Goal: Book appointment/travel/reservation

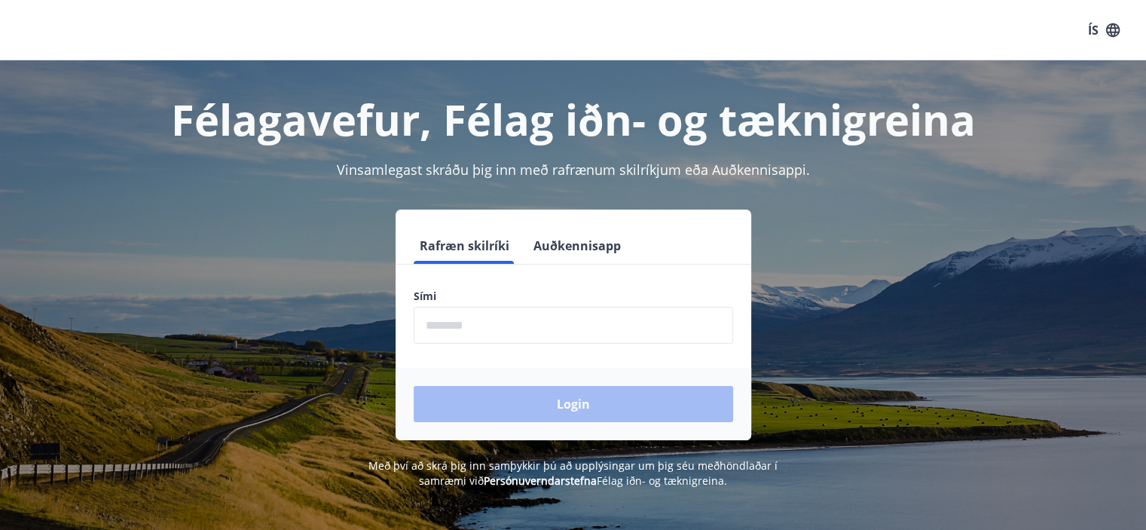
click at [628, 337] on input "phone" at bounding box center [574, 325] width 320 height 37
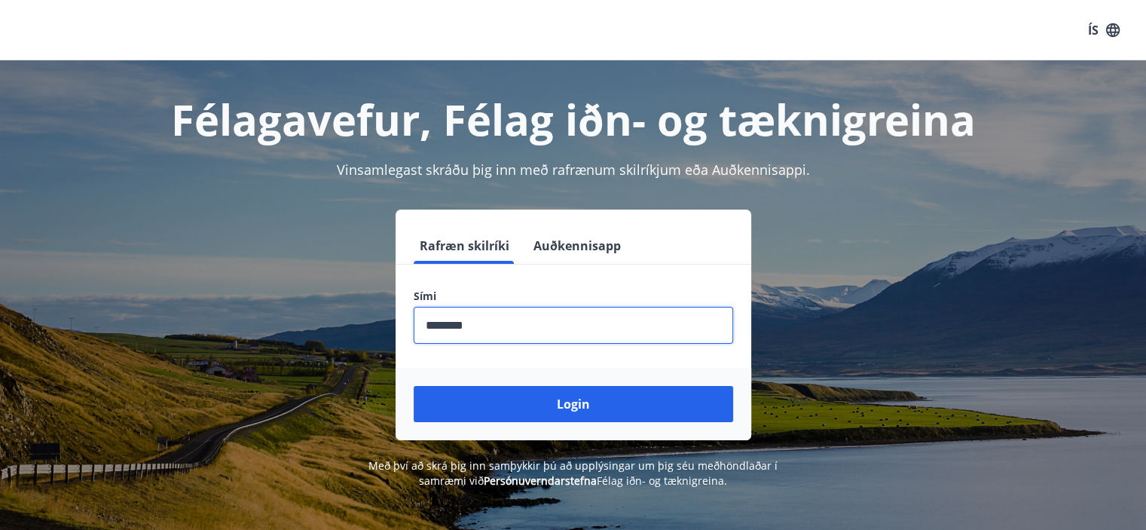
type input "********"
click at [414, 386] on button "Login" at bounding box center [574, 404] width 320 height 36
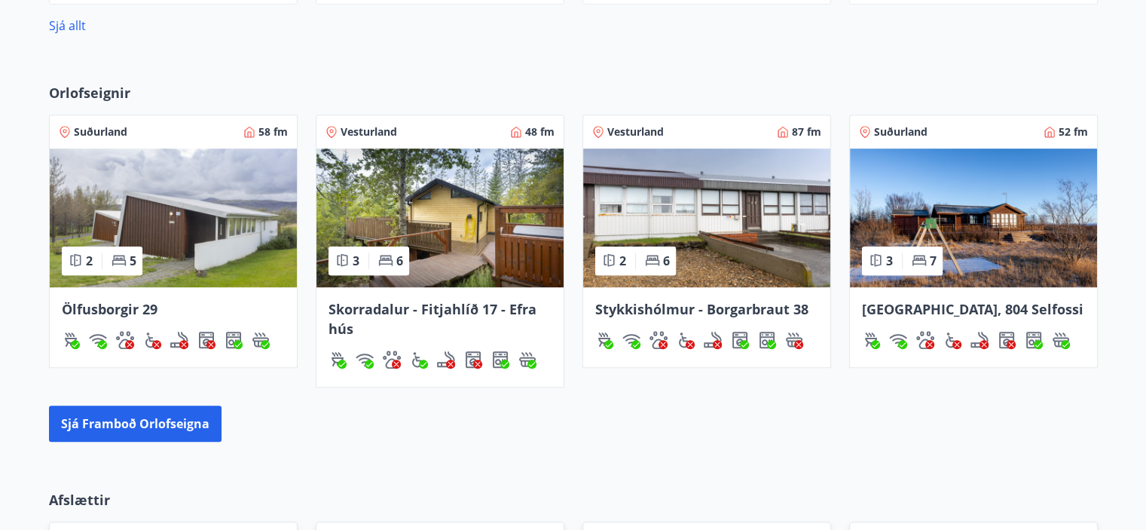
scroll to position [944, 0]
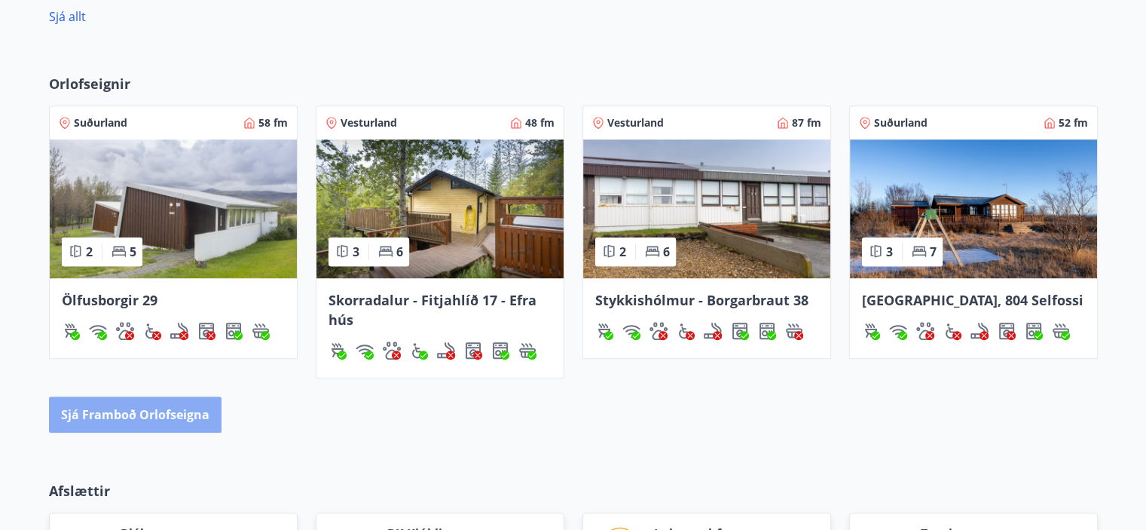
click at [165, 418] on button "Sjá framboð orlofseigna" at bounding box center [135, 414] width 173 height 36
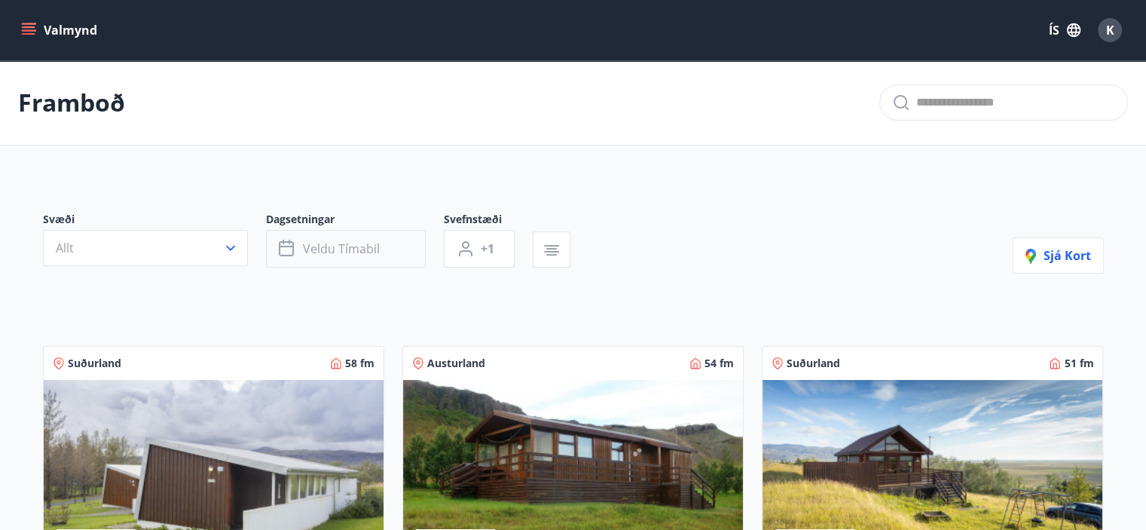
click at [332, 248] on span "Veldu tímabil" at bounding box center [341, 248] width 77 height 17
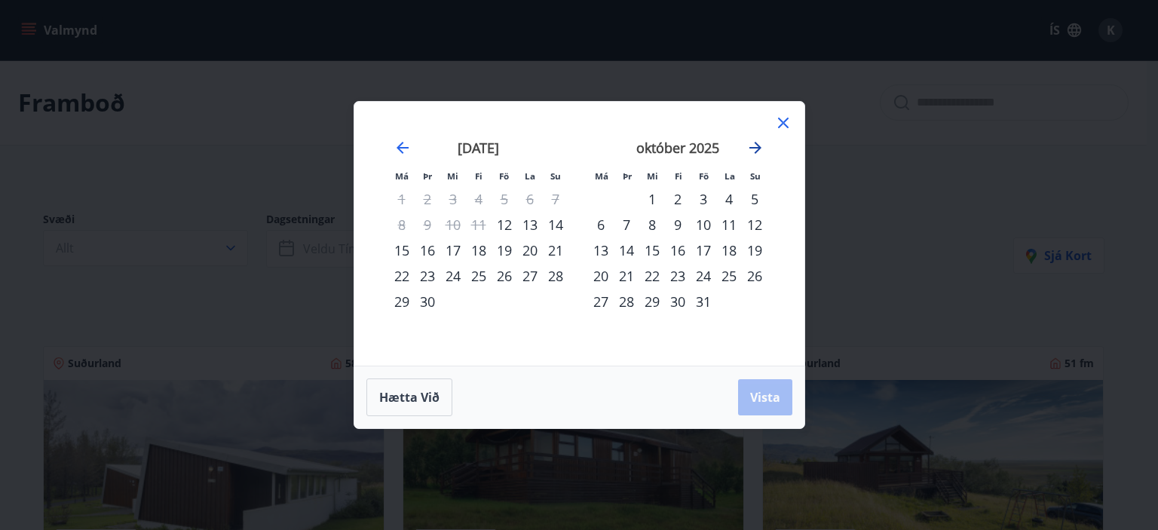
click at [761, 139] on icon "Move forward to switch to the next month." at bounding box center [755, 148] width 18 height 18
click at [761, 150] on icon "Move forward to switch to the next month." at bounding box center [755, 148] width 18 height 18
click at [703, 197] on div "2" at bounding box center [703, 199] width 26 height 26
click at [756, 201] on div "4" at bounding box center [755, 199] width 26 height 26
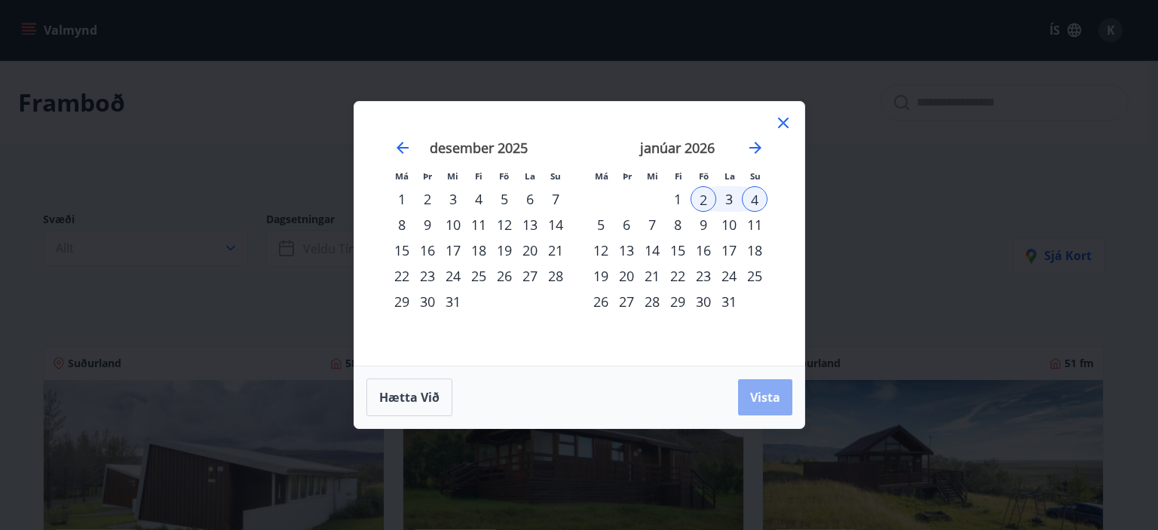
click at [757, 391] on span "Vista" at bounding box center [765, 397] width 30 height 17
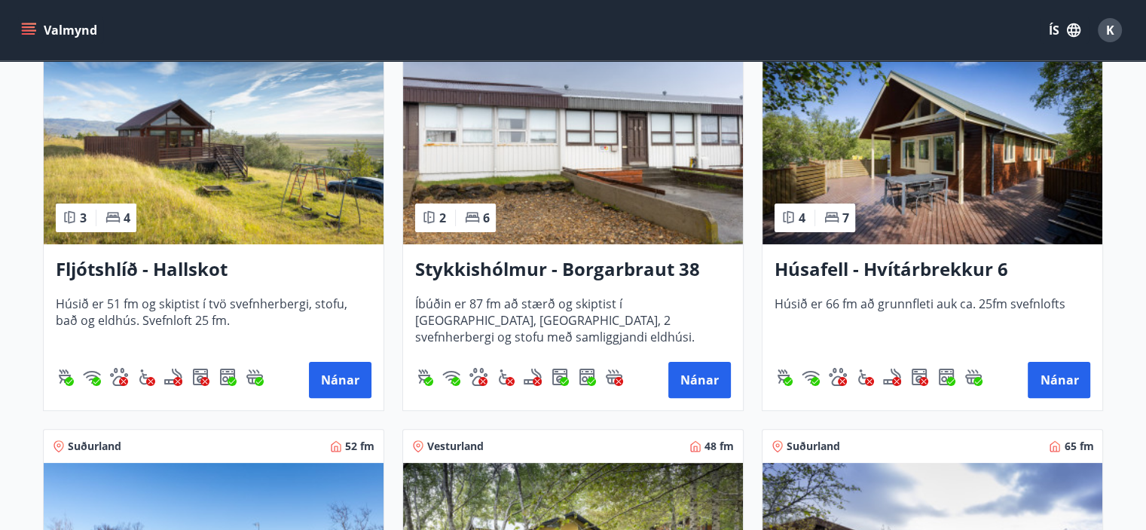
scroll to position [338, 0]
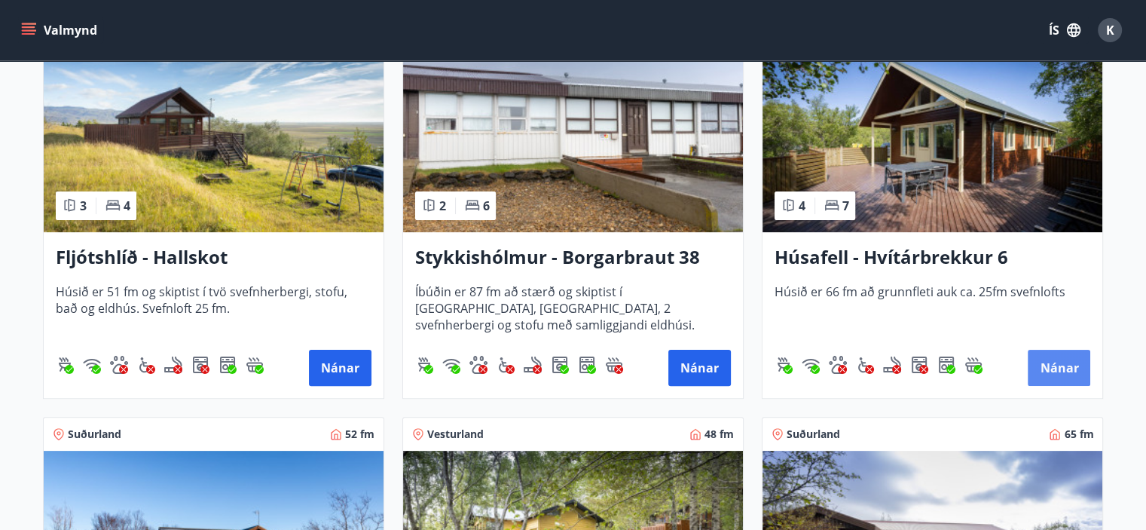
click at [1045, 358] on button "Nánar" at bounding box center [1059, 368] width 63 height 36
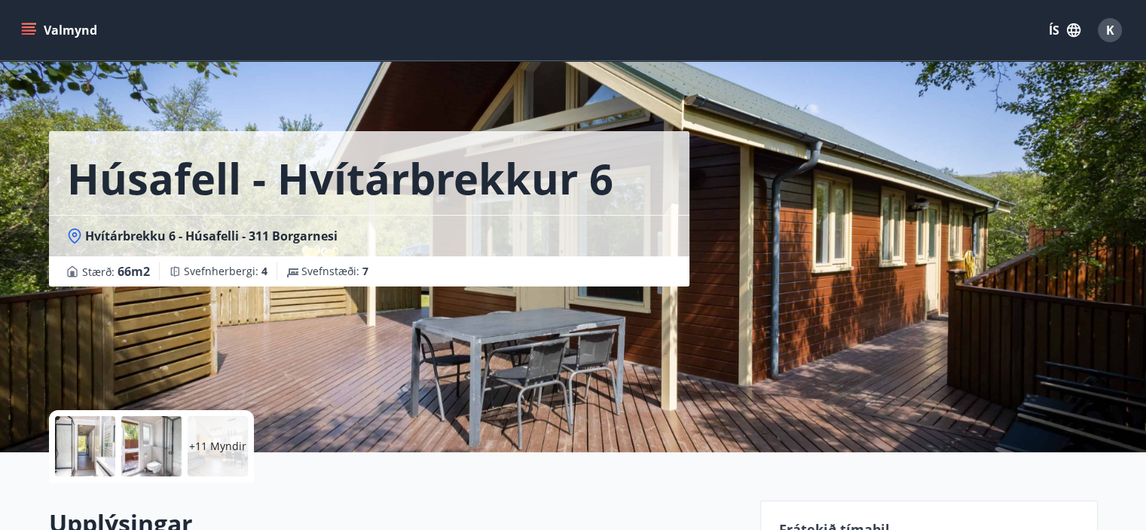
click at [90, 445] on div at bounding box center [85, 446] width 60 height 60
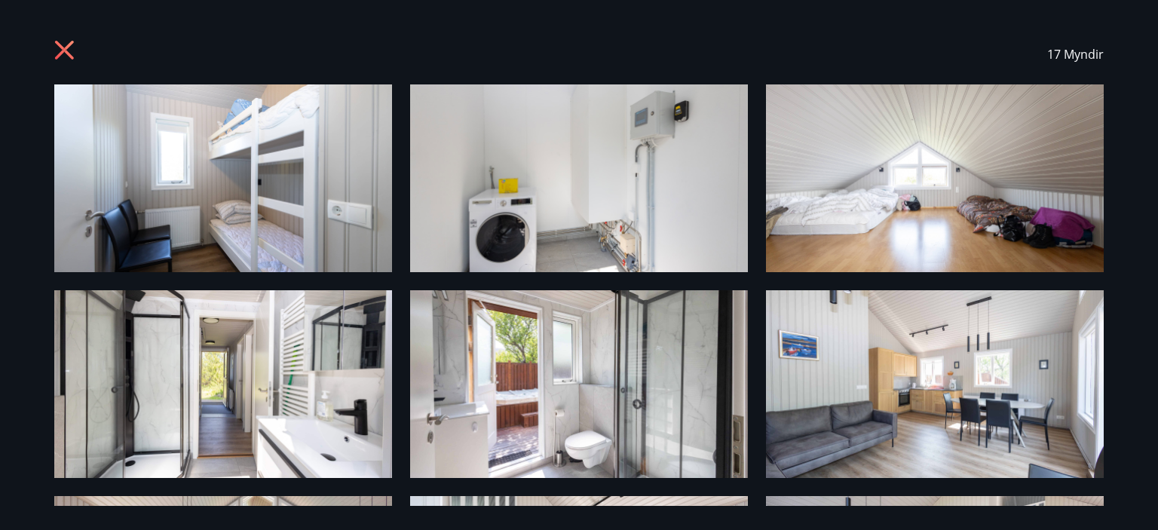
click at [265, 241] on img at bounding box center [223, 178] width 338 height 188
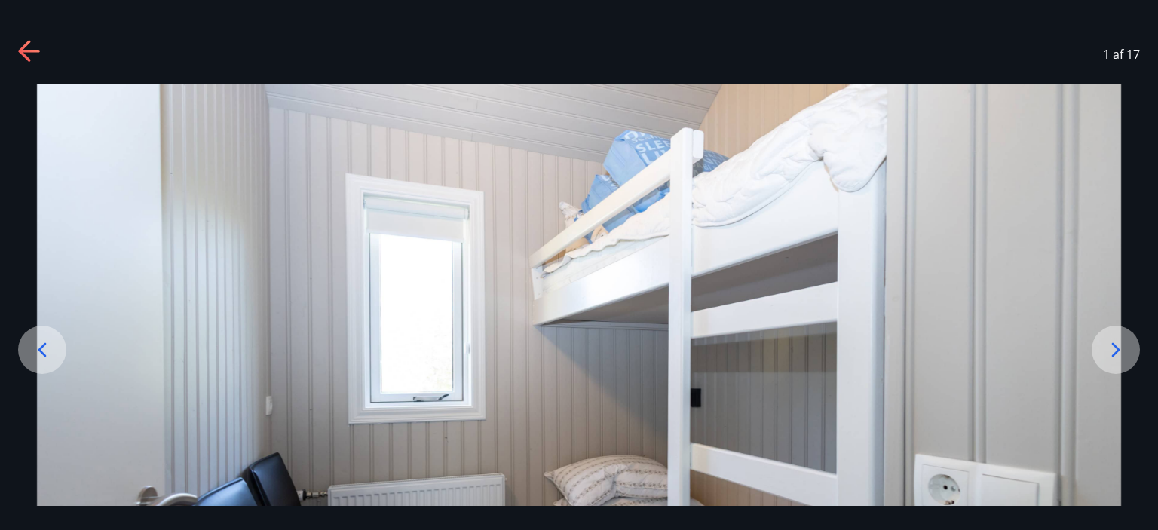
click at [1125, 336] on div at bounding box center [1115, 350] width 48 height 48
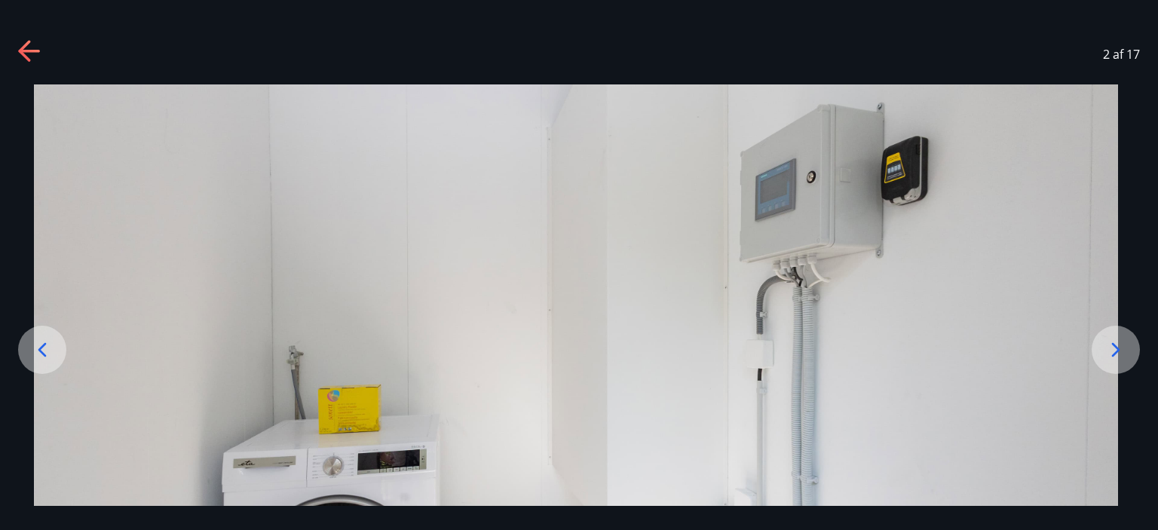
drag, startPoint x: 1156, startPoint y: 108, endPoint x: 1131, endPoint y: 226, distance: 120.9
click at [1131, 226] on div at bounding box center [576, 385] width 1158 height 602
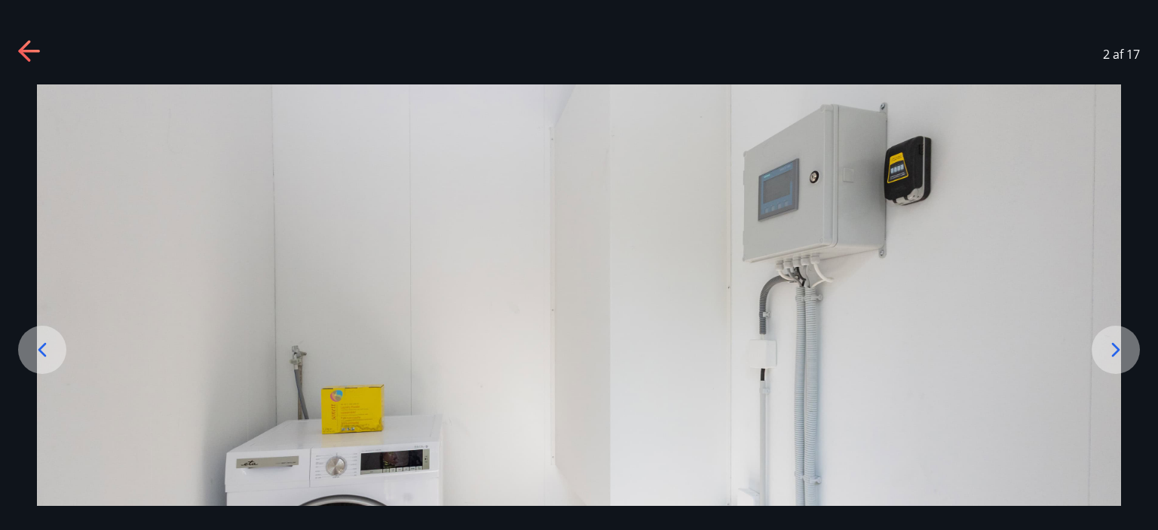
drag, startPoint x: 1157, startPoint y: 138, endPoint x: 1157, endPoint y: 262, distance: 124.4
drag, startPoint x: 1036, startPoint y: 289, endPoint x: 1058, endPoint y: 158, distance: 133.0
click at [1058, 158] on img at bounding box center [578, 385] width 1084 height 602
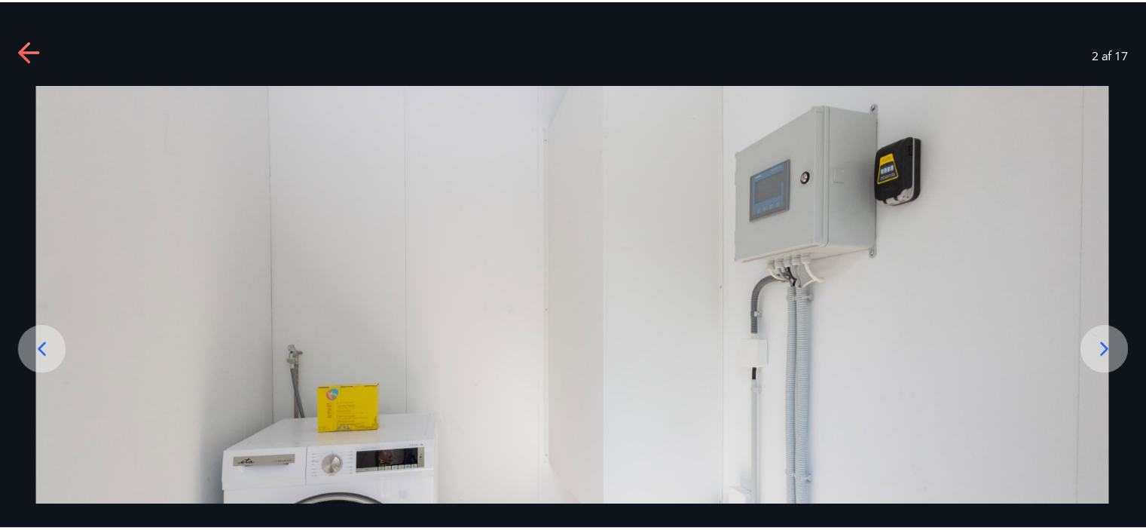
scroll to position [60, 0]
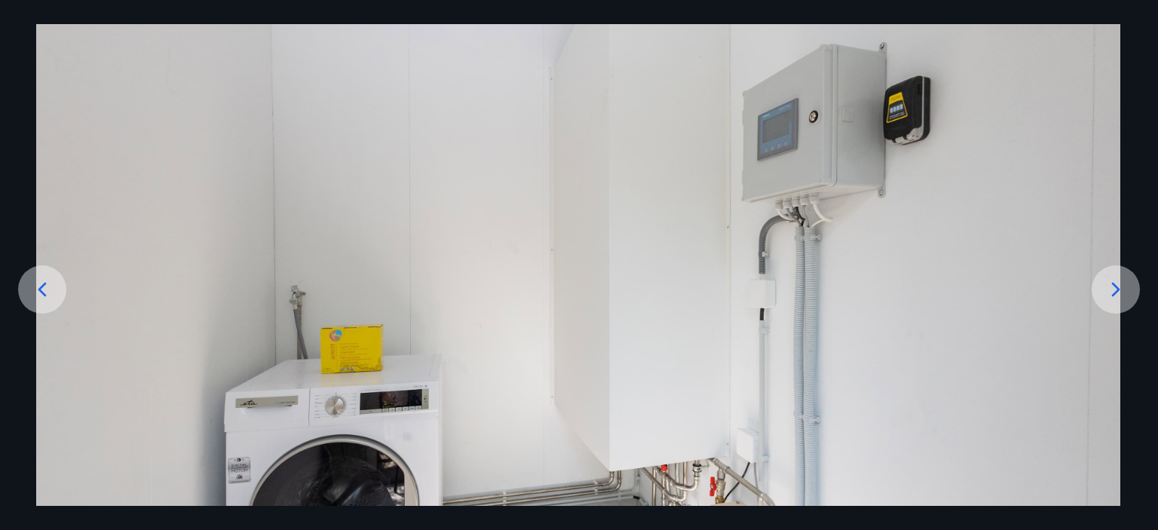
click at [62, 283] on div at bounding box center [42, 289] width 48 height 48
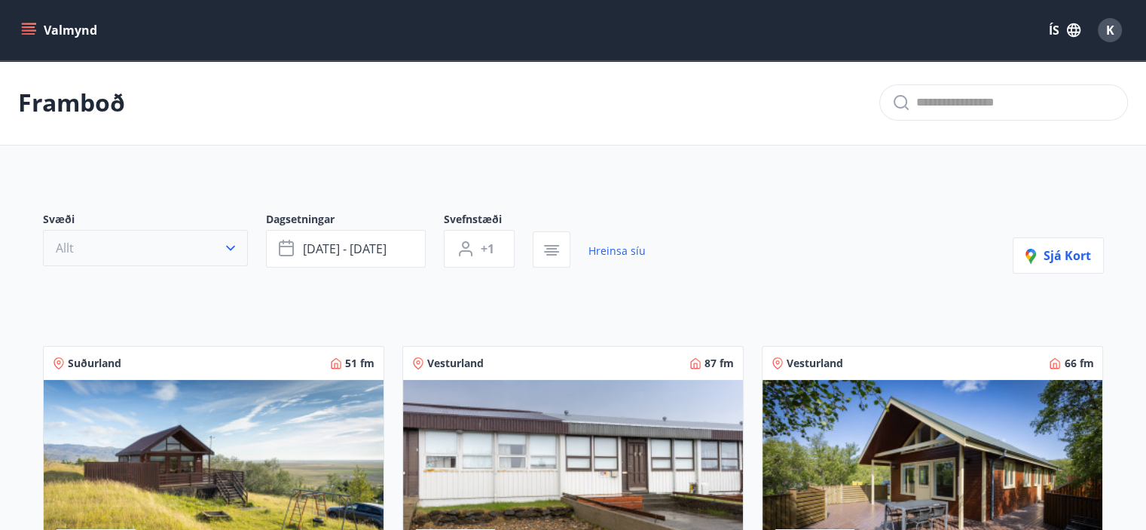
click at [155, 259] on button "Allt" at bounding box center [145, 248] width 205 height 36
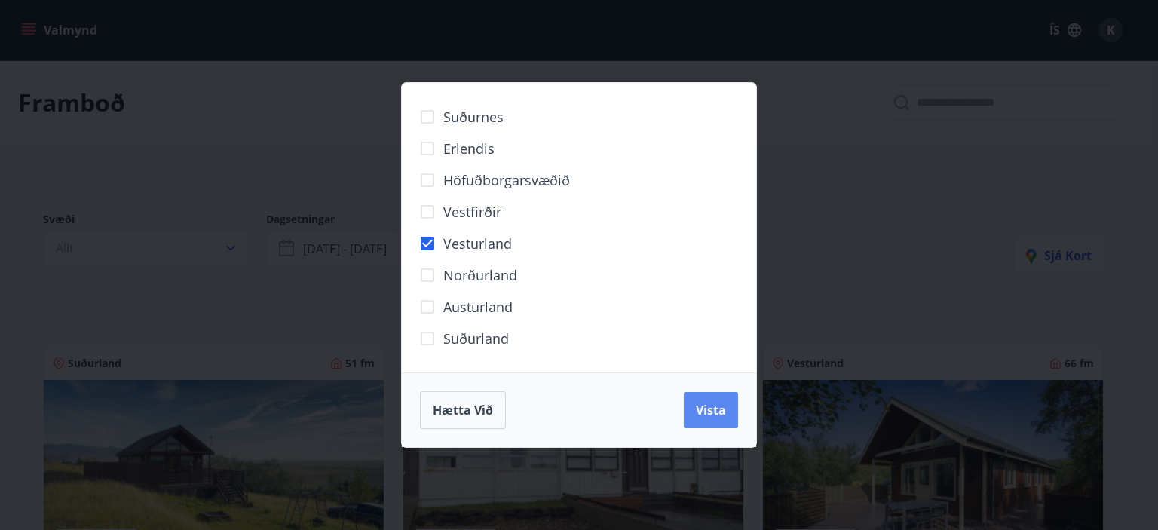
click at [699, 406] on span "Vista" at bounding box center [711, 410] width 30 height 17
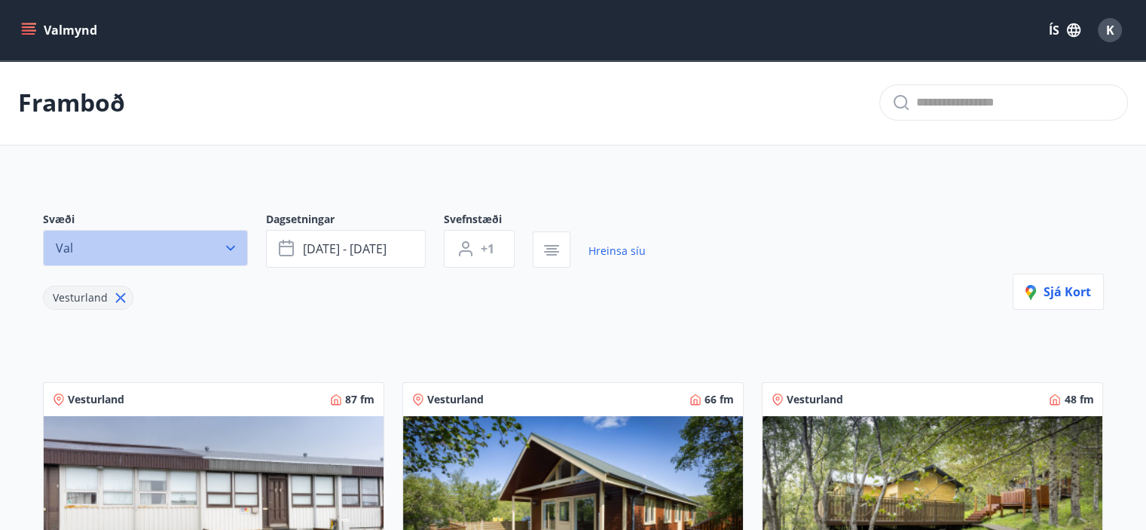
click at [225, 246] on icon "button" at bounding box center [230, 247] width 15 height 15
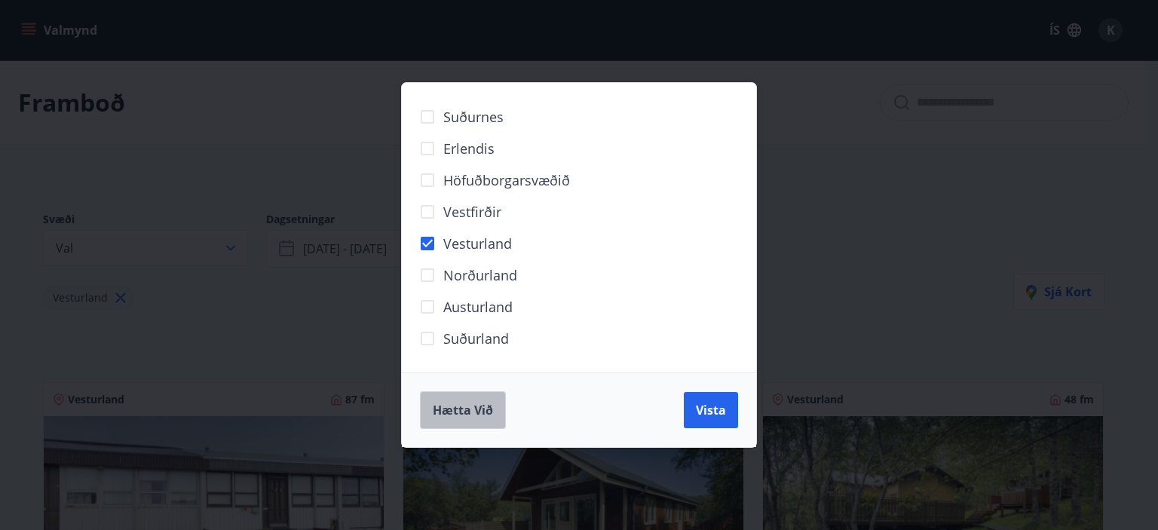
click at [474, 417] on span "Hætta við" at bounding box center [463, 410] width 60 height 17
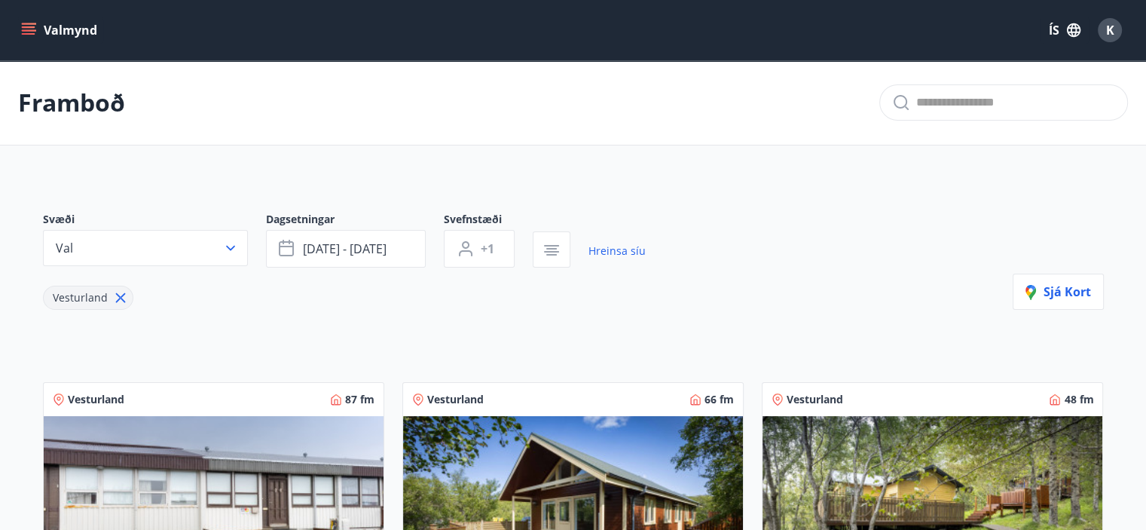
click at [116, 300] on icon at bounding box center [120, 297] width 17 height 17
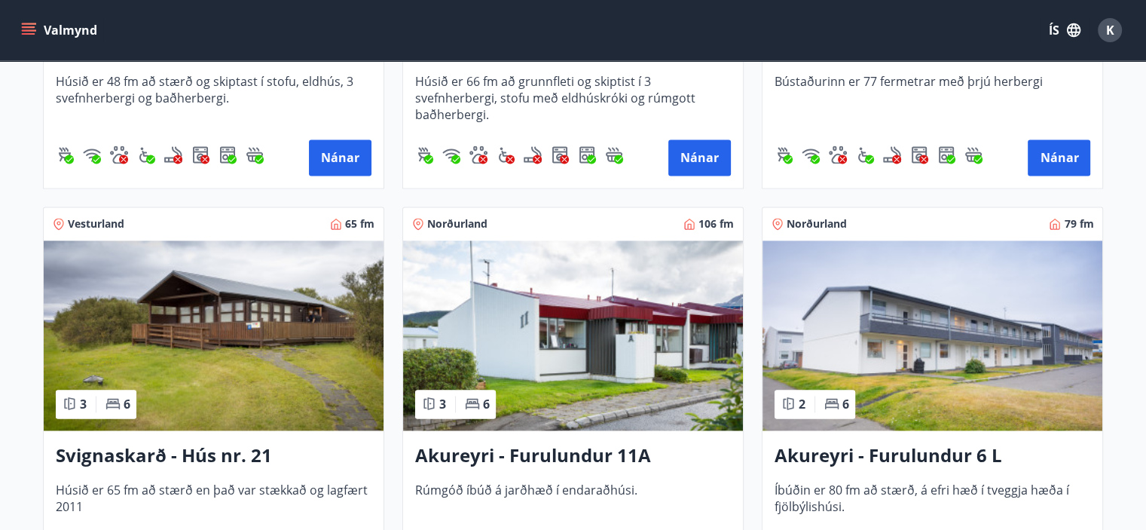
scroll to position [2186, 0]
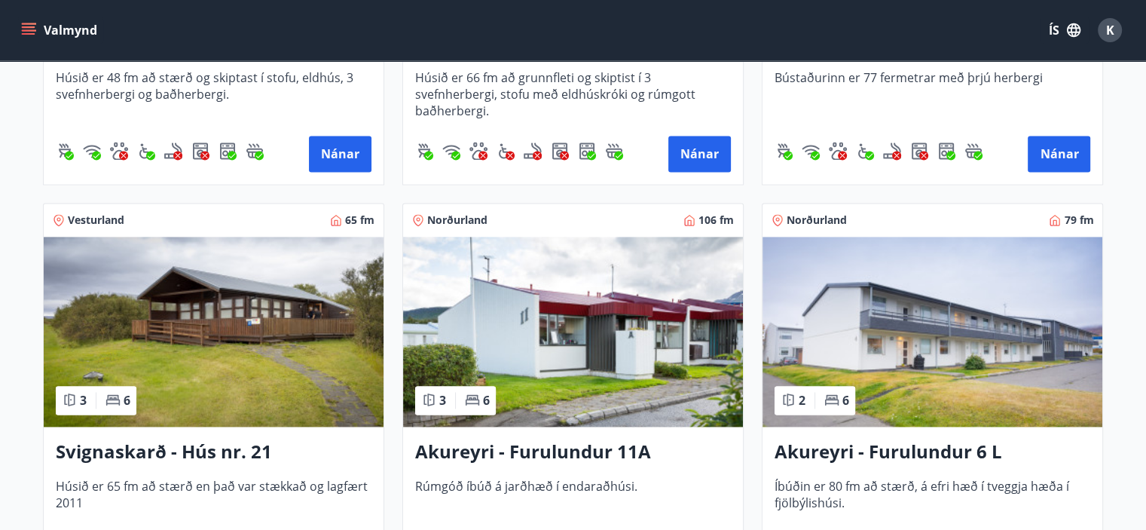
click at [857, 29] on div "Valmynd ÍS K" at bounding box center [573, 30] width 1110 height 36
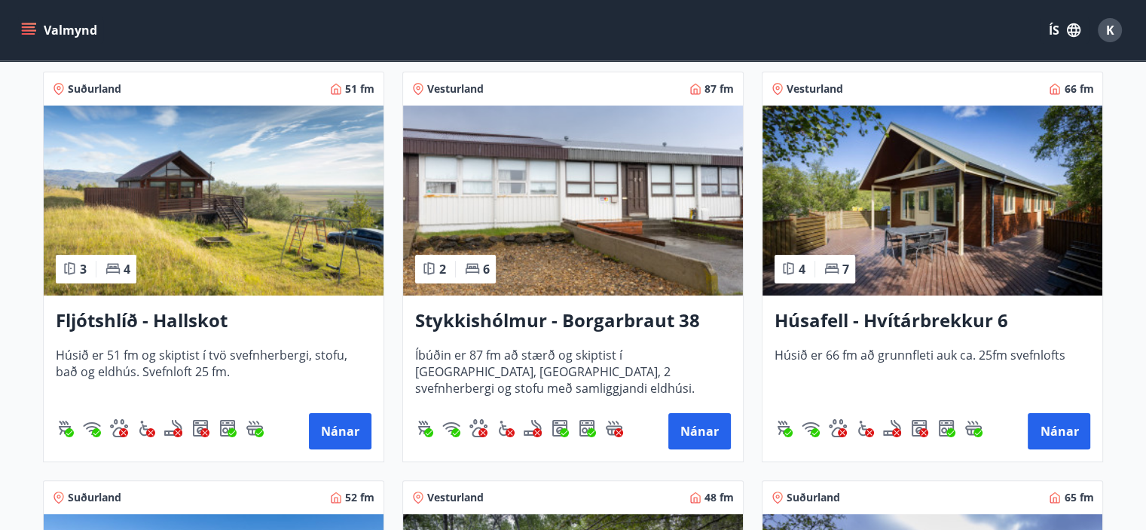
scroll to position [291, 0]
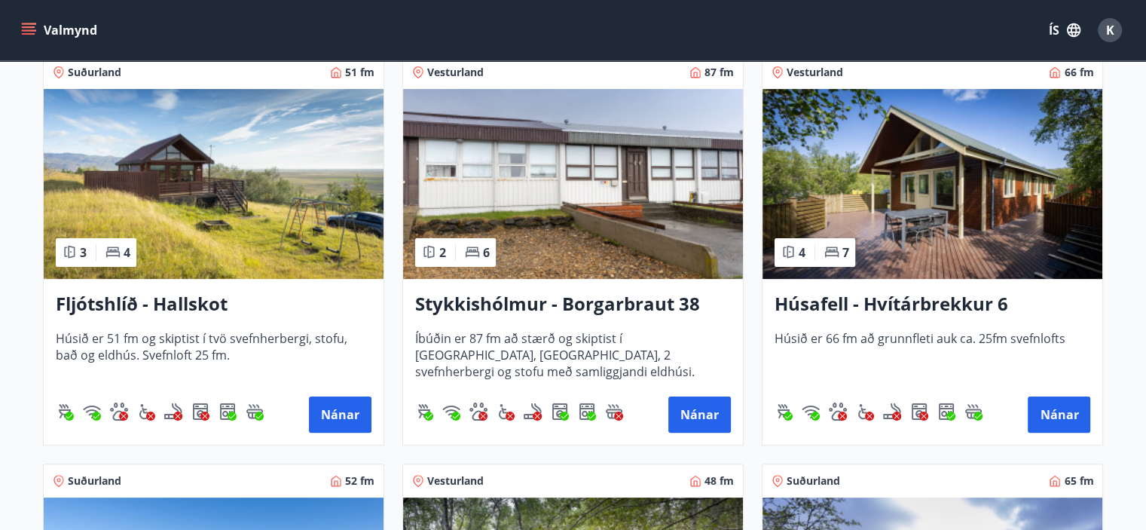
click at [901, 294] on h3 "Húsafell - Hvítárbrekkur 6" at bounding box center [933, 304] width 316 height 27
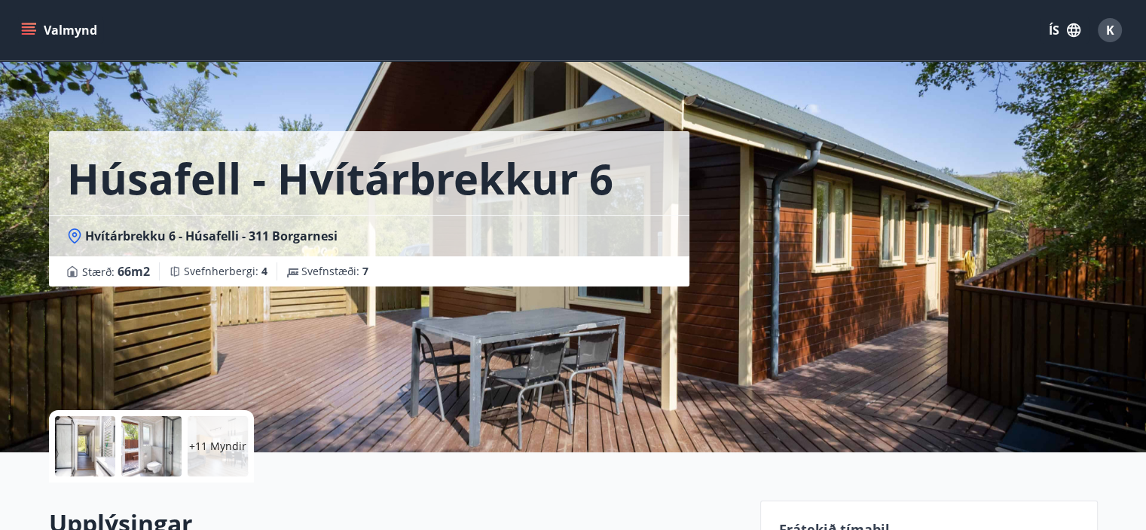
click at [89, 433] on div at bounding box center [85, 446] width 60 height 60
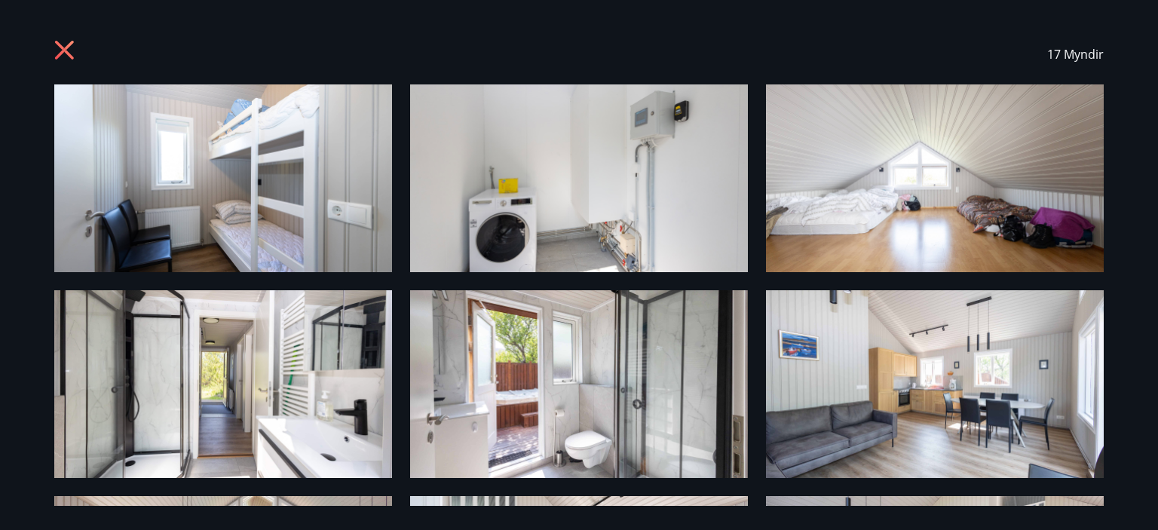
drag, startPoint x: 1137, startPoint y: 115, endPoint x: 1155, endPoint y: 176, distance: 63.5
click at [1155, 176] on div "17 Myndir" at bounding box center [579, 265] width 1158 height 530
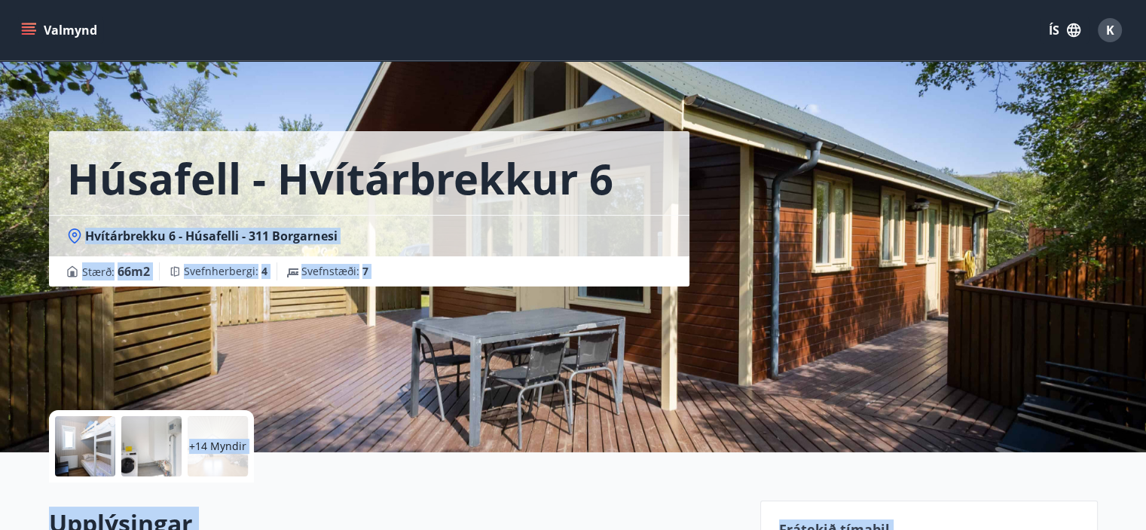
drag, startPoint x: 1140, startPoint y: 212, endPoint x: 1140, endPoint y: 84, distance: 128.1
click at [55, 448] on div at bounding box center [85, 446] width 60 height 60
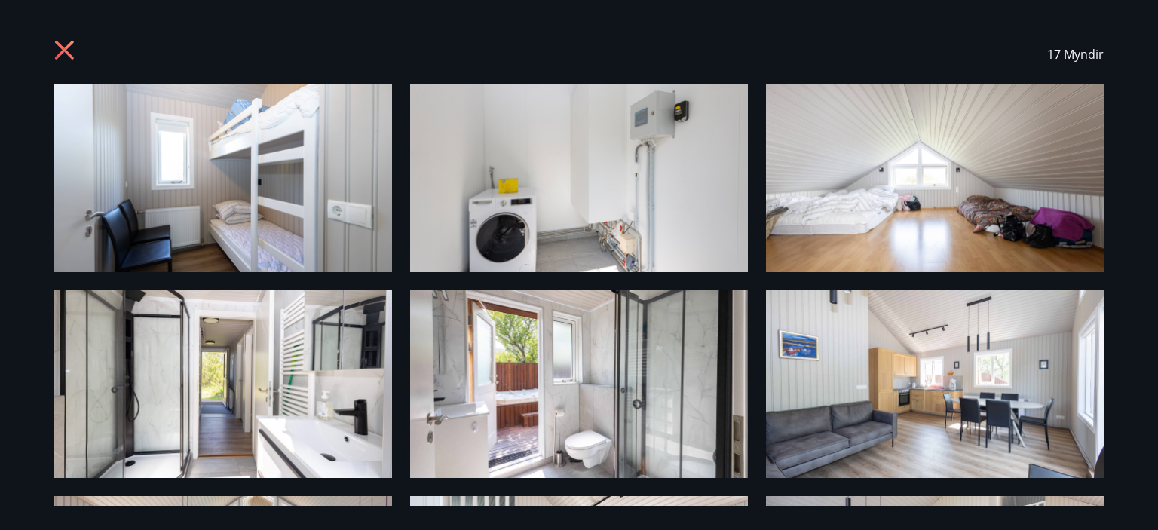
click at [216, 201] on img at bounding box center [223, 178] width 338 height 188
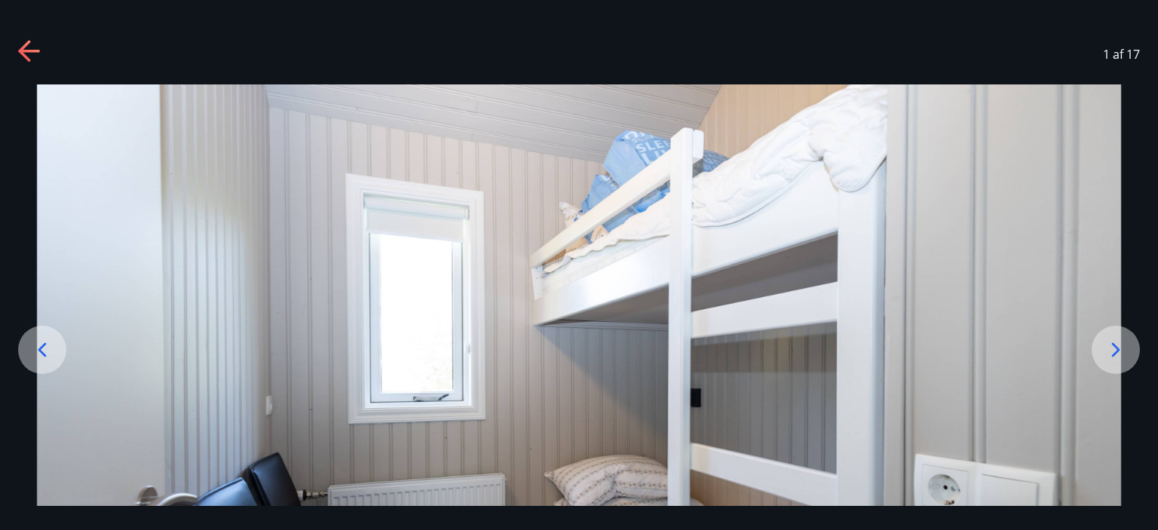
click at [1110, 345] on icon at bounding box center [1116, 350] width 24 height 24
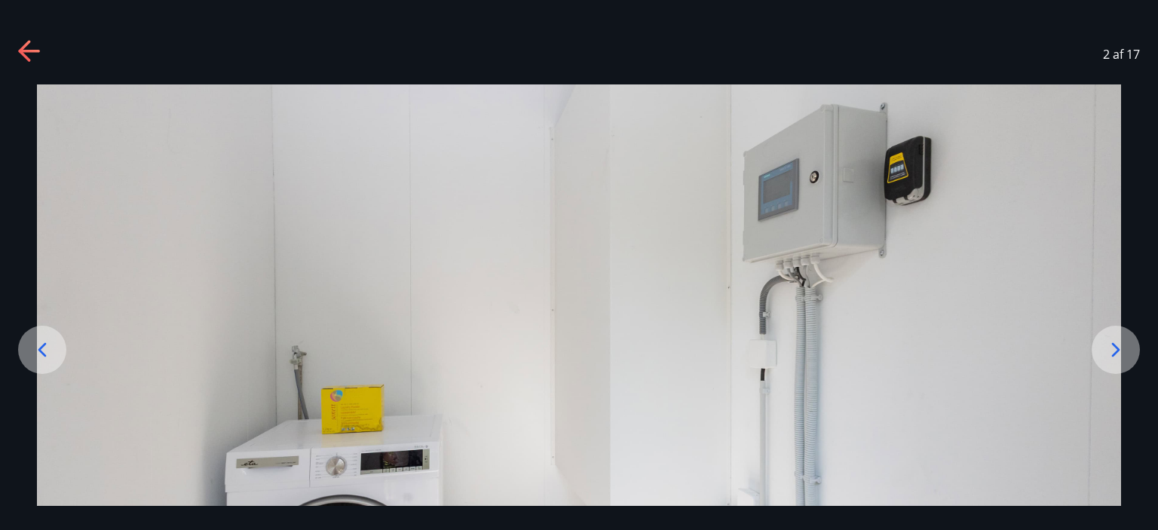
click at [1110, 345] on icon at bounding box center [1116, 350] width 24 height 24
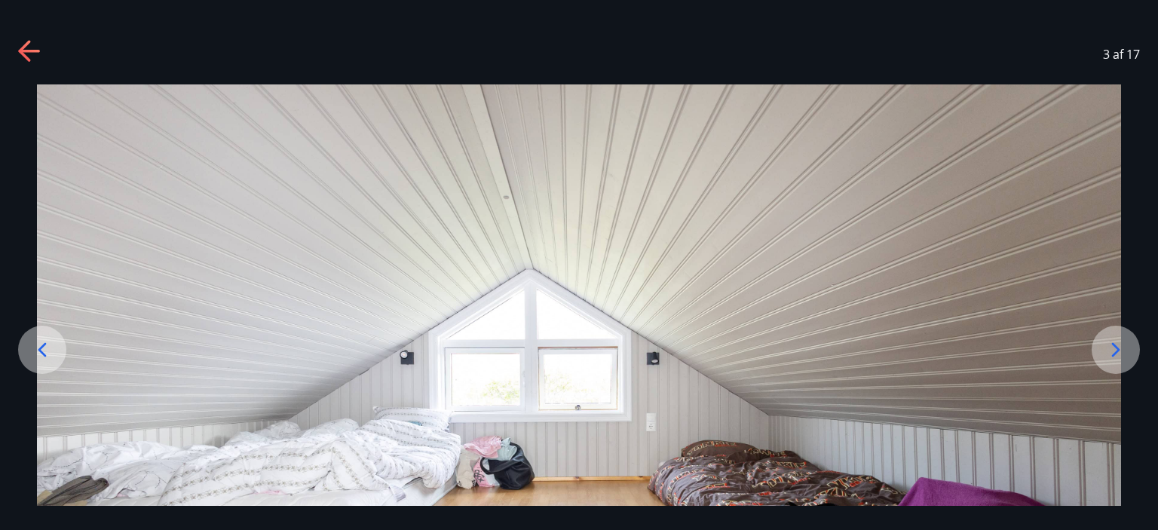
click at [1110, 345] on icon at bounding box center [1116, 350] width 24 height 24
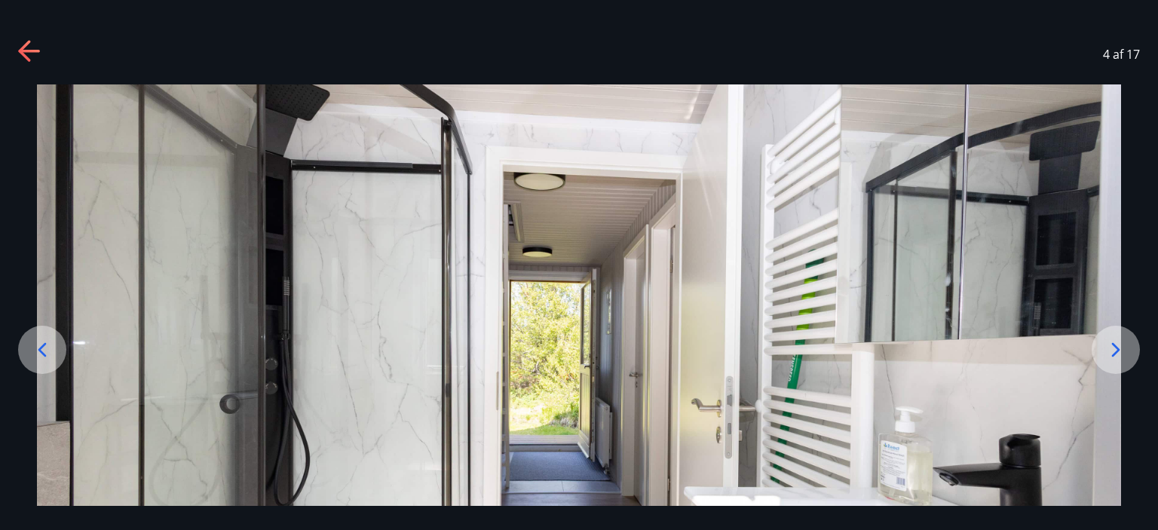
click at [1110, 345] on icon at bounding box center [1116, 350] width 24 height 24
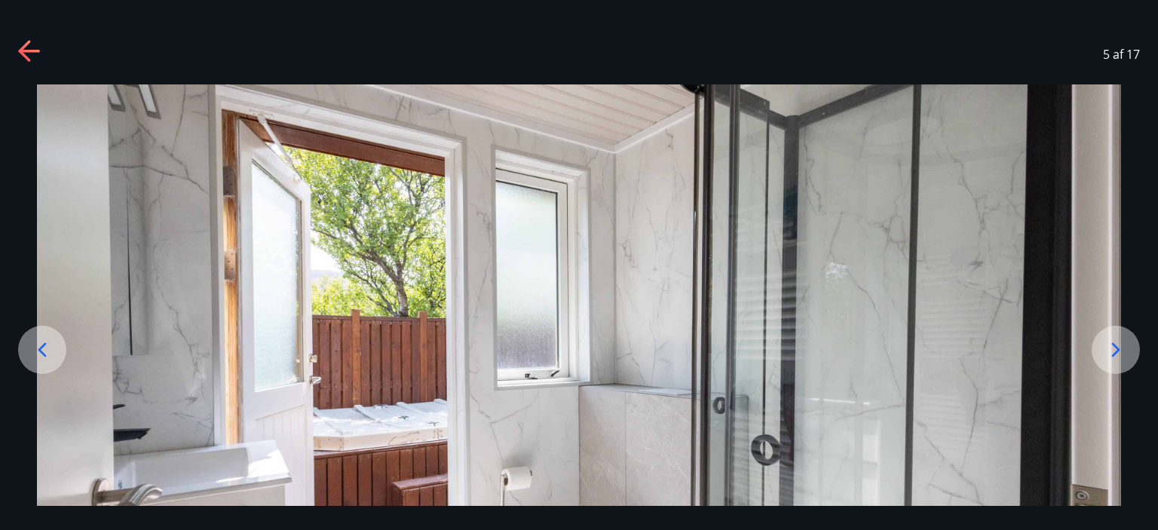
click at [1110, 345] on icon at bounding box center [1116, 350] width 24 height 24
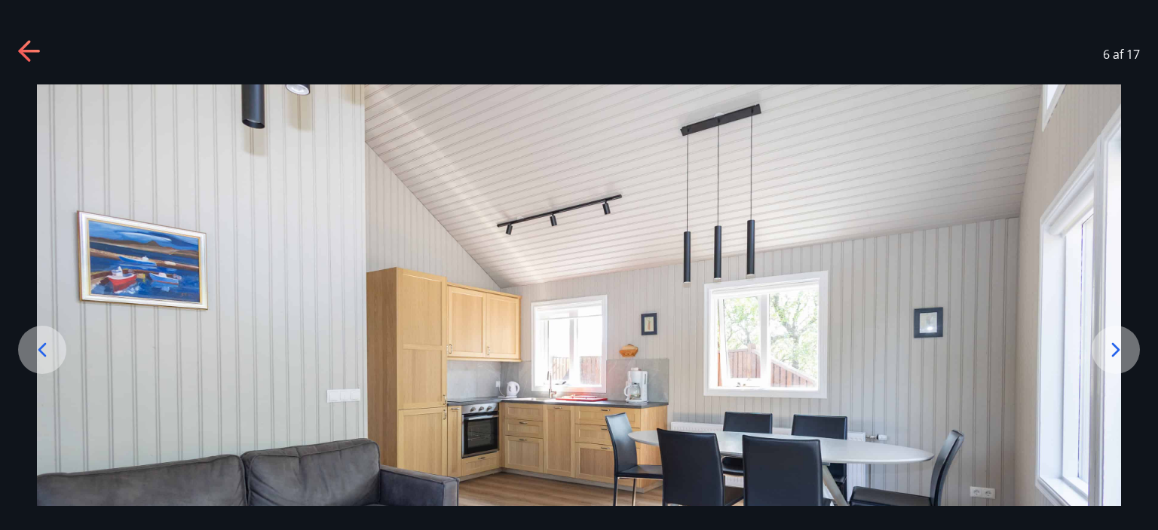
click at [1110, 345] on icon at bounding box center [1116, 350] width 24 height 24
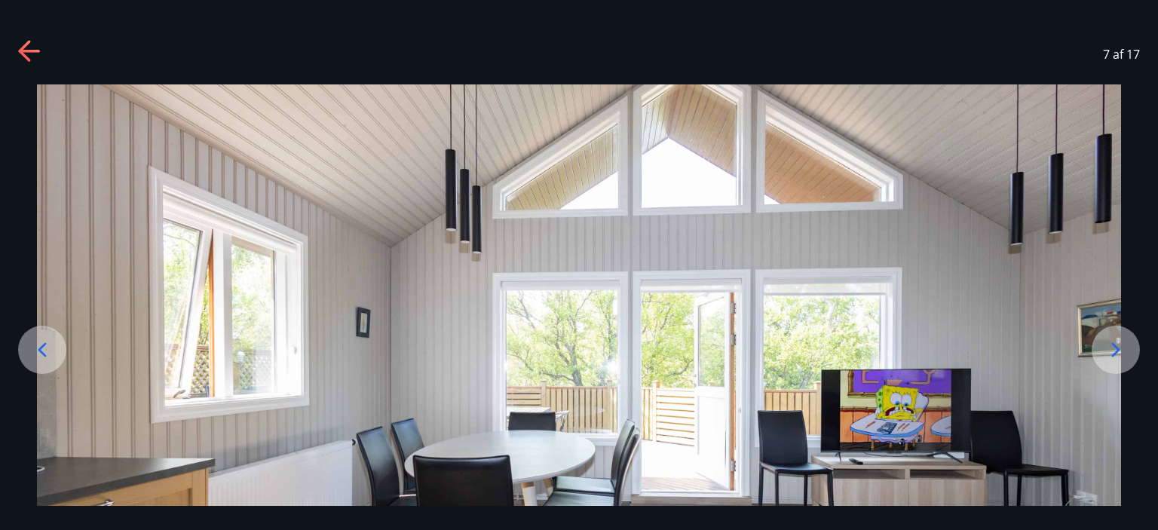
click at [1110, 345] on icon at bounding box center [1116, 350] width 24 height 24
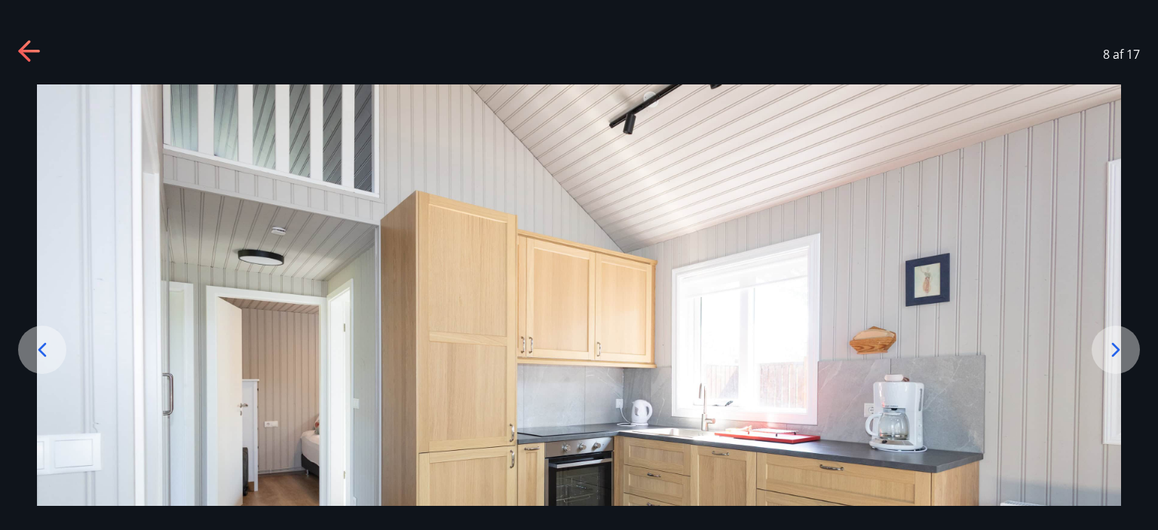
click at [1110, 345] on icon at bounding box center [1116, 350] width 24 height 24
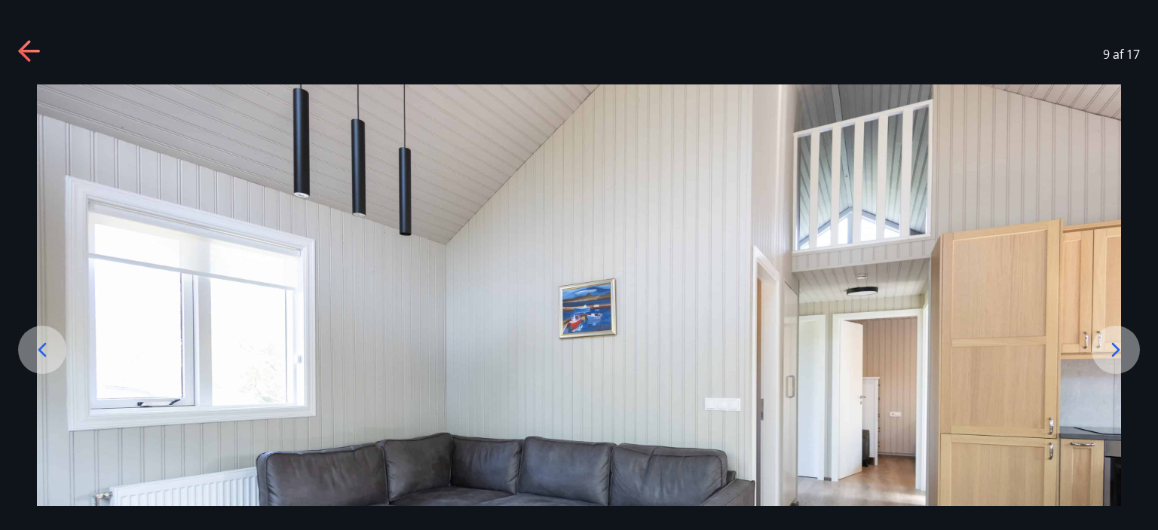
click at [1110, 345] on icon at bounding box center [1116, 350] width 24 height 24
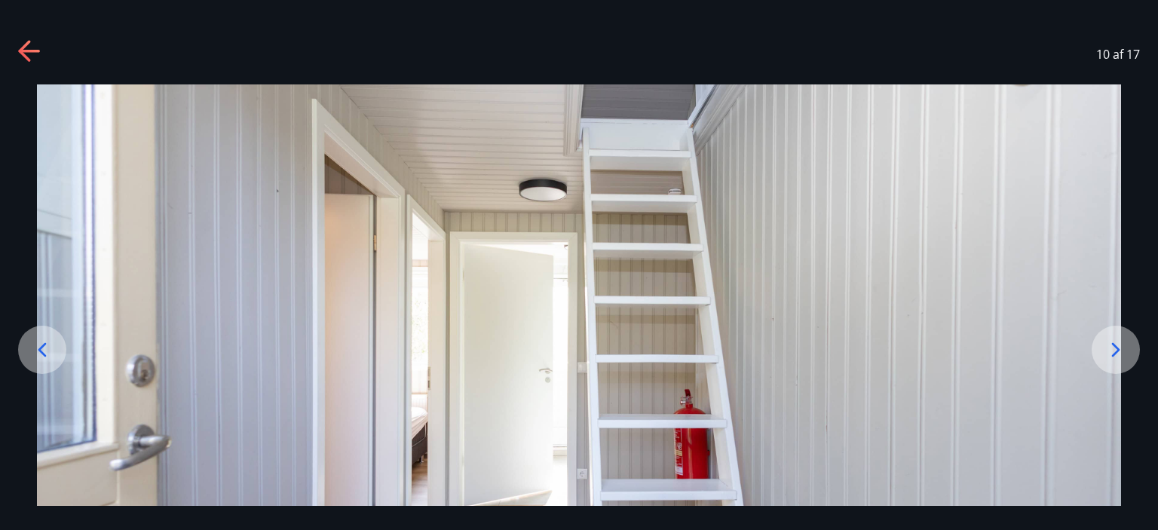
click at [1110, 345] on icon at bounding box center [1116, 350] width 24 height 24
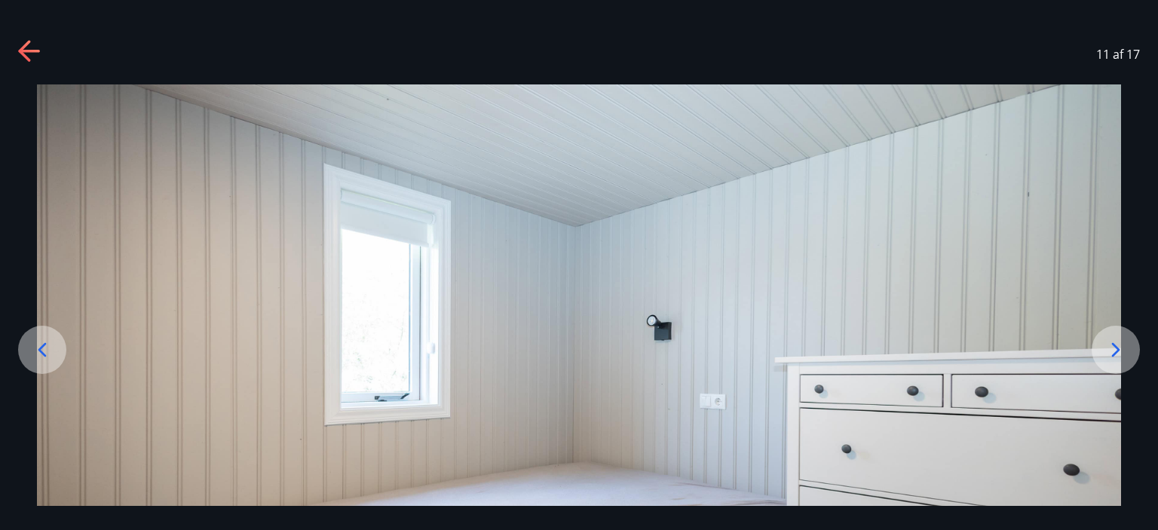
click at [1110, 345] on icon at bounding box center [1116, 350] width 24 height 24
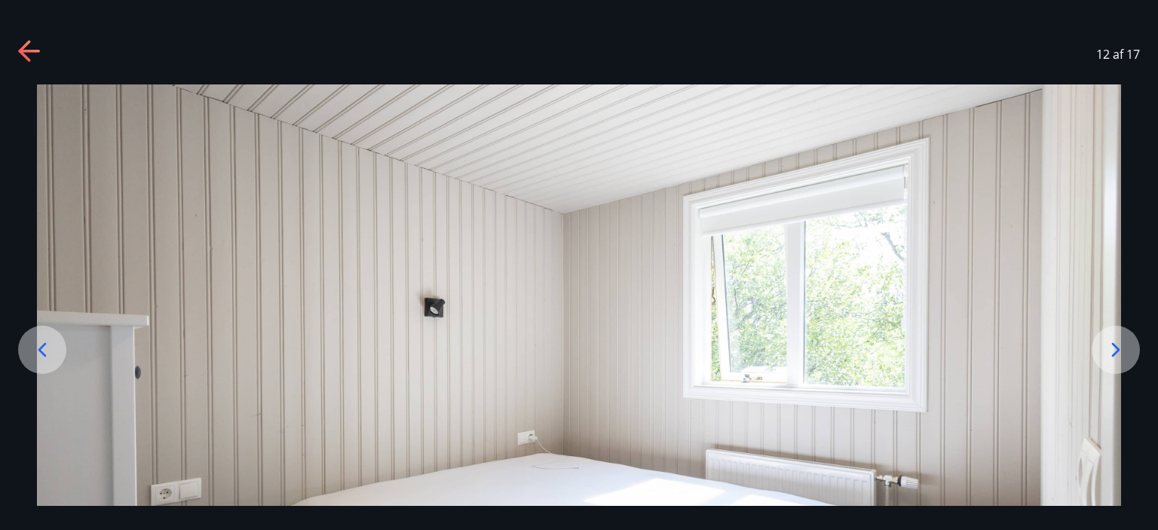
click at [1110, 345] on icon at bounding box center [1116, 350] width 24 height 24
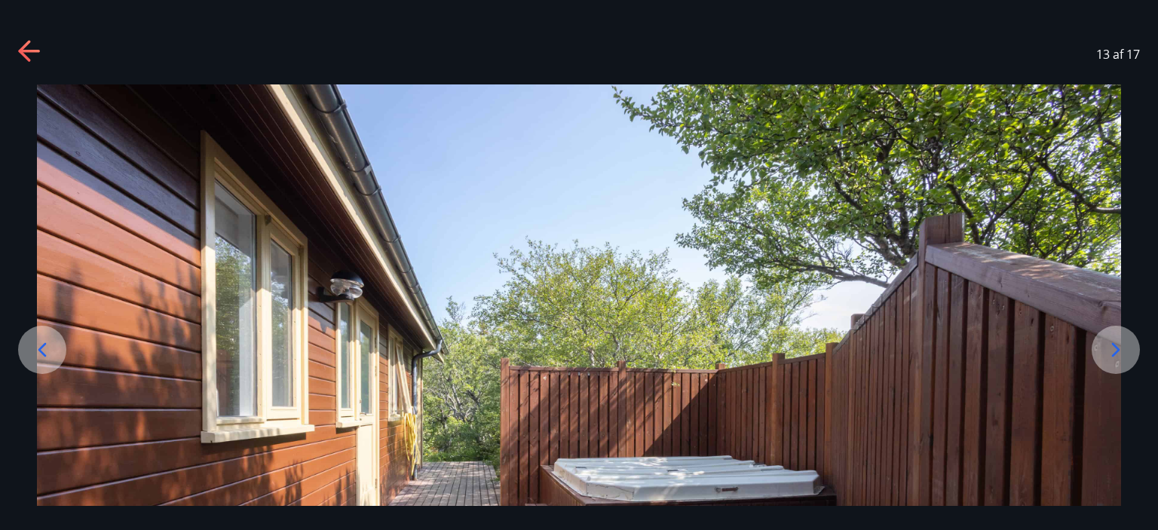
click at [1110, 345] on icon at bounding box center [1116, 350] width 24 height 24
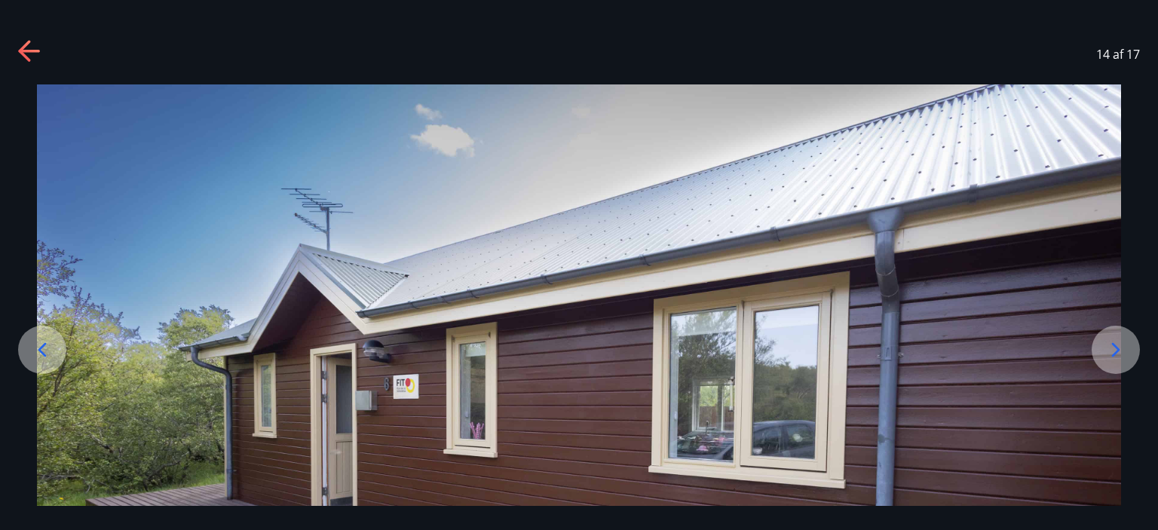
click at [1110, 345] on icon at bounding box center [1116, 350] width 24 height 24
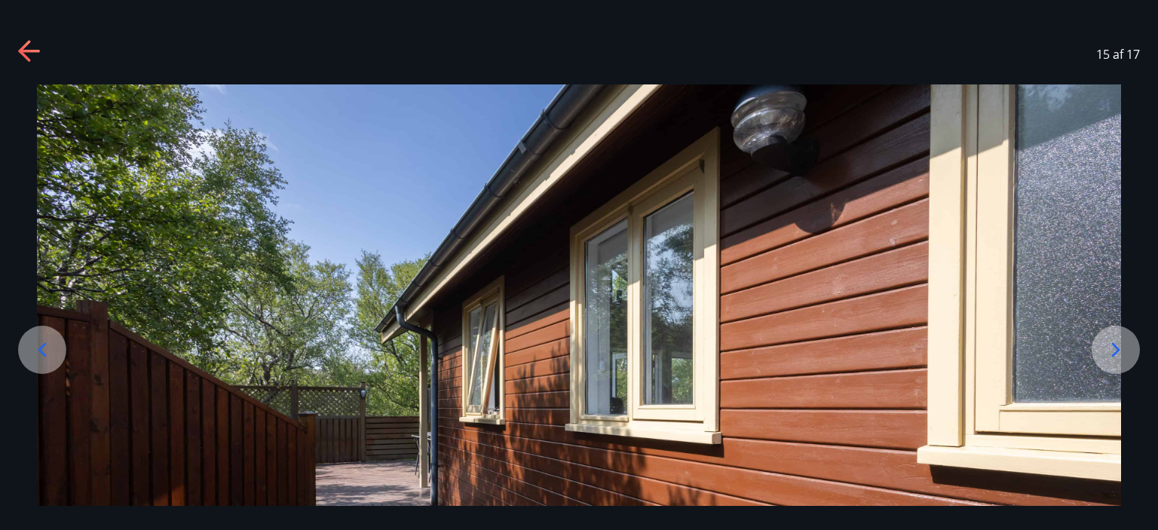
click at [1110, 345] on icon at bounding box center [1116, 350] width 24 height 24
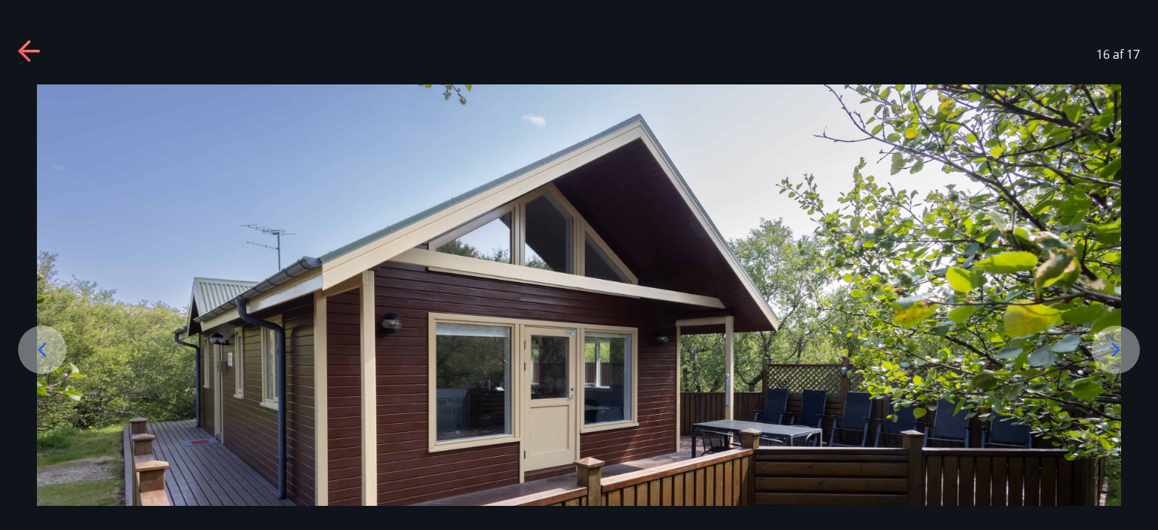
click at [24, 42] on icon at bounding box center [30, 52] width 24 height 24
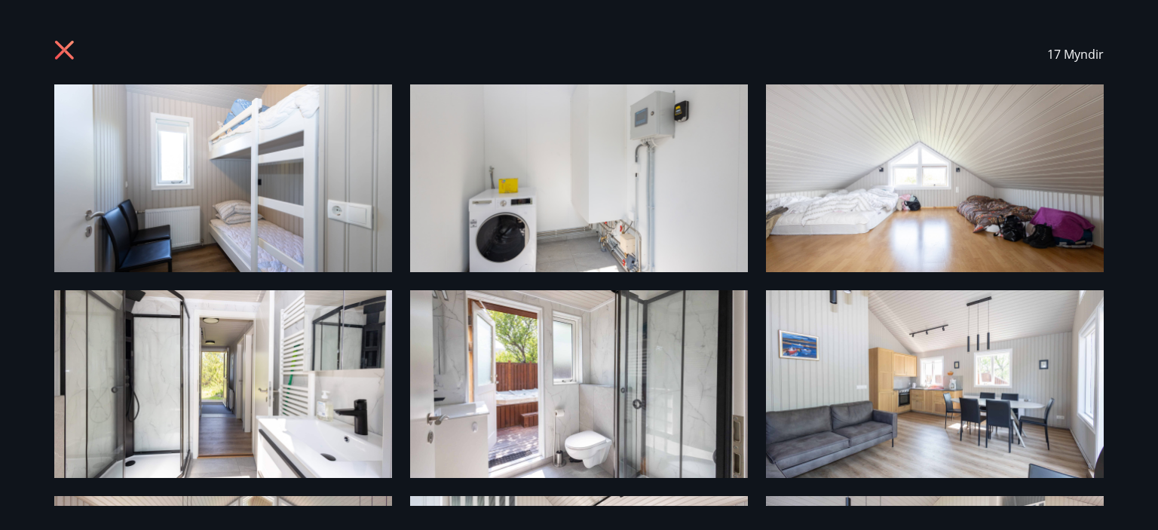
click at [59, 60] on icon at bounding box center [66, 52] width 24 height 24
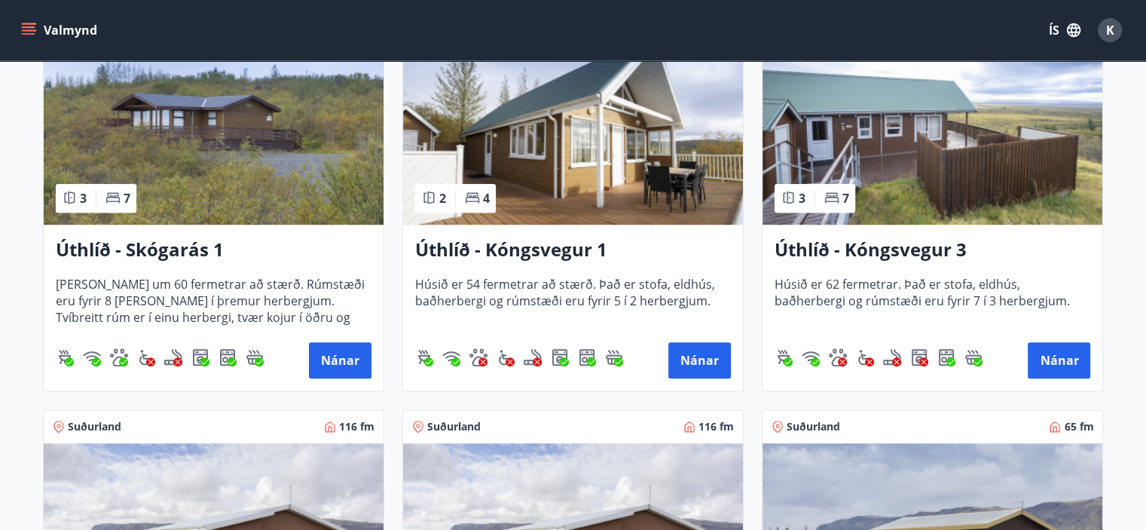
scroll to position [1195, 0]
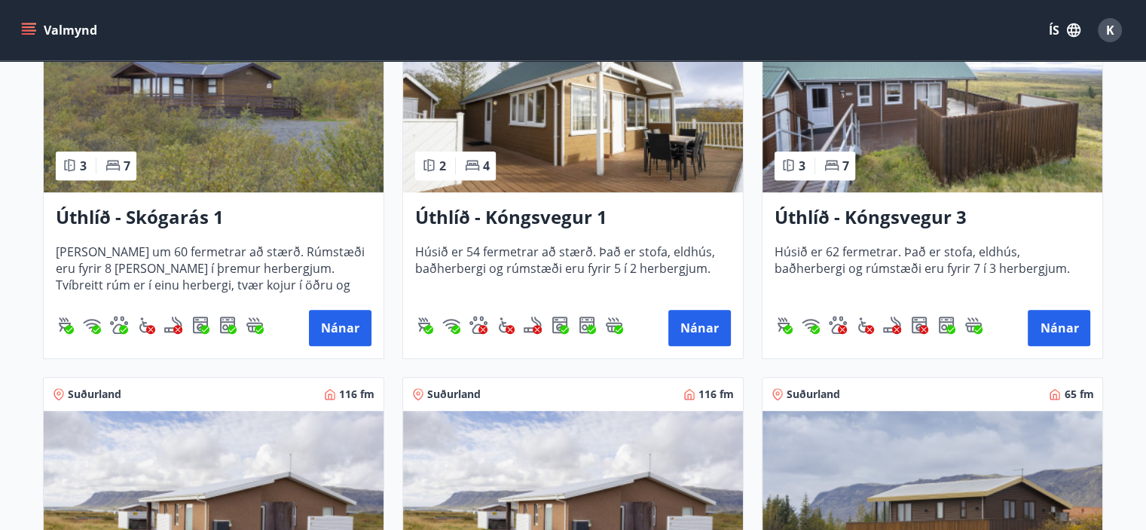
click at [886, 220] on h3 "Úthlíð - Kóngsvegur 3" at bounding box center [933, 217] width 316 height 27
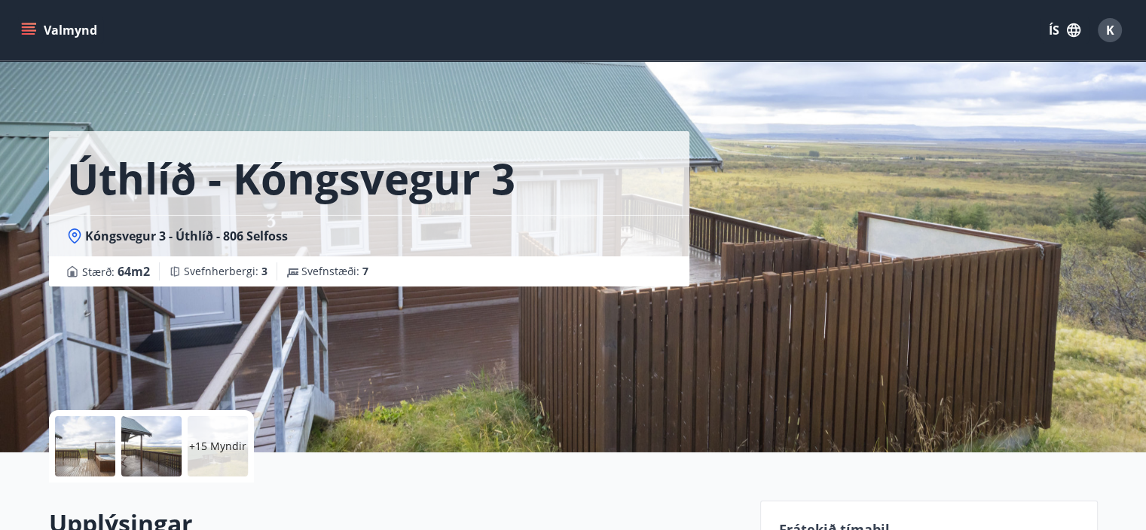
click at [108, 458] on div at bounding box center [85, 446] width 60 height 60
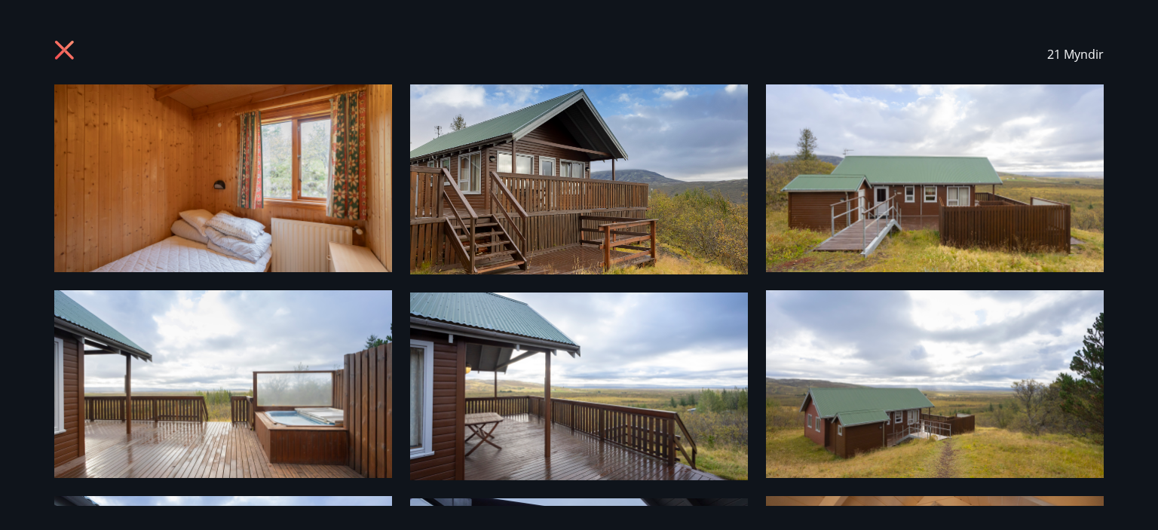
click at [60, 43] on icon at bounding box center [66, 52] width 24 height 24
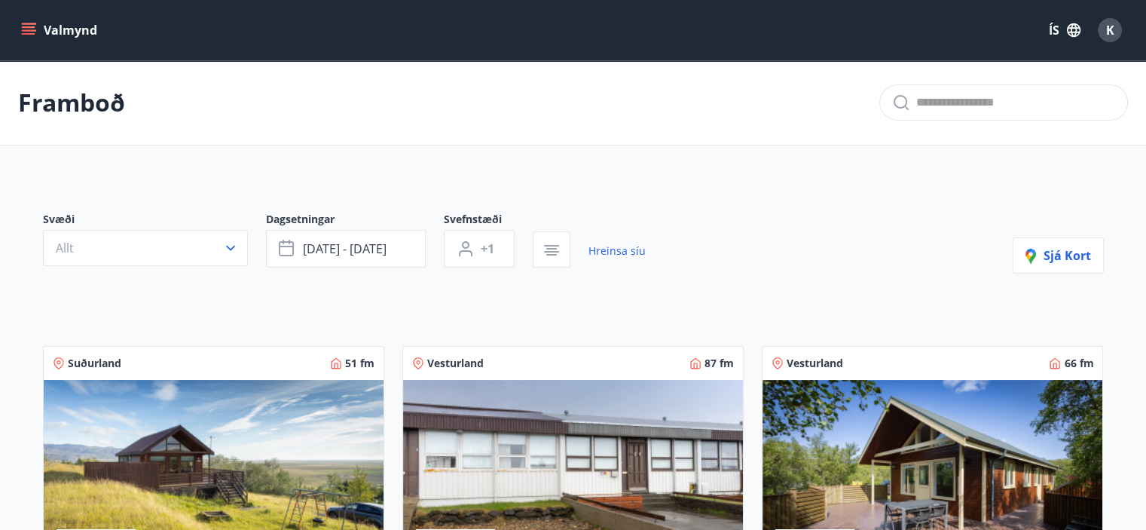
click at [890, 424] on img at bounding box center [933, 475] width 340 height 190
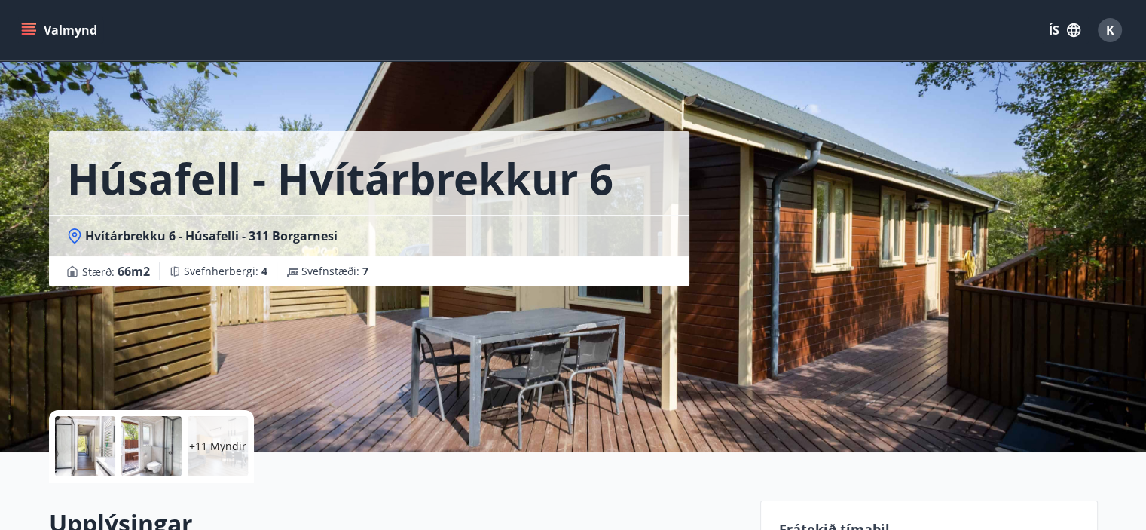
click at [87, 438] on div at bounding box center [85, 446] width 60 height 60
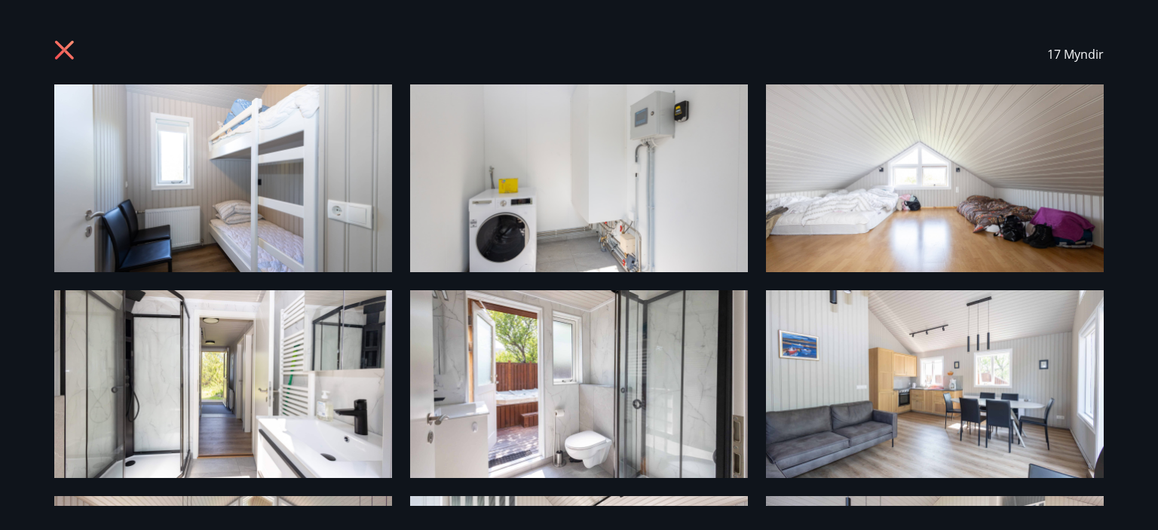
click at [63, 51] on icon at bounding box center [64, 50] width 19 height 19
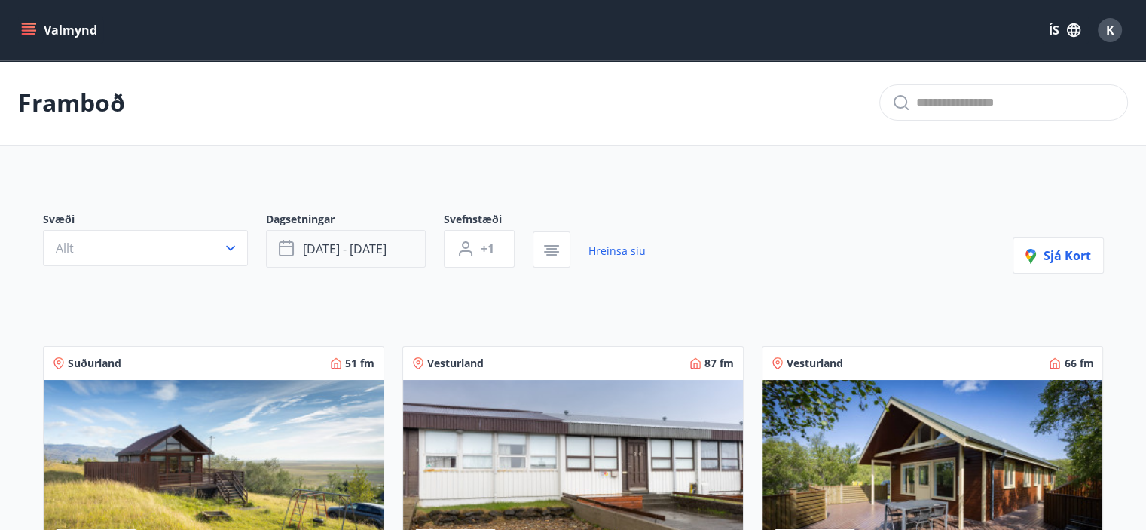
click at [375, 248] on span "[DATE] - [DATE]" at bounding box center [345, 248] width 84 height 17
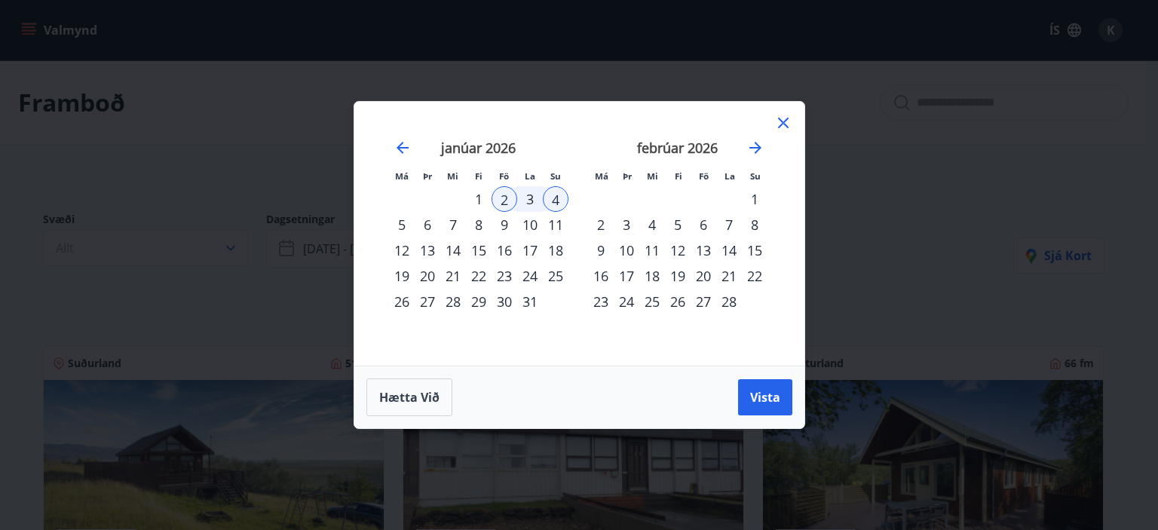
click at [477, 200] on div "1" at bounding box center [479, 199] width 26 height 26
click at [399, 225] on div "5" at bounding box center [402, 225] width 26 height 26
click at [760, 391] on span "Vista" at bounding box center [765, 397] width 30 height 17
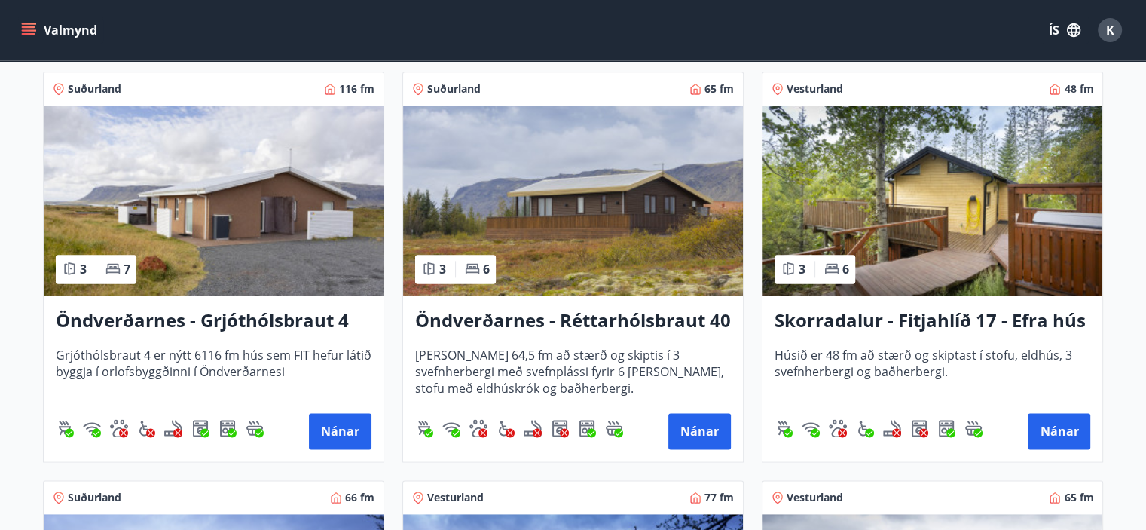
scroll to position [1913, 0]
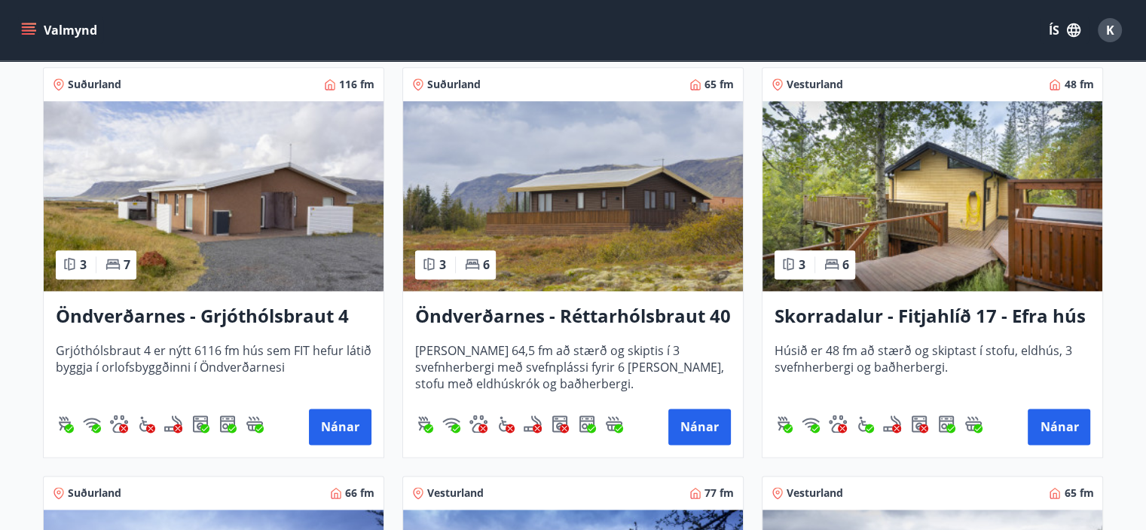
click at [289, 315] on h3 "Öndverðarnes - Grjóthólsbraut 4" at bounding box center [214, 316] width 316 height 27
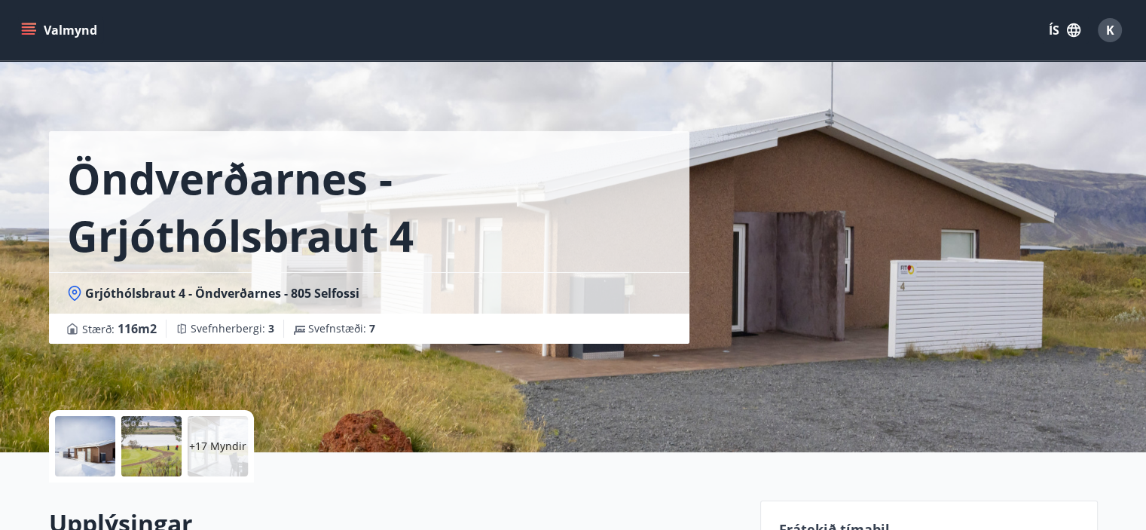
click at [90, 461] on div at bounding box center [85, 446] width 60 height 60
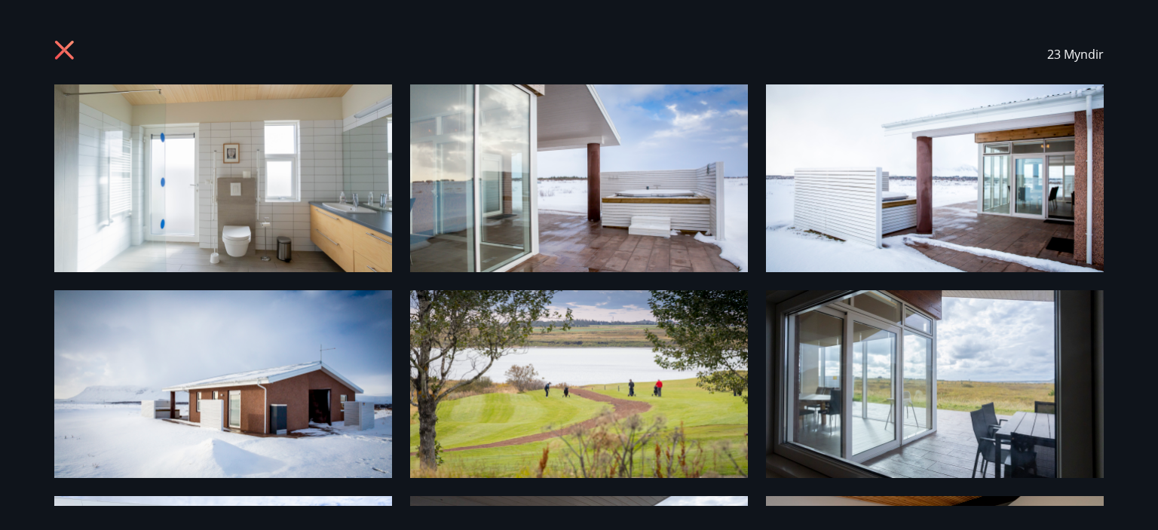
click at [335, 193] on img at bounding box center [223, 178] width 338 height 188
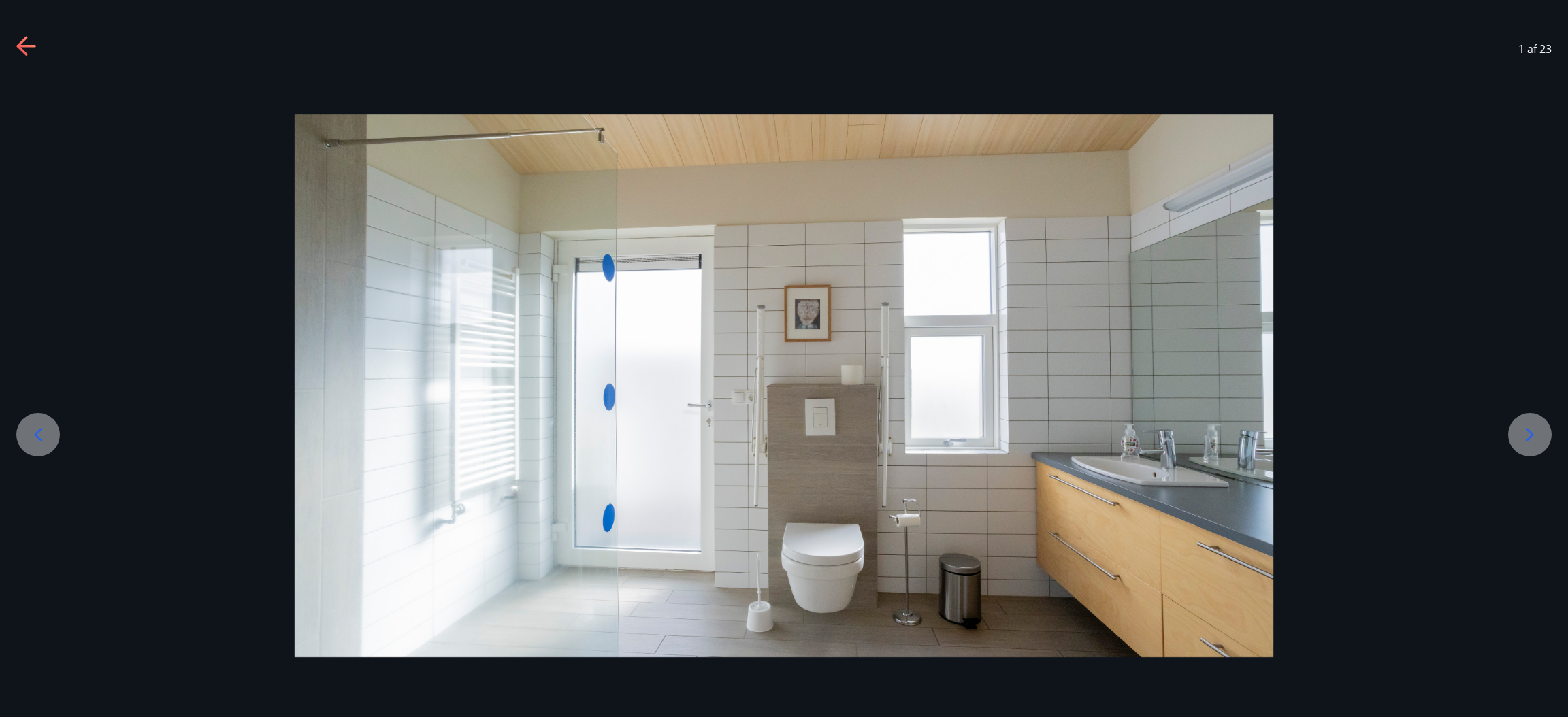
click at [1044, 433] on icon at bounding box center [1529, 435] width 22 height 22
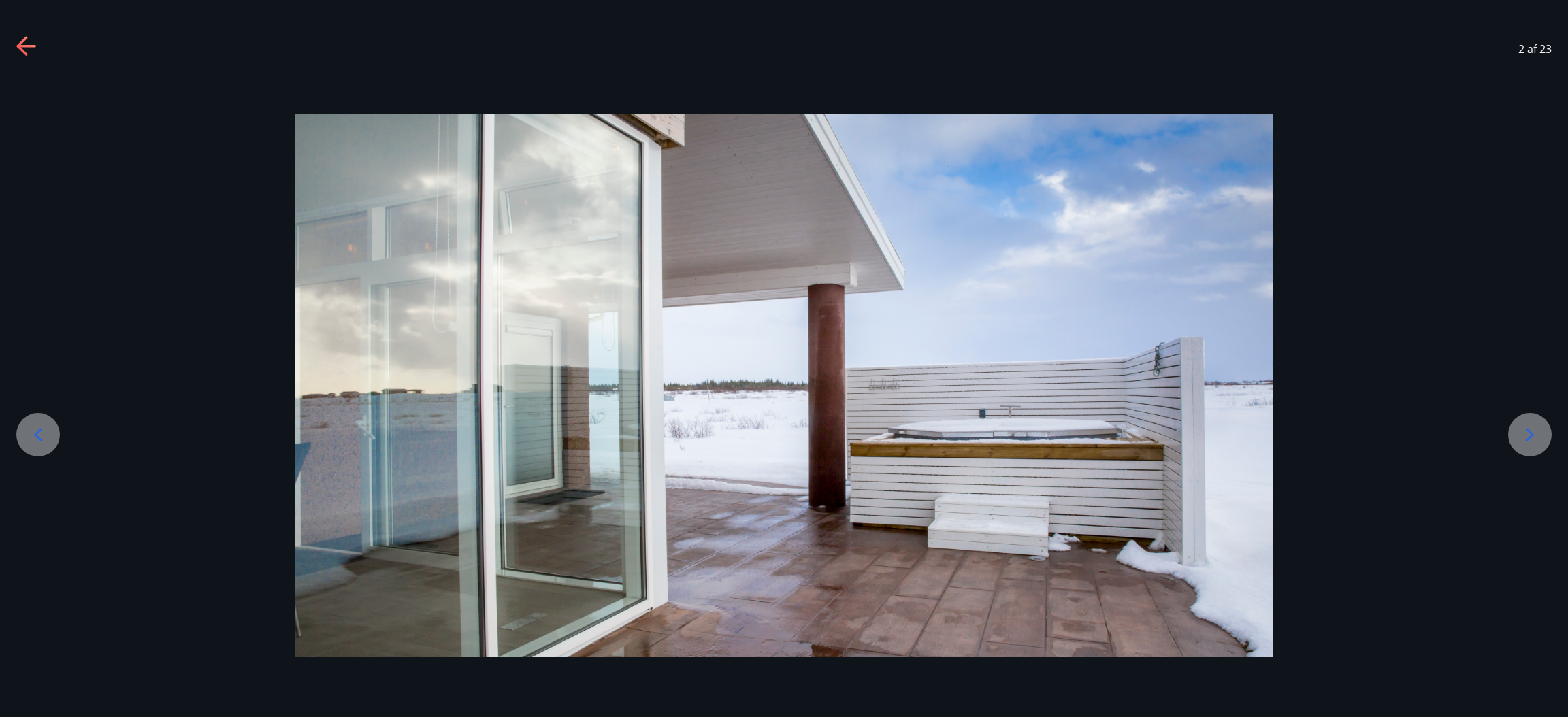
click at [1044, 433] on icon at bounding box center [1529, 435] width 22 height 22
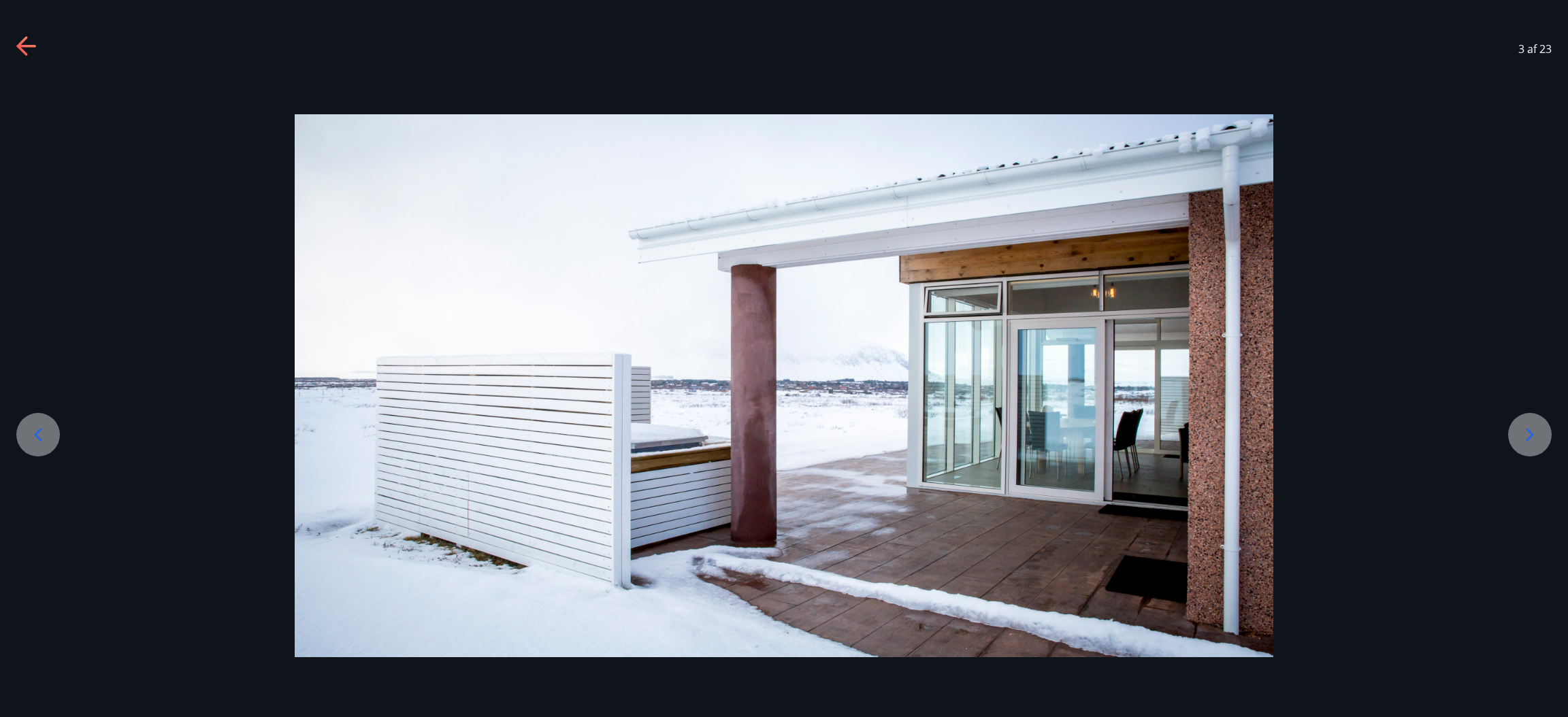
click at [1044, 433] on icon at bounding box center [1529, 435] width 22 height 22
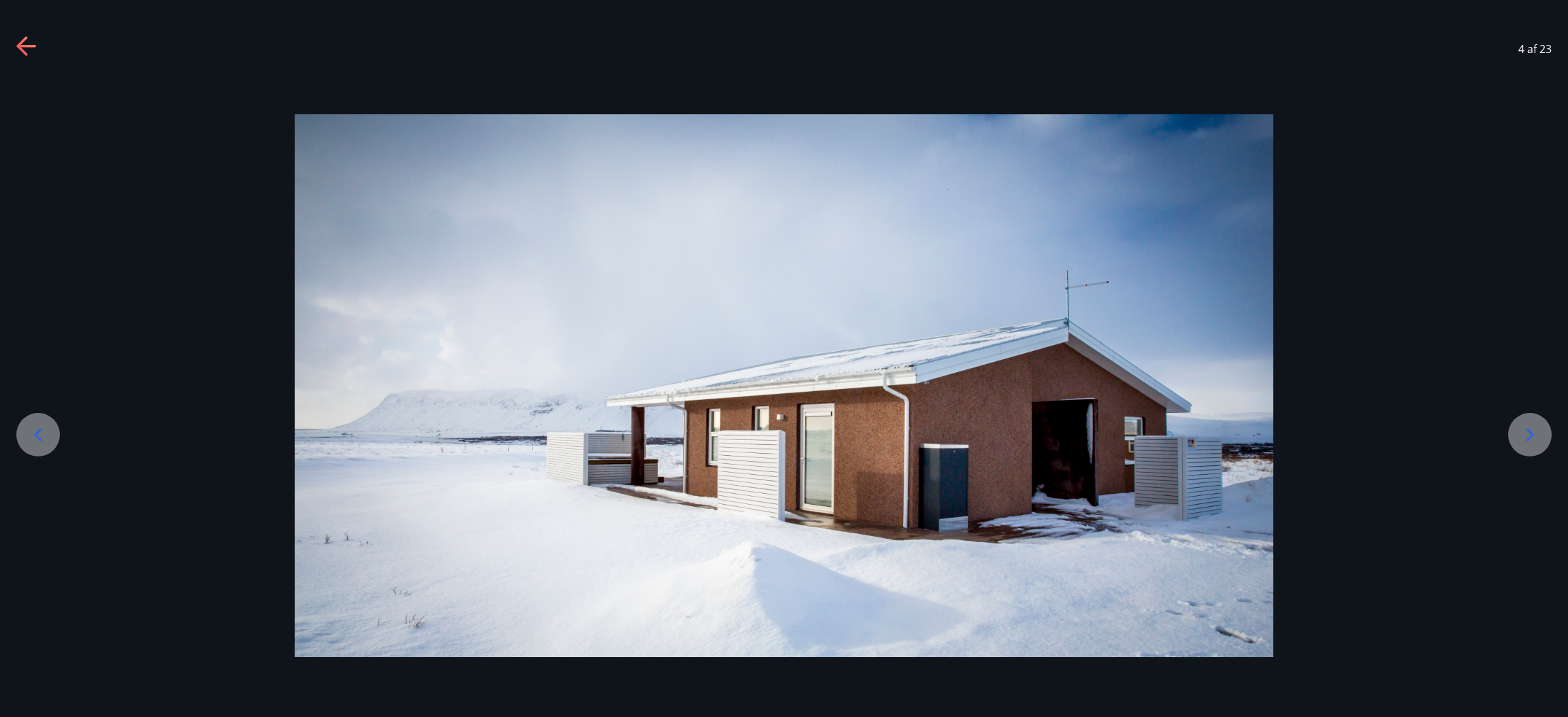
click at [1044, 433] on icon at bounding box center [1529, 435] width 22 height 22
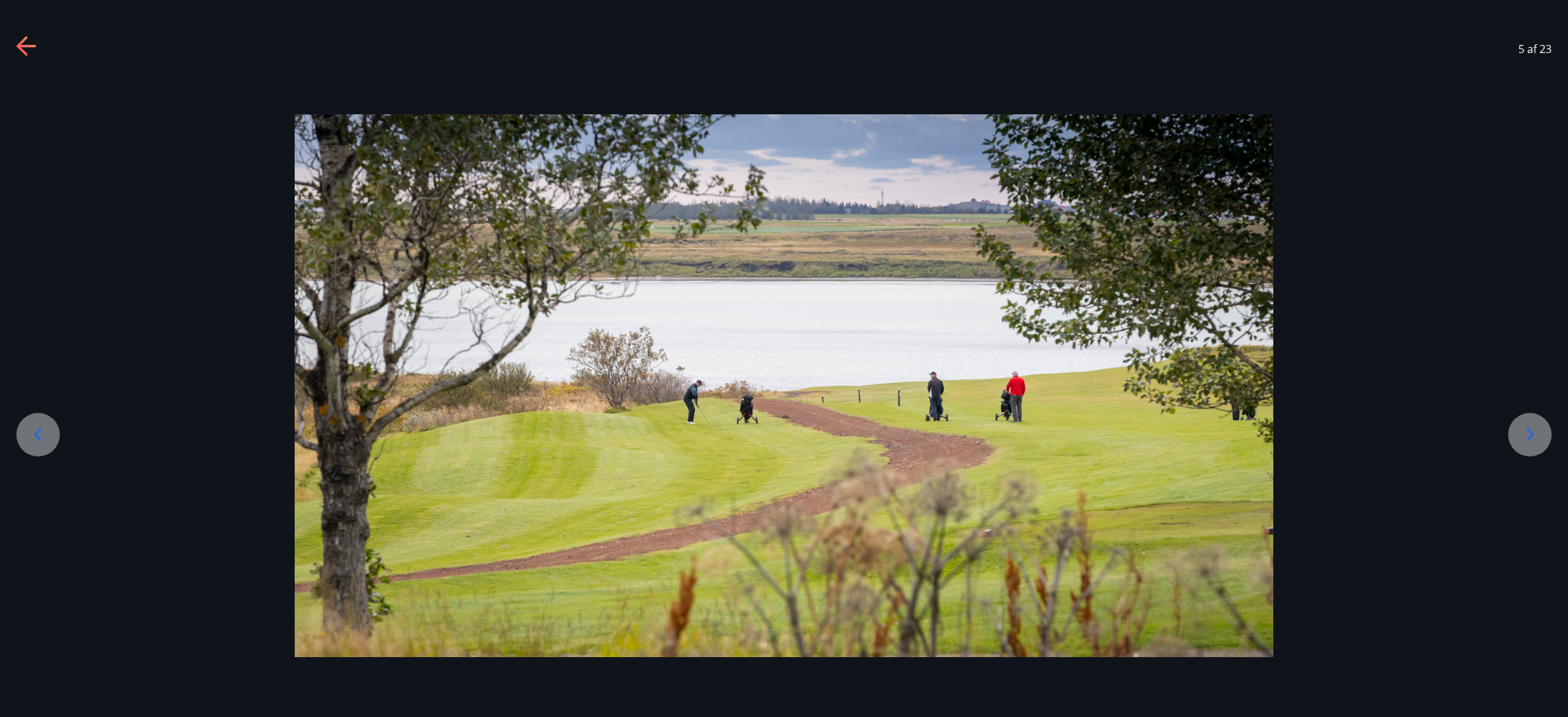
click at [1044, 433] on icon at bounding box center [1529, 435] width 22 height 22
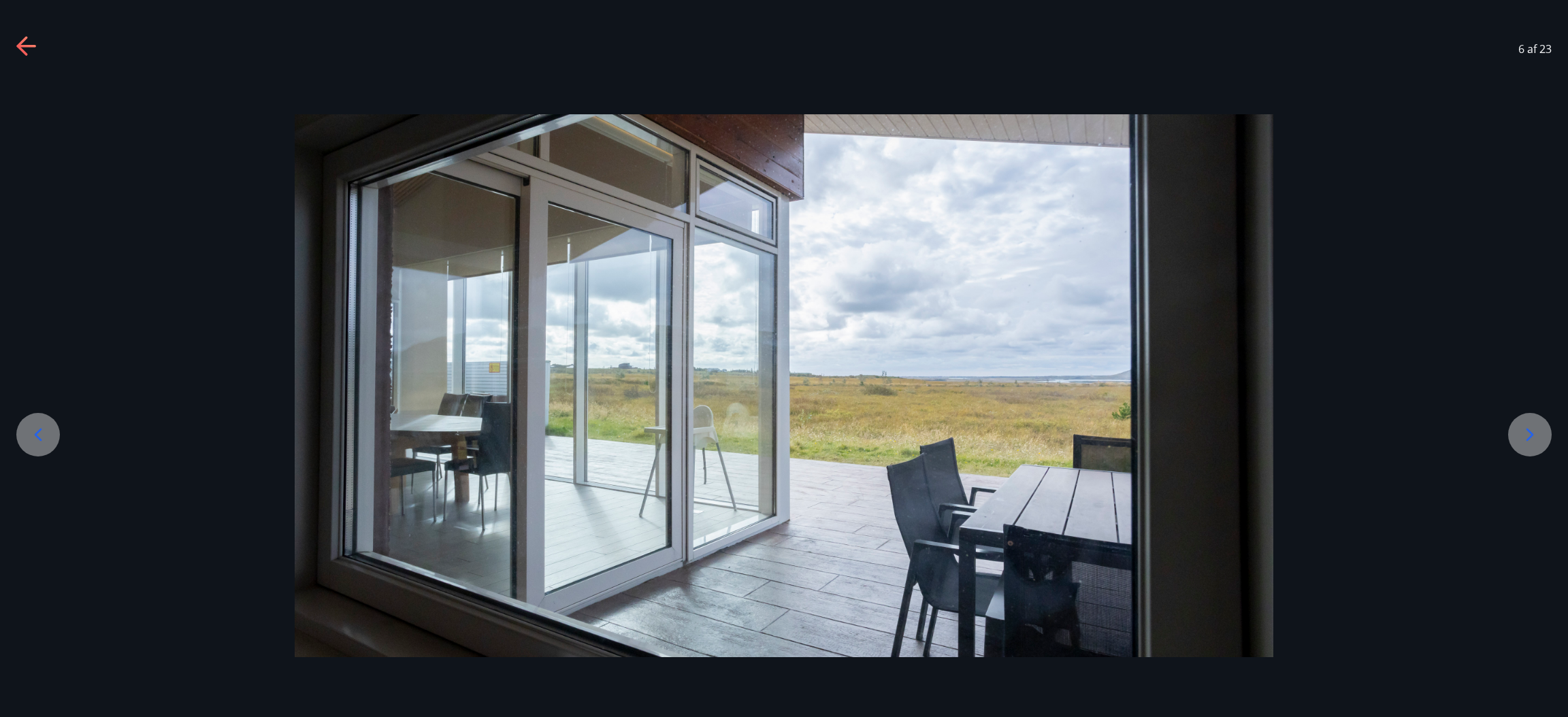
click at [1044, 433] on icon at bounding box center [1529, 435] width 22 height 22
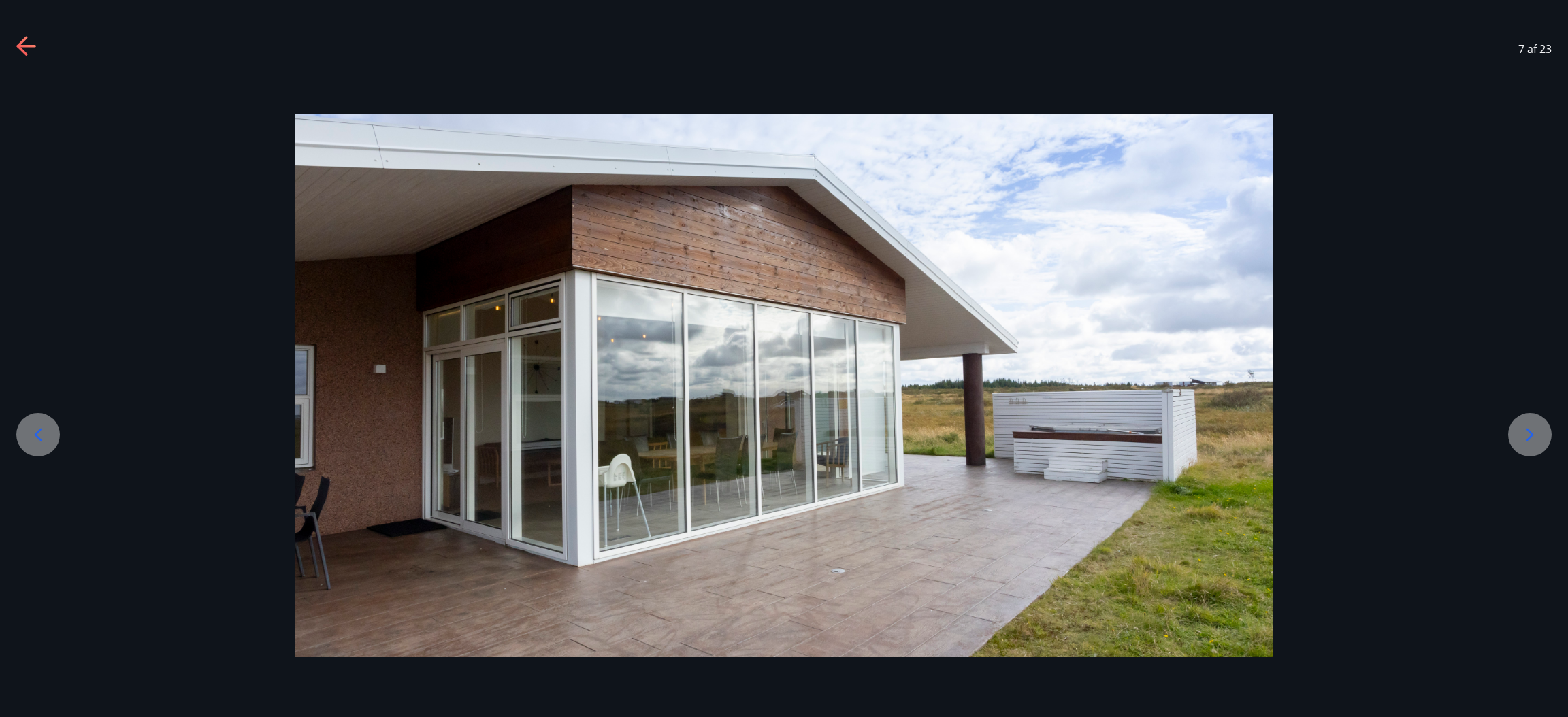
click at [1044, 433] on icon at bounding box center [1529, 435] width 22 height 22
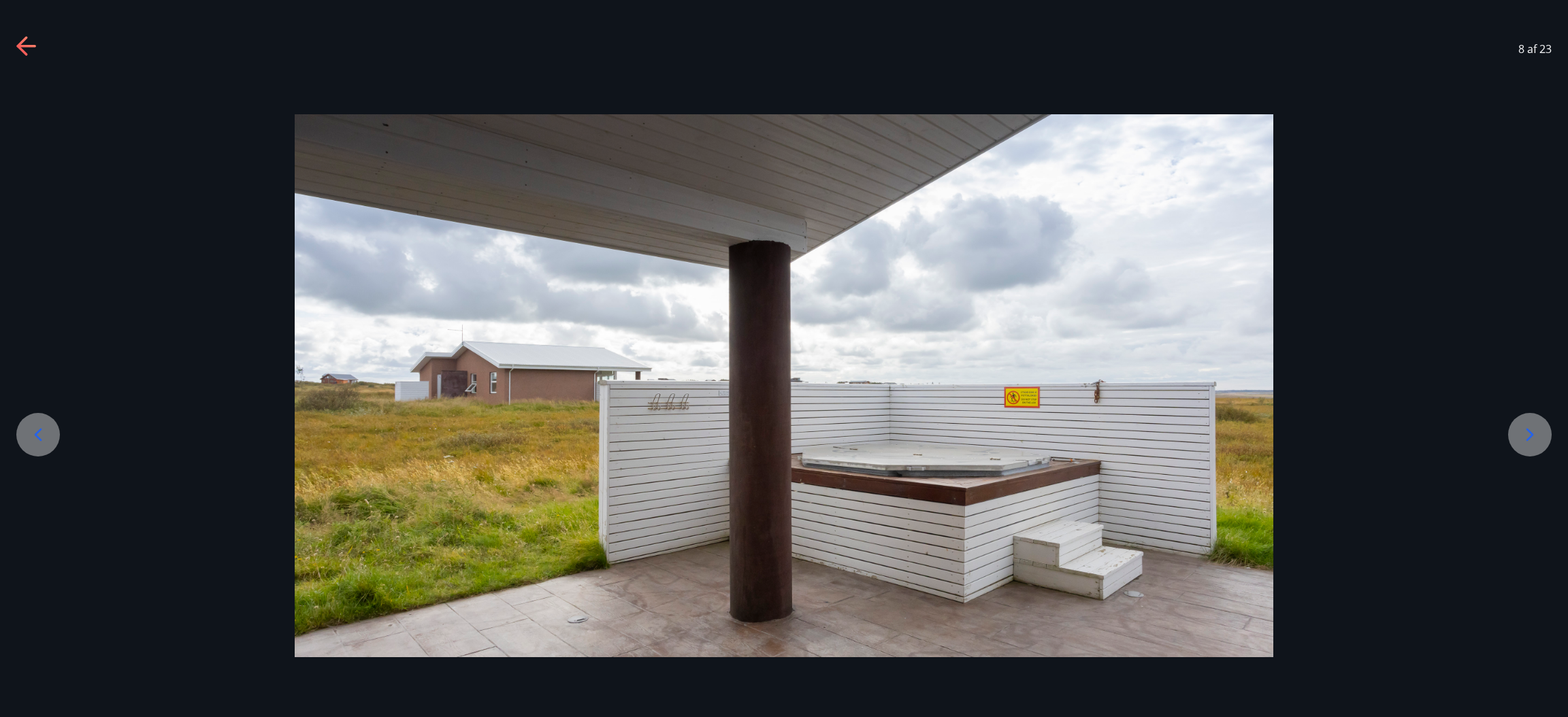
click at [1044, 433] on icon at bounding box center [1529, 435] width 22 height 22
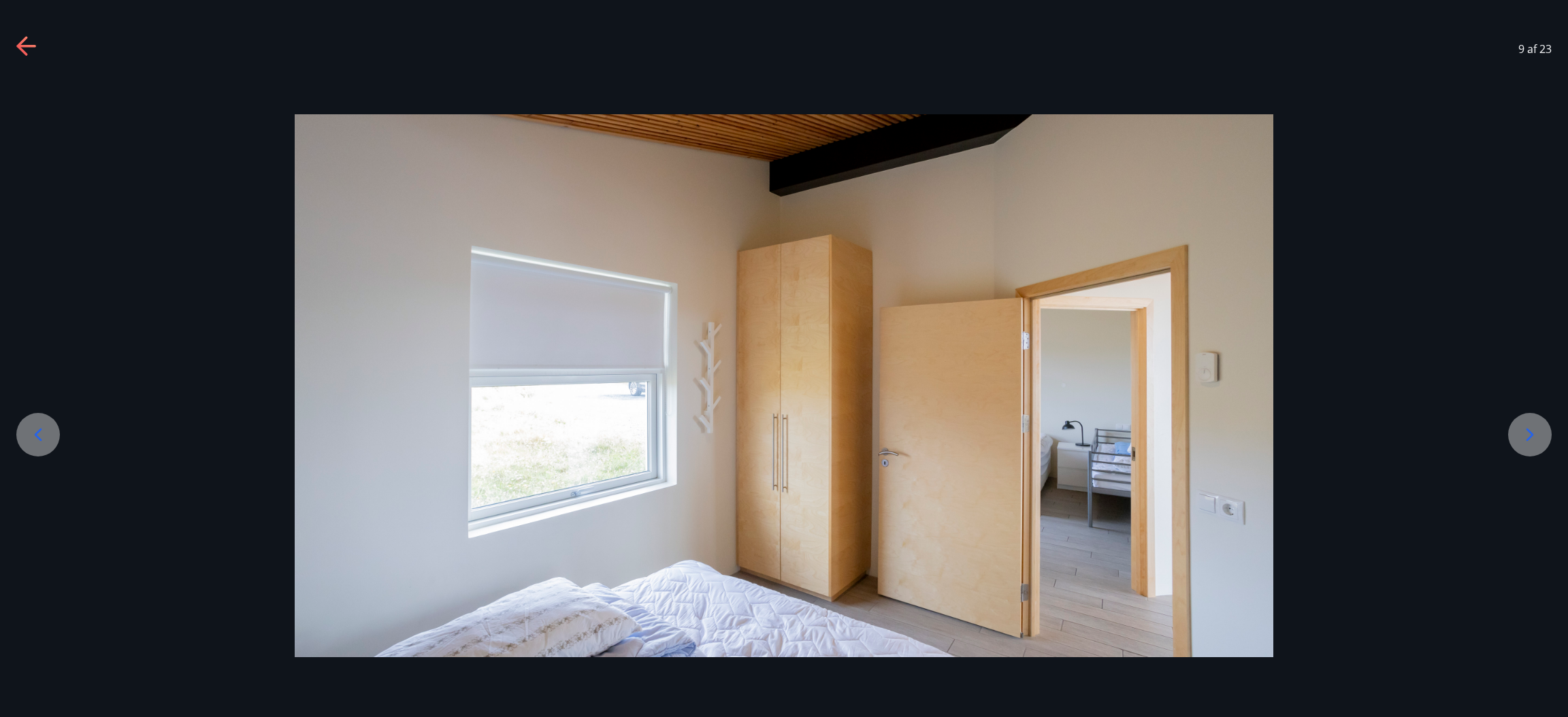
click at [1044, 433] on icon at bounding box center [1529, 435] width 22 height 22
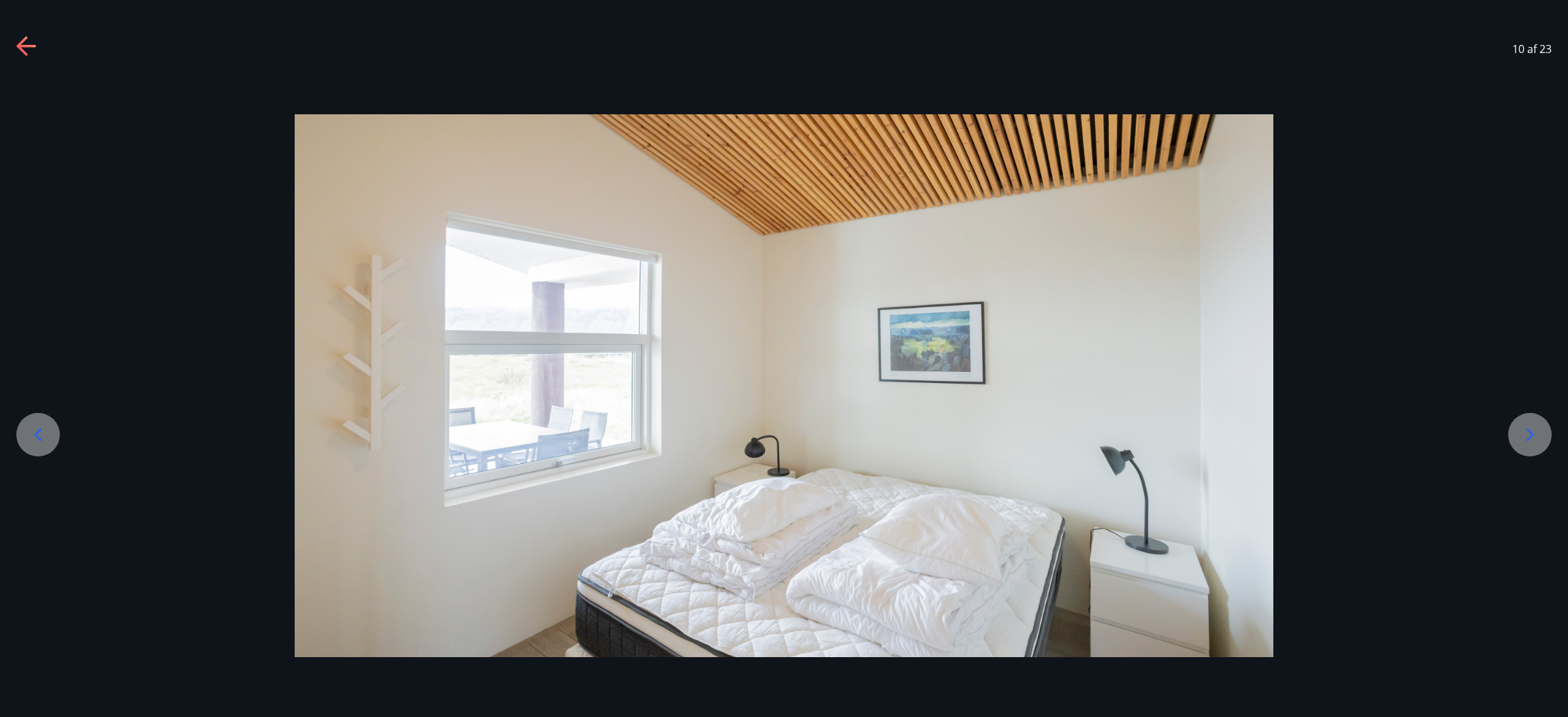
click at [1044, 433] on icon at bounding box center [1529, 435] width 22 height 22
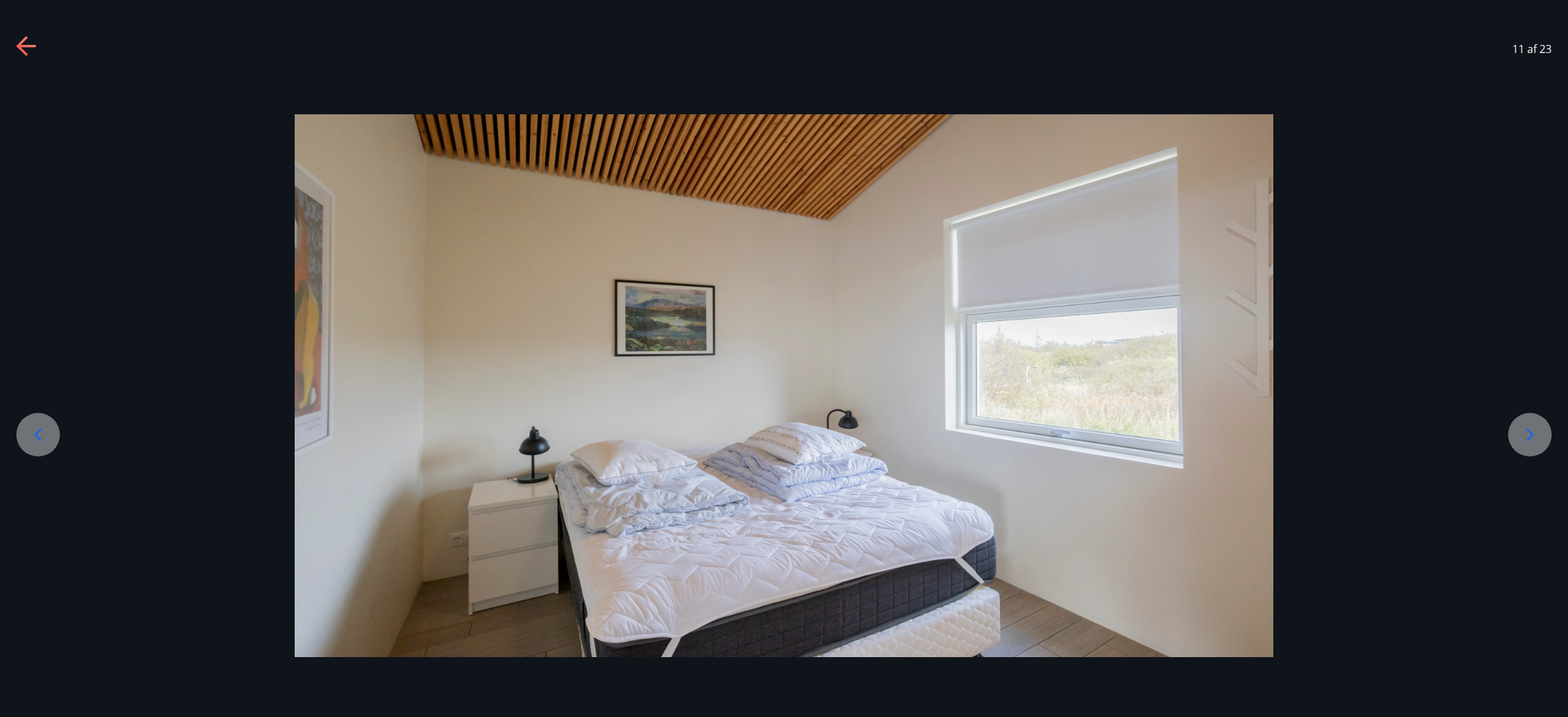
click at [1044, 433] on icon at bounding box center [1529, 435] width 22 height 22
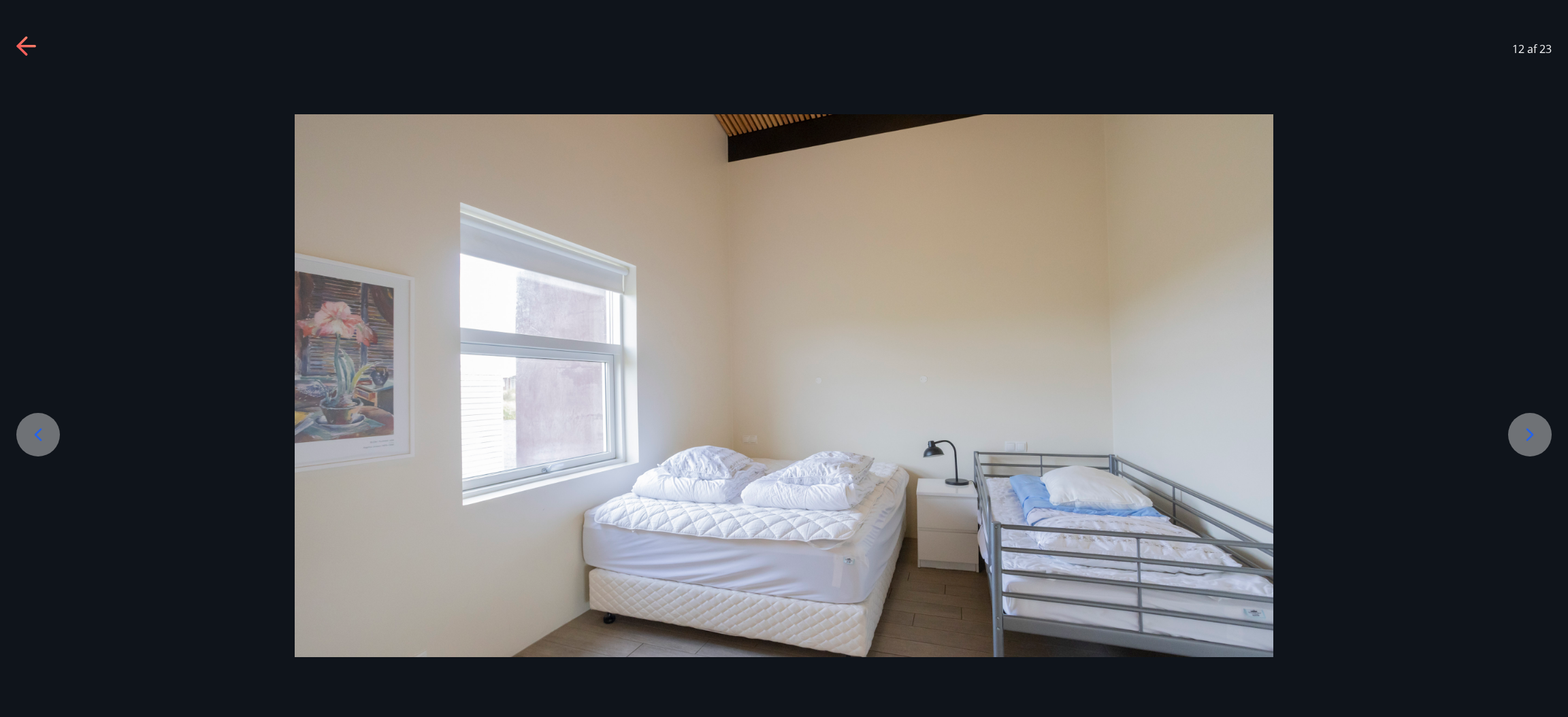
click at [1044, 433] on icon at bounding box center [1529, 435] width 22 height 22
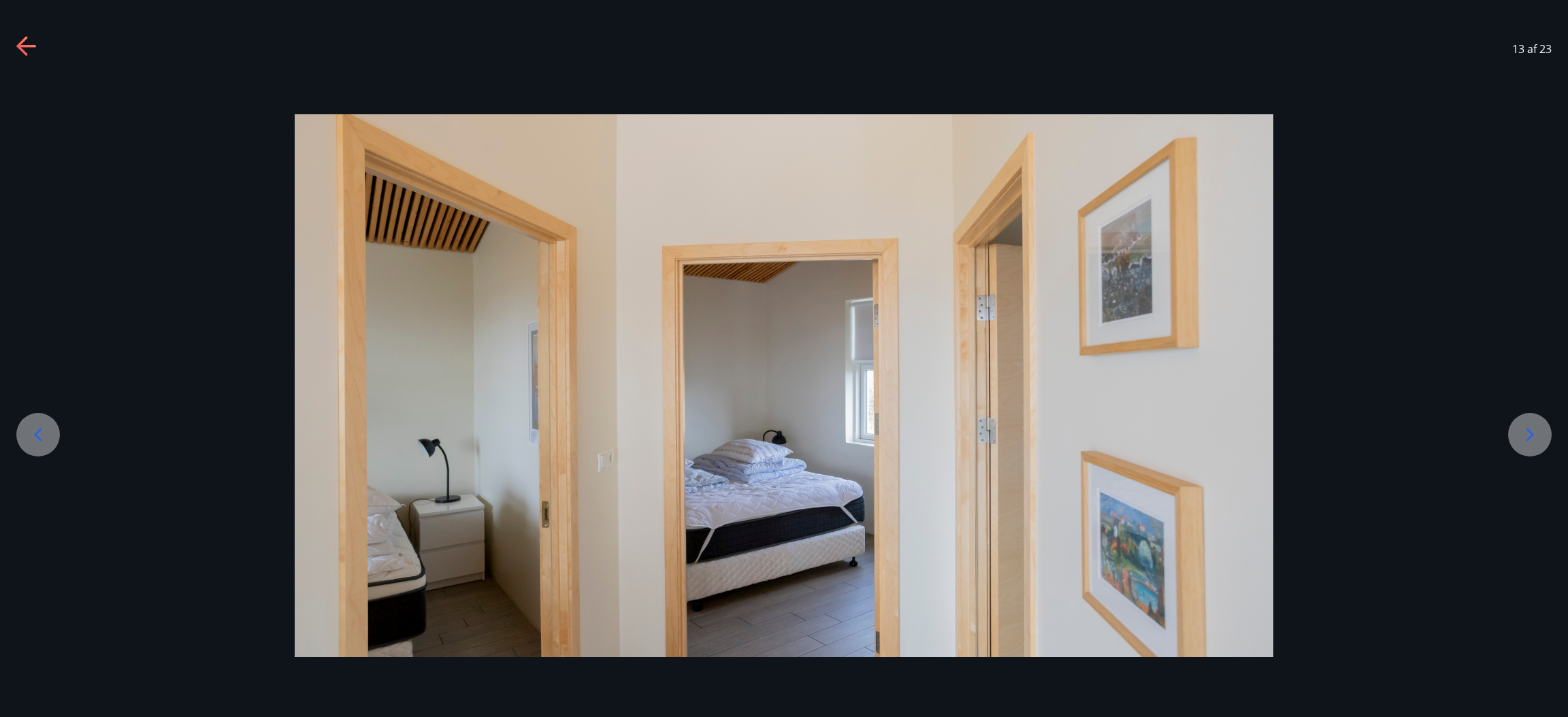
click at [1044, 433] on icon at bounding box center [1529, 435] width 22 height 22
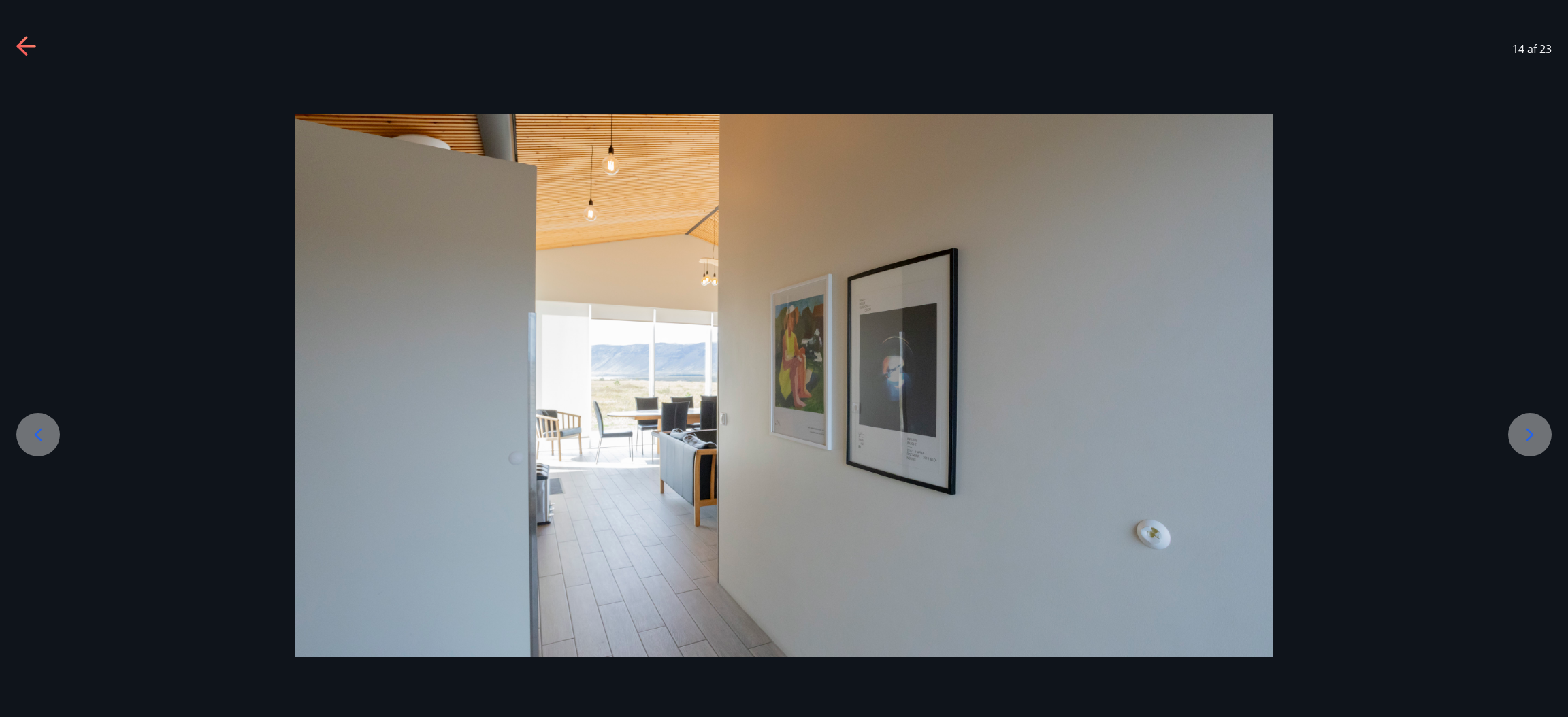
click at [1044, 433] on icon at bounding box center [1529, 435] width 22 height 22
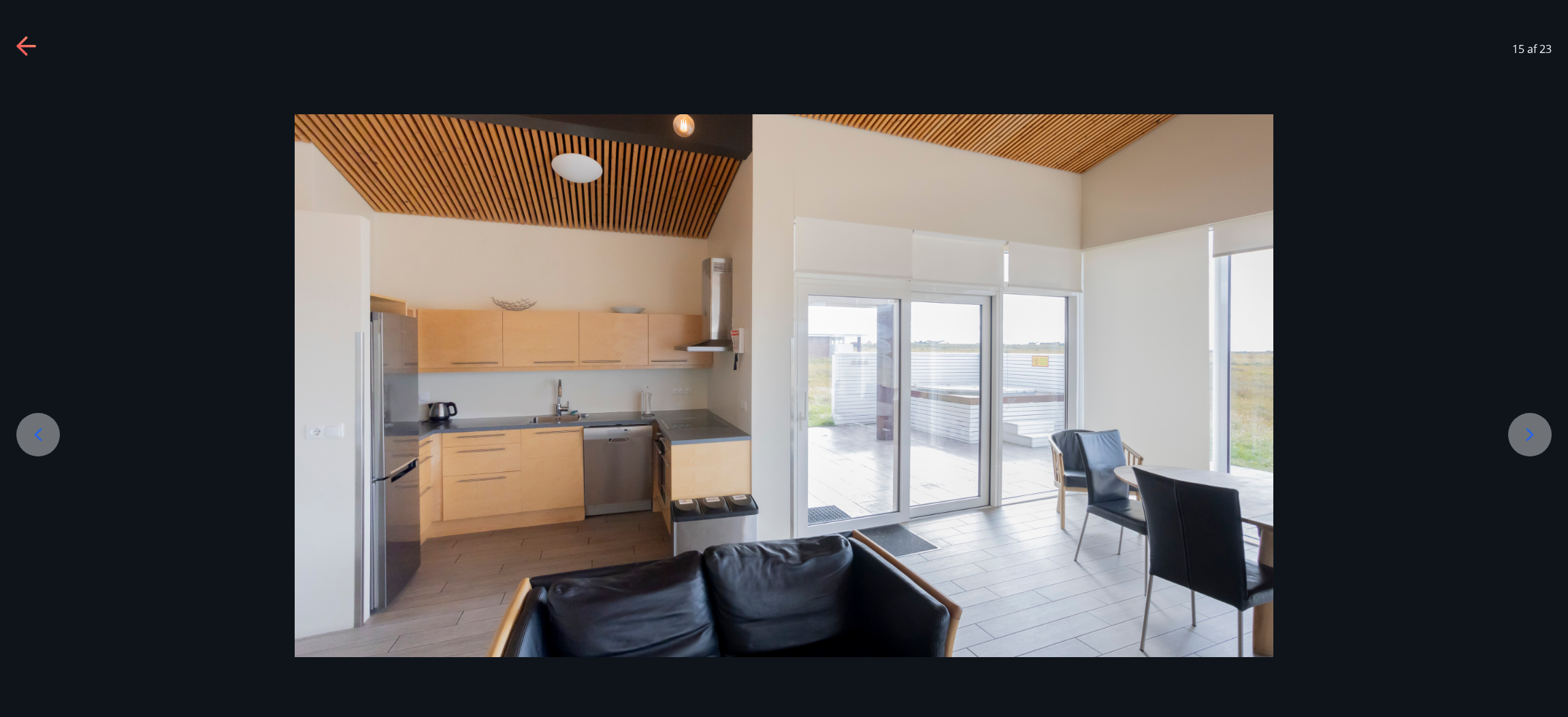
click at [1044, 433] on icon at bounding box center [1529, 435] width 22 height 22
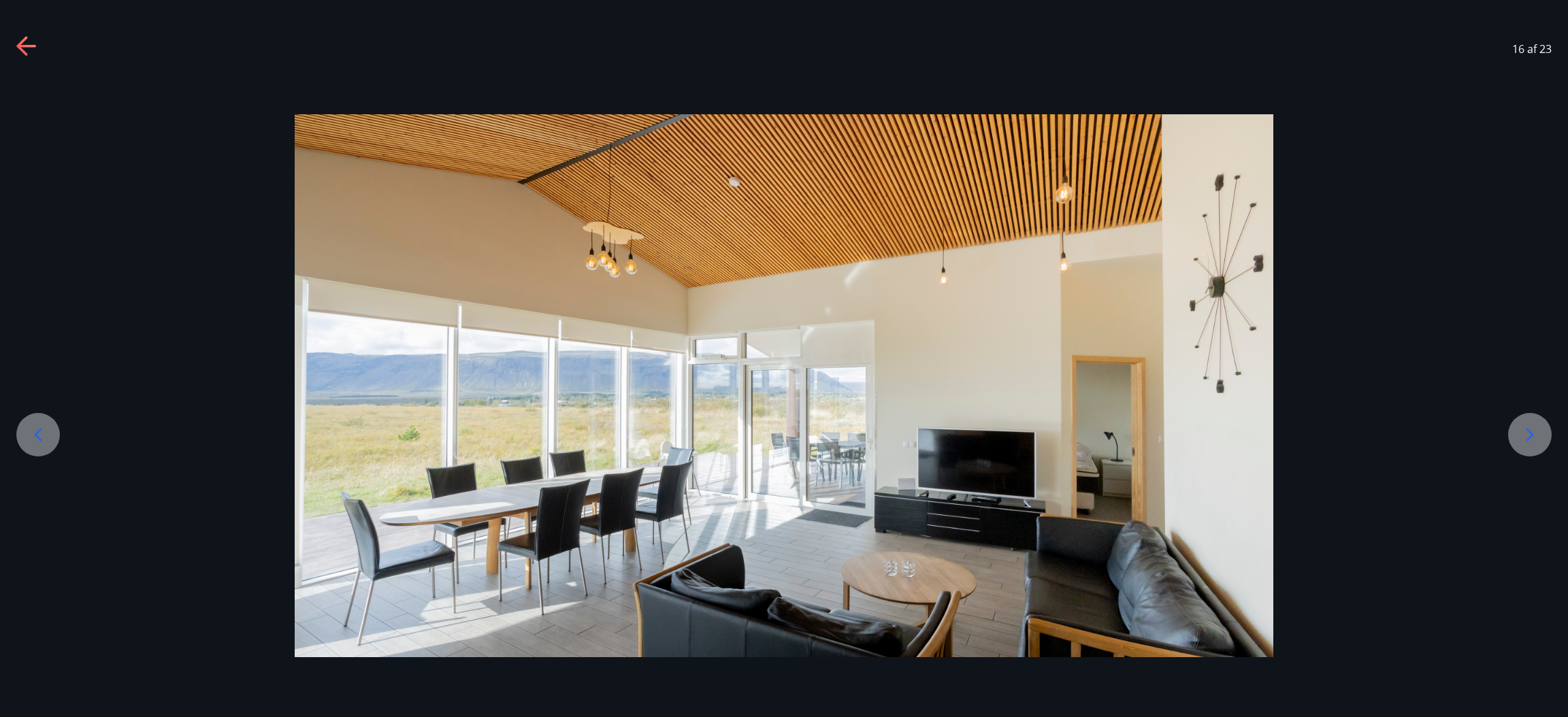
click at [1044, 433] on icon at bounding box center [1529, 435] width 22 height 22
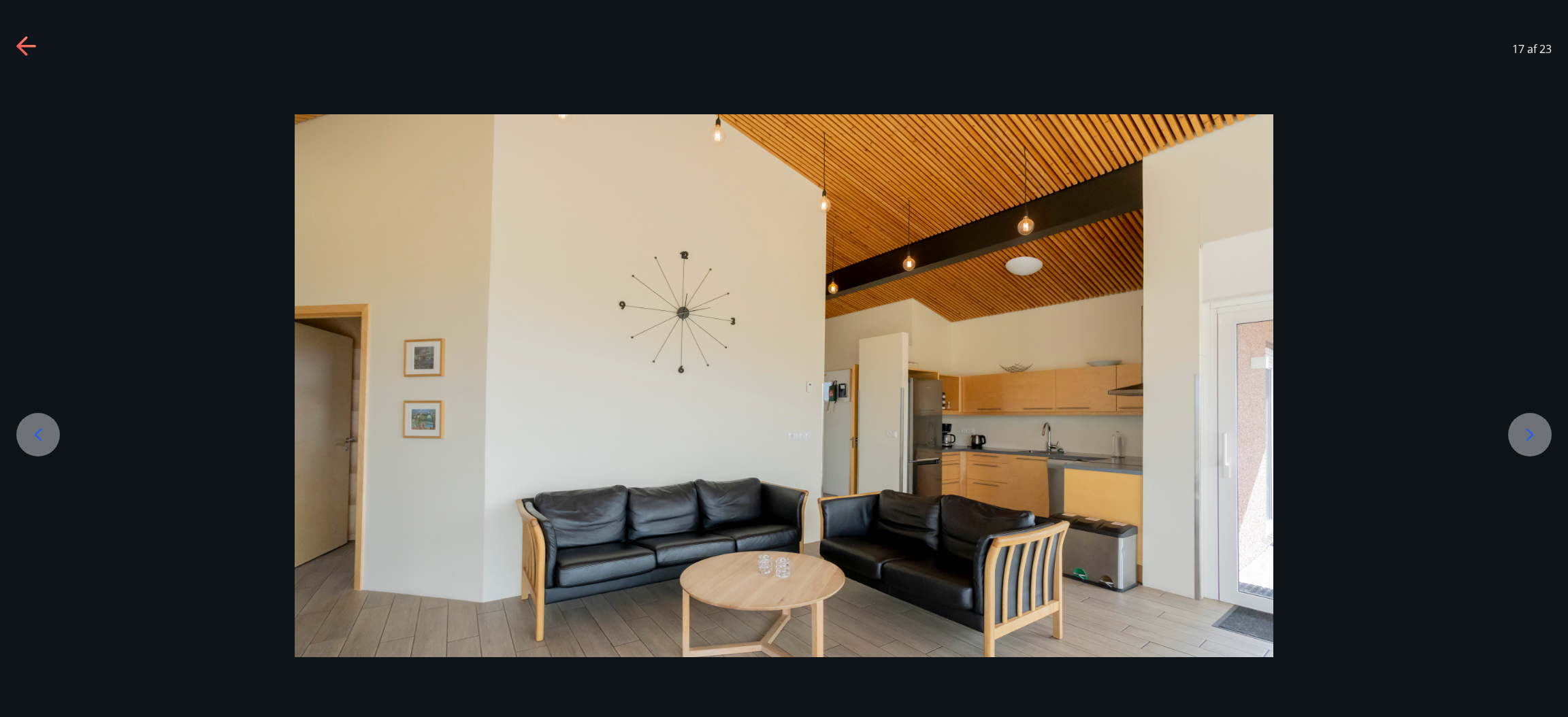
click at [1044, 433] on icon at bounding box center [1529, 435] width 22 height 22
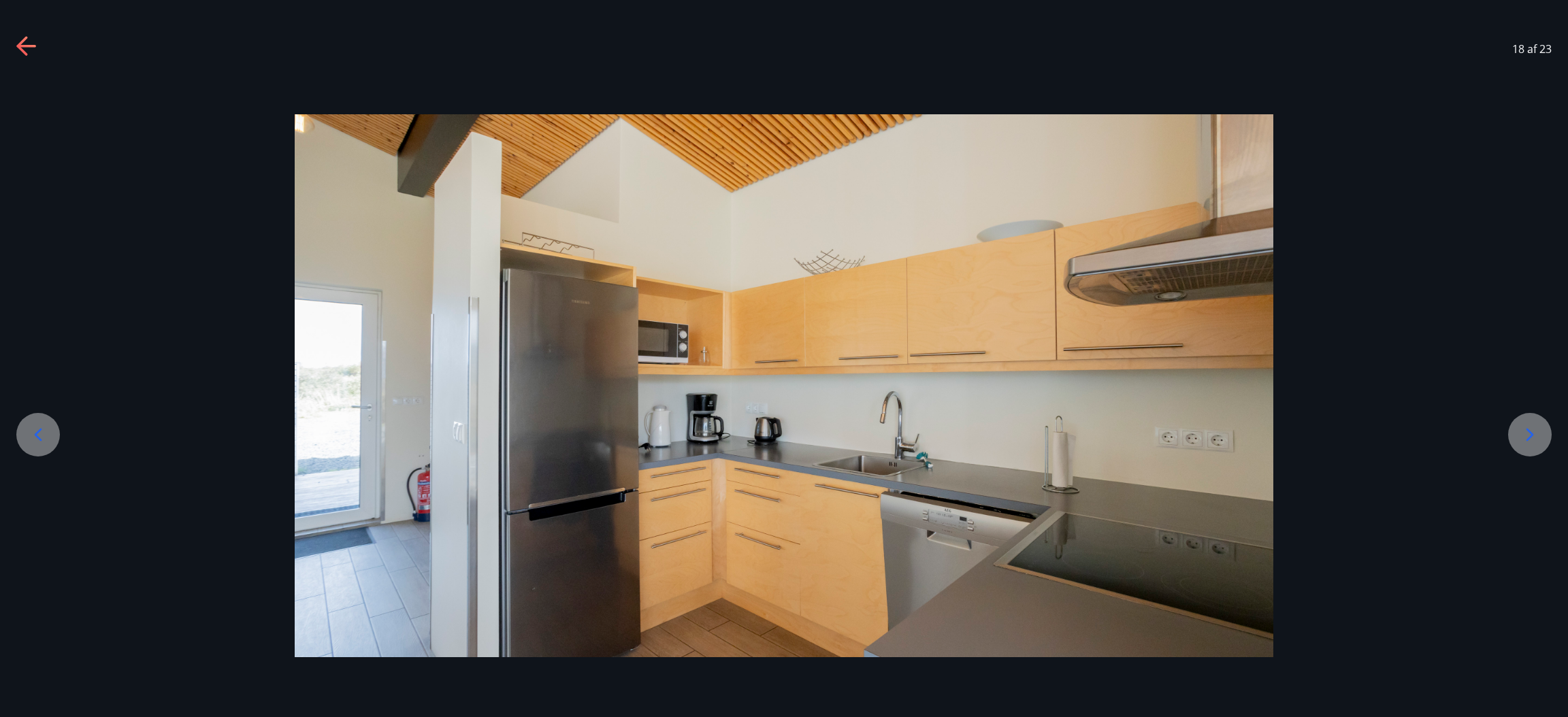
click at [1044, 433] on icon at bounding box center [1529, 435] width 22 height 22
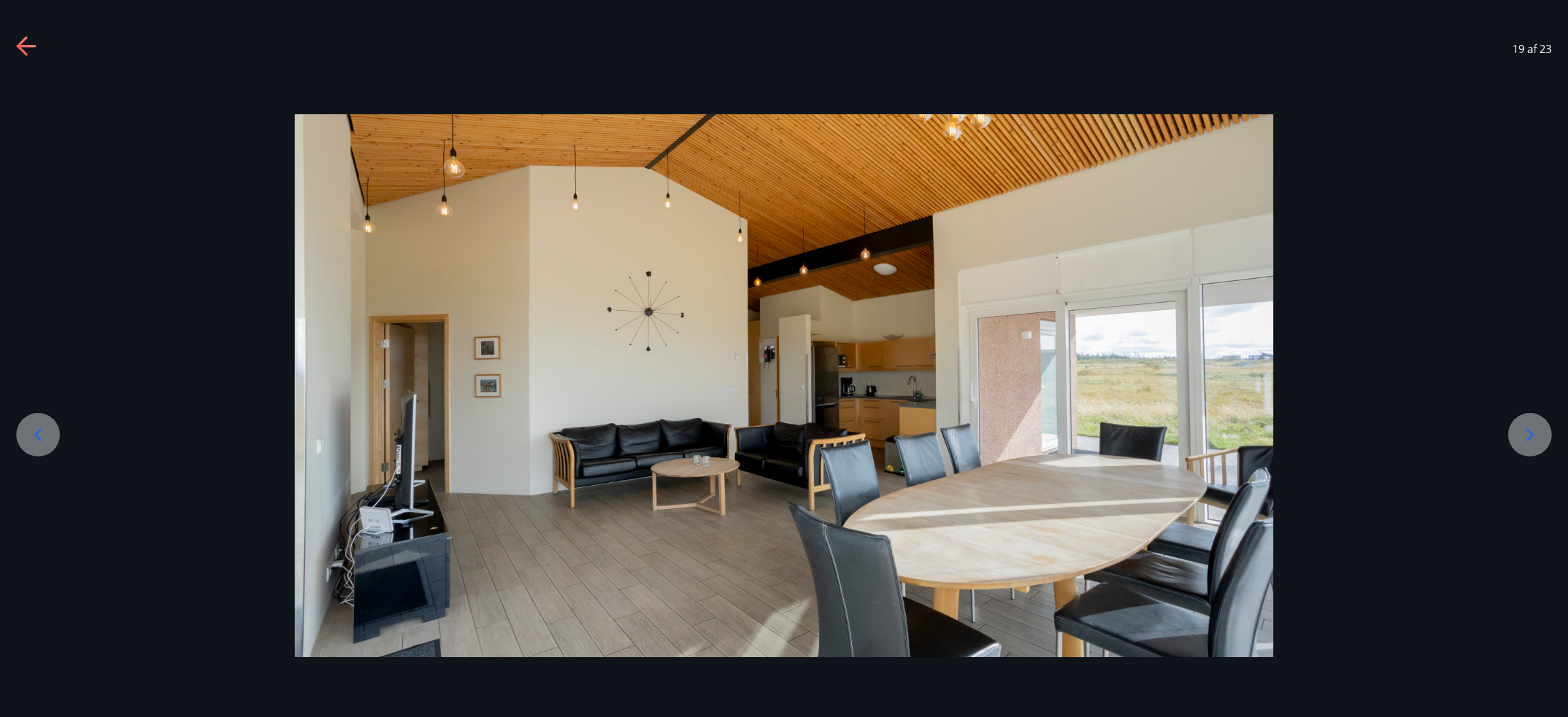
click at [1044, 433] on icon at bounding box center [1529, 435] width 22 height 22
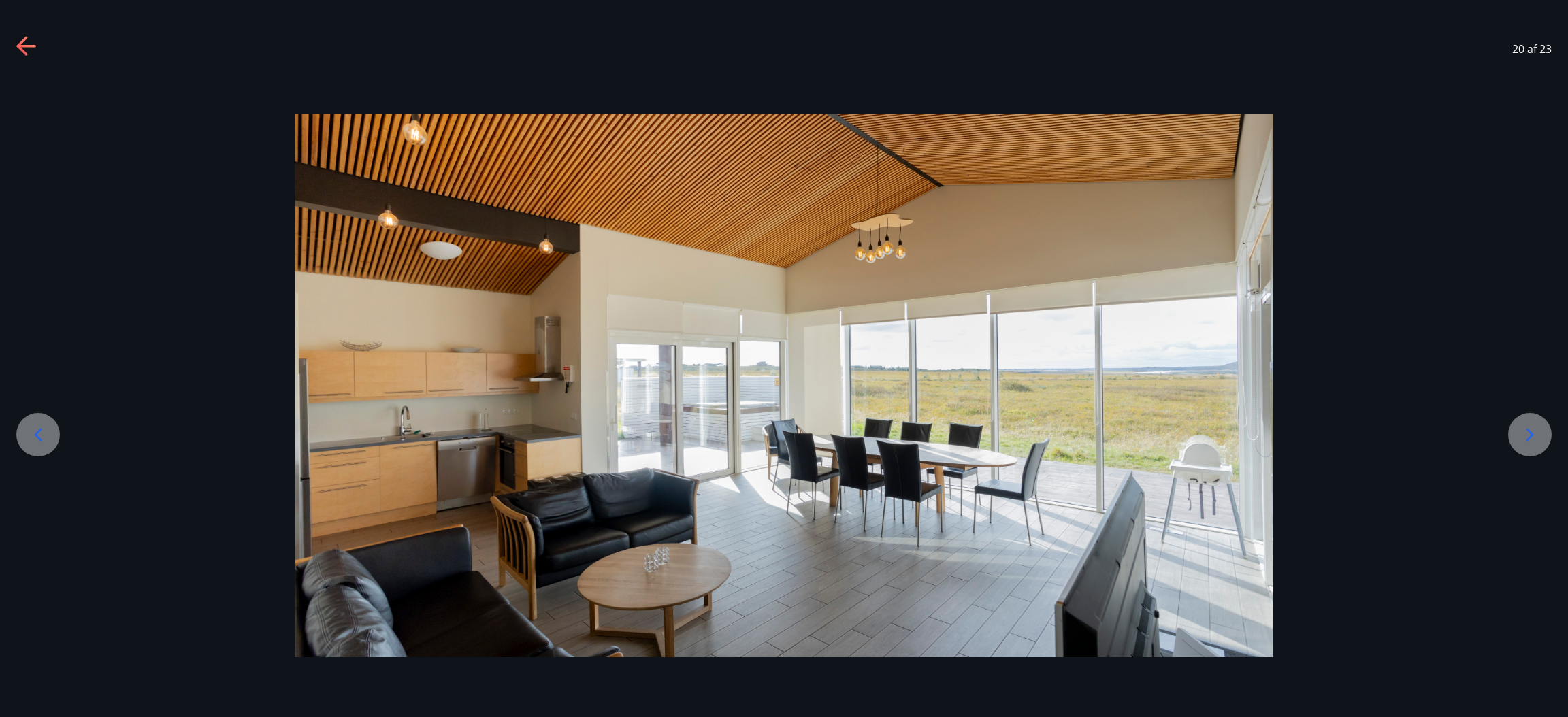
click at [1044, 433] on icon at bounding box center [1529, 435] width 22 height 22
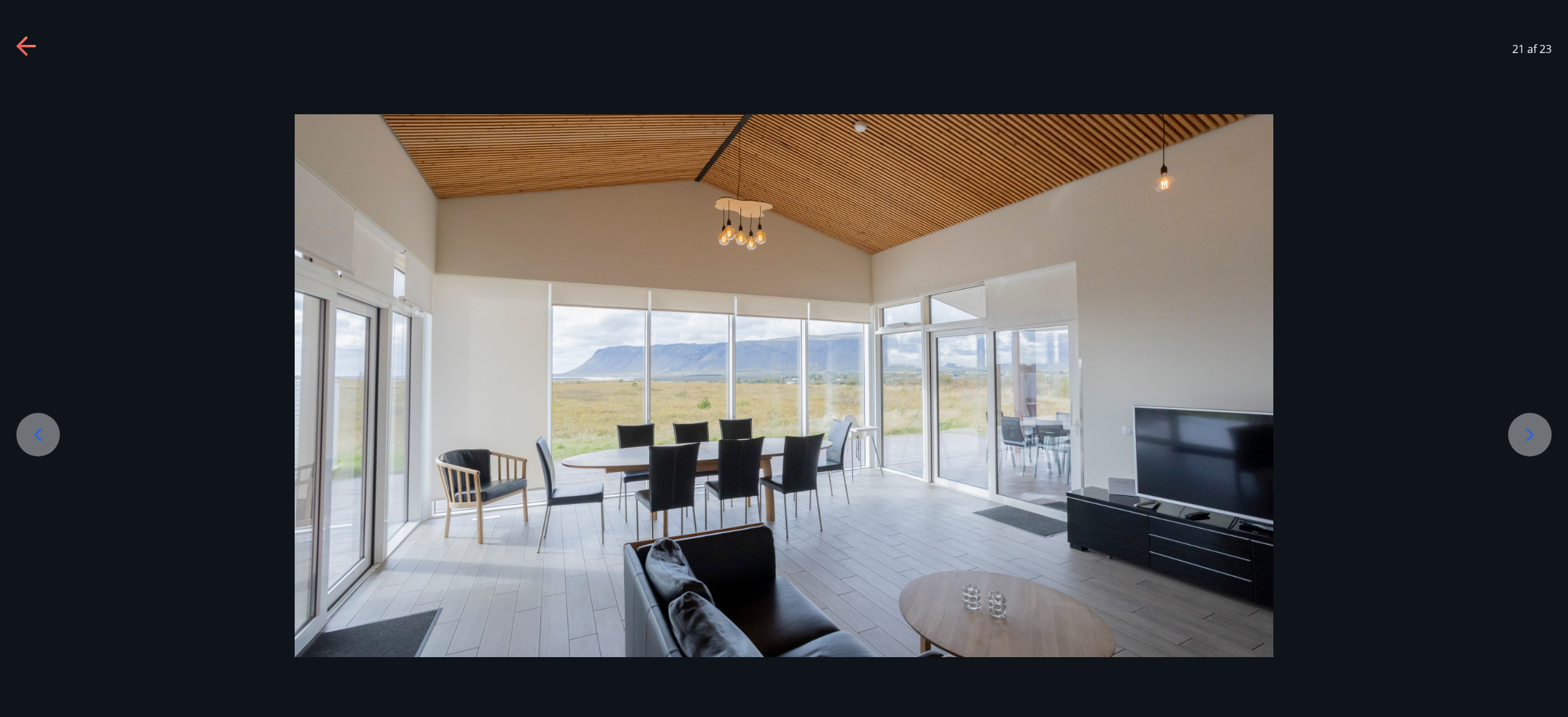
click at [1044, 433] on icon at bounding box center [1529, 435] width 22 height 22
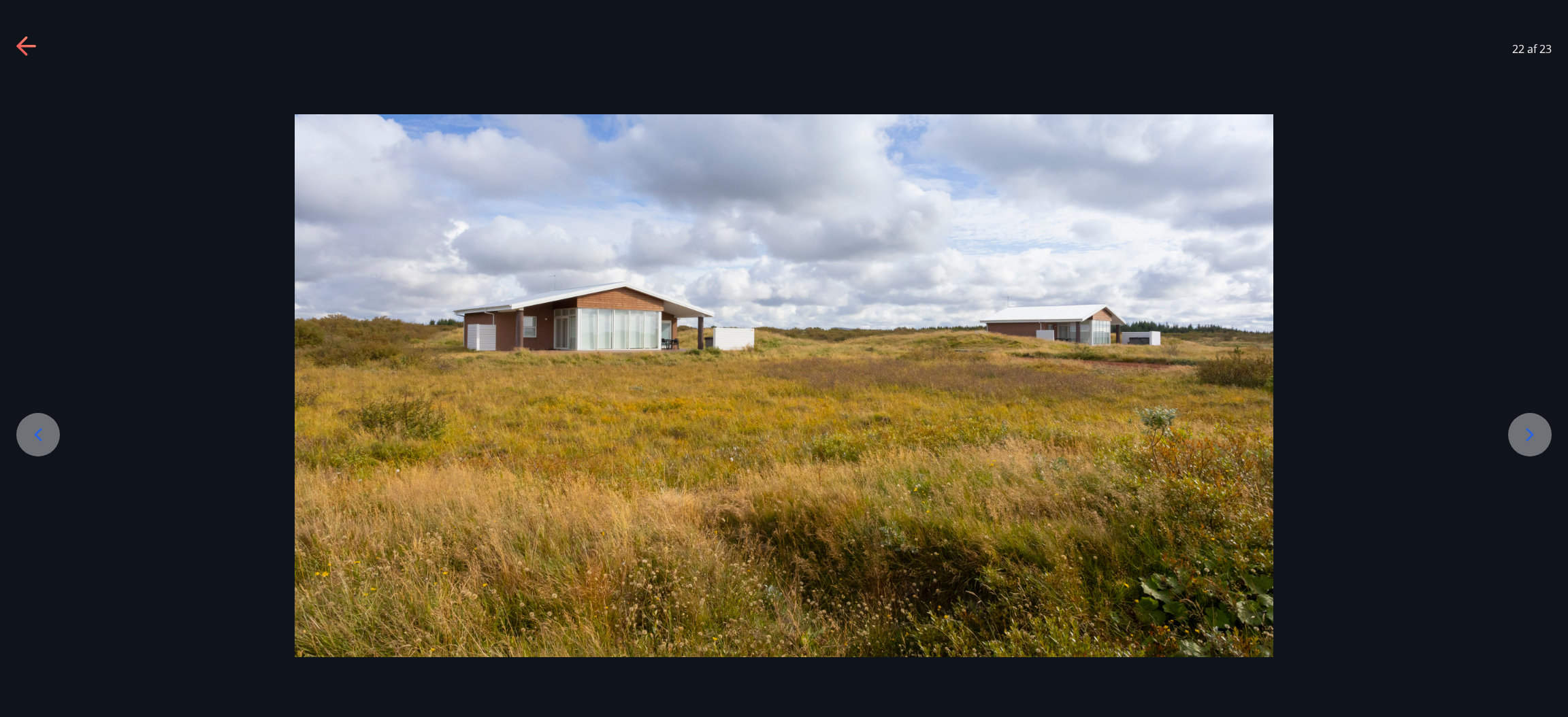
click at [1044, 433] on icon at bounding box center [1529, 435] width 22 height 22
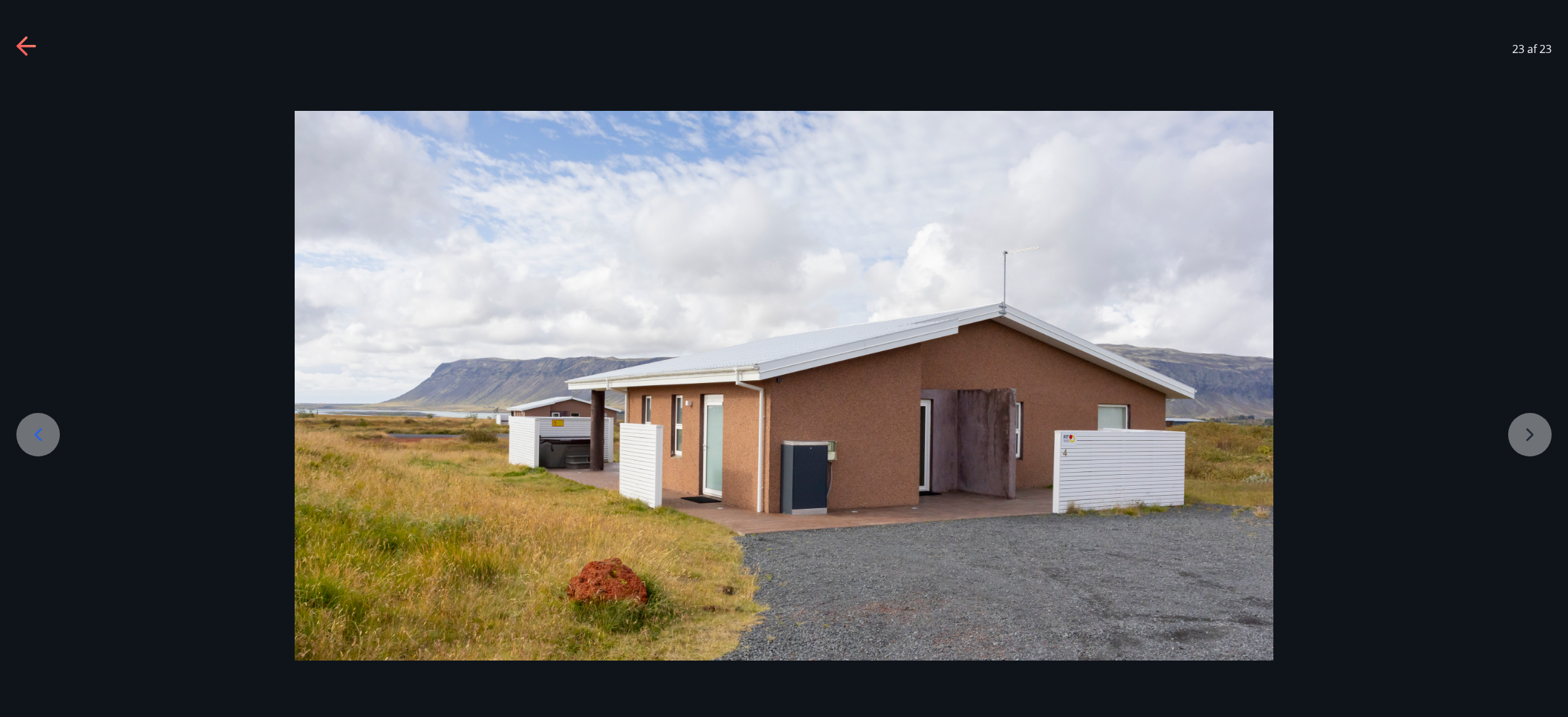
click at [1044, 433] on div at bounding box center [784, 386] width 1568 height 551
click at [28, 34] on div "23 af 23" at bounding box center [784, 49] width 1568 height 54
click at [22, 51] on icon at bounding box center [27, 47] width 22 height 22
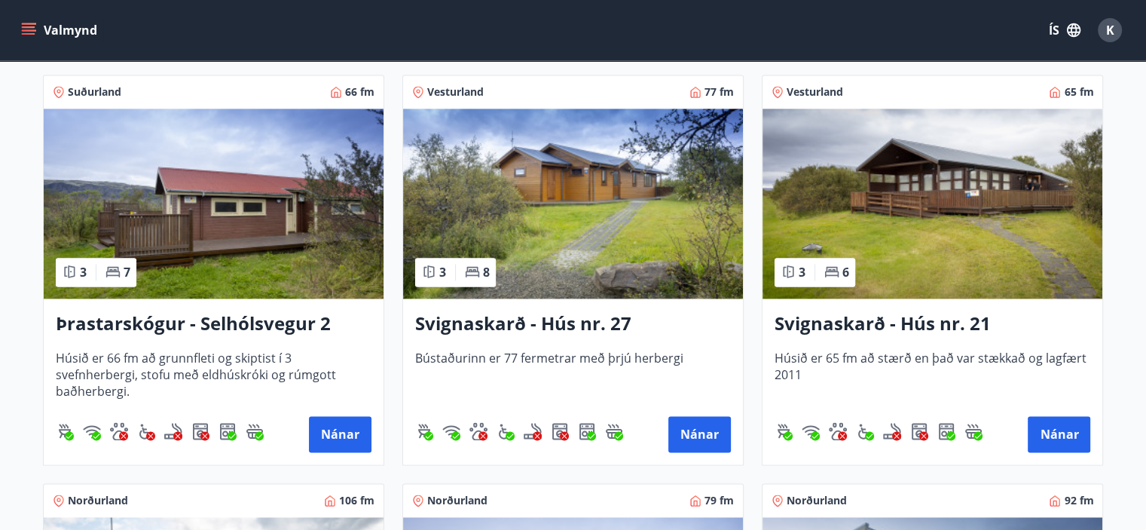
scroll to position [2296, 0]
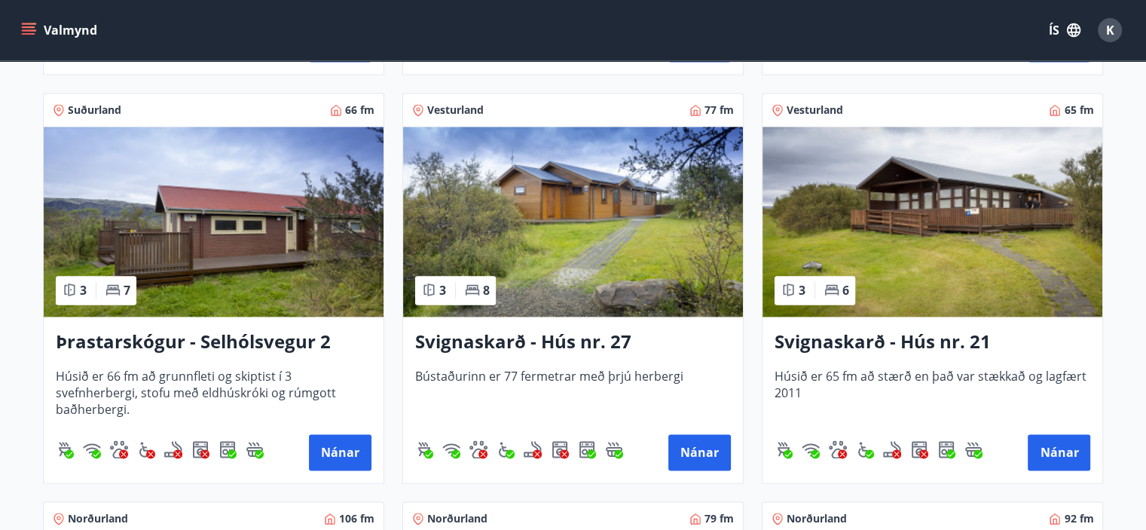
click at [549, 337] on h3 "Svignaskarð - Hús nr. 27" at bounding box center [573, 342] width 316 height 27
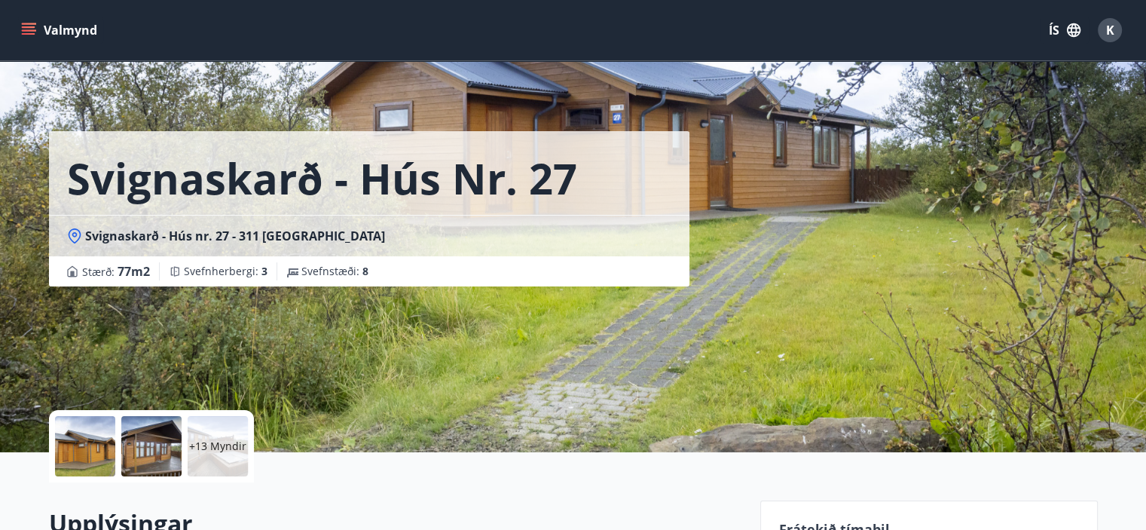
click at [71, 454] on div at bounding box center [85, 446] width 60 height 60
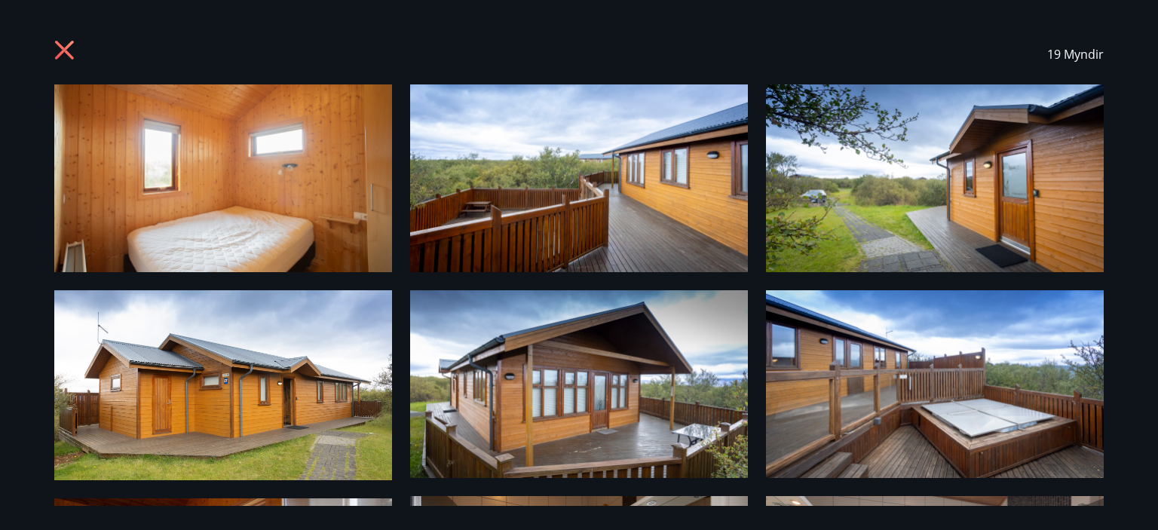
click at [317, 183] on img at bounding box center [223, 178] width 338 height 188
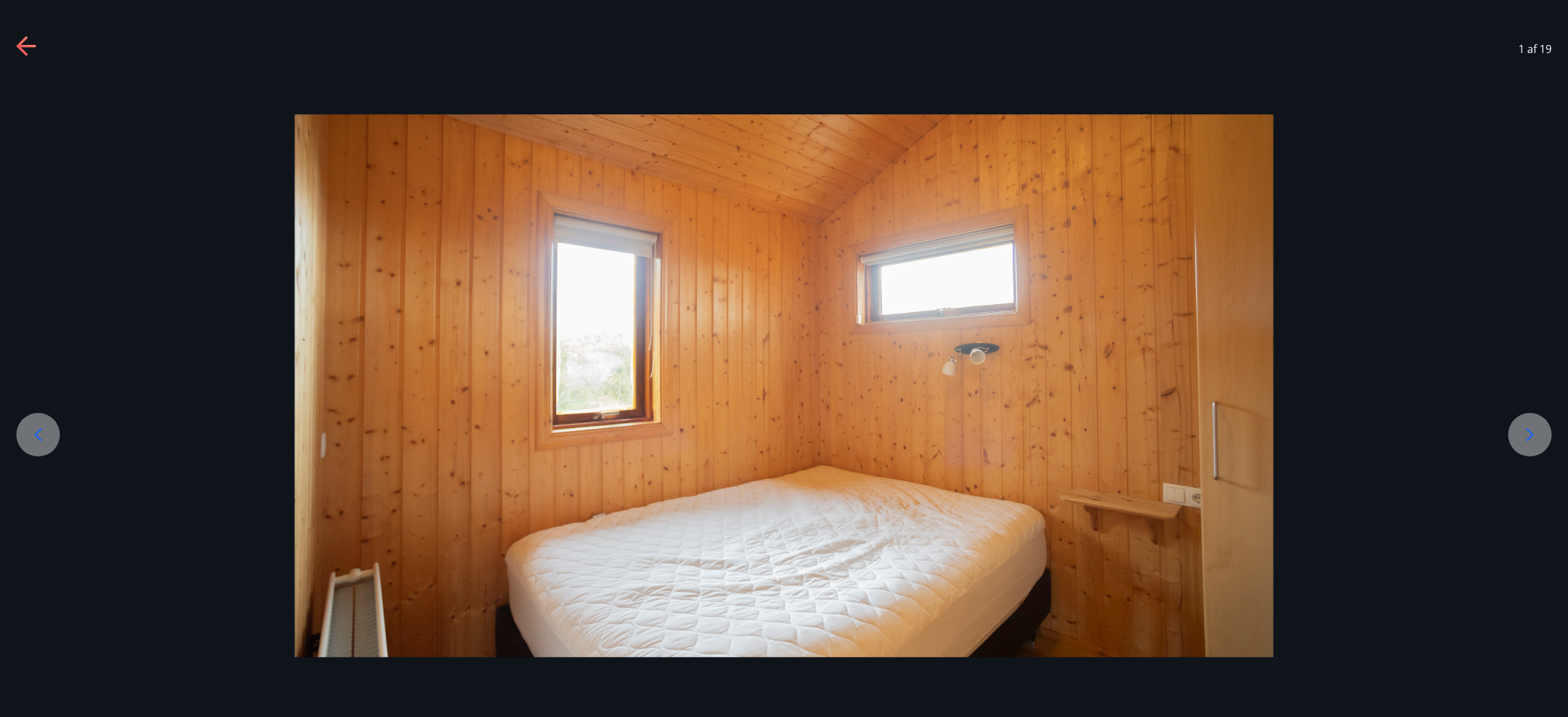
click at [1044, 430] on icon at bounding box center [1529, 435] width 22 height 22
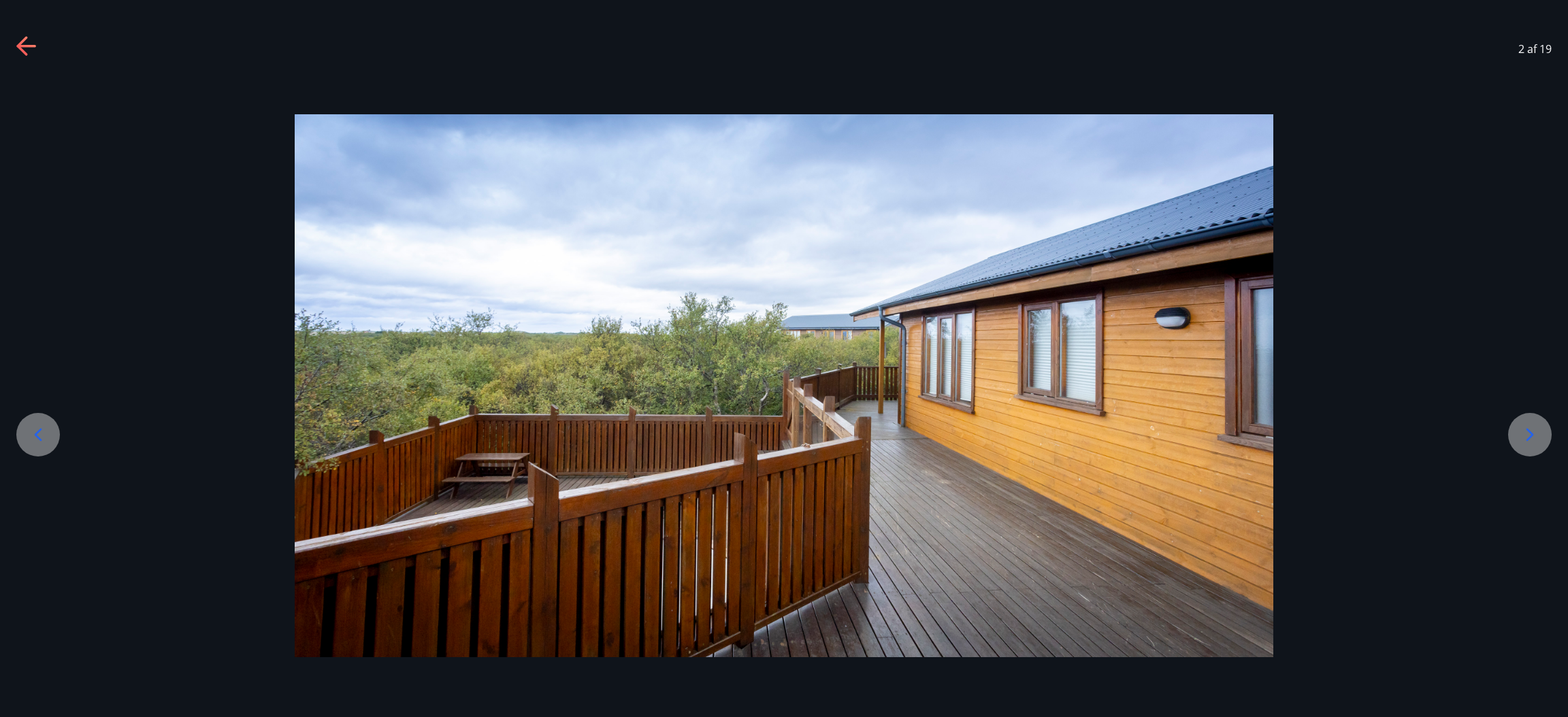
click at [1044, 430] on icon at bounding box center [1529, 435] width 22 height 22
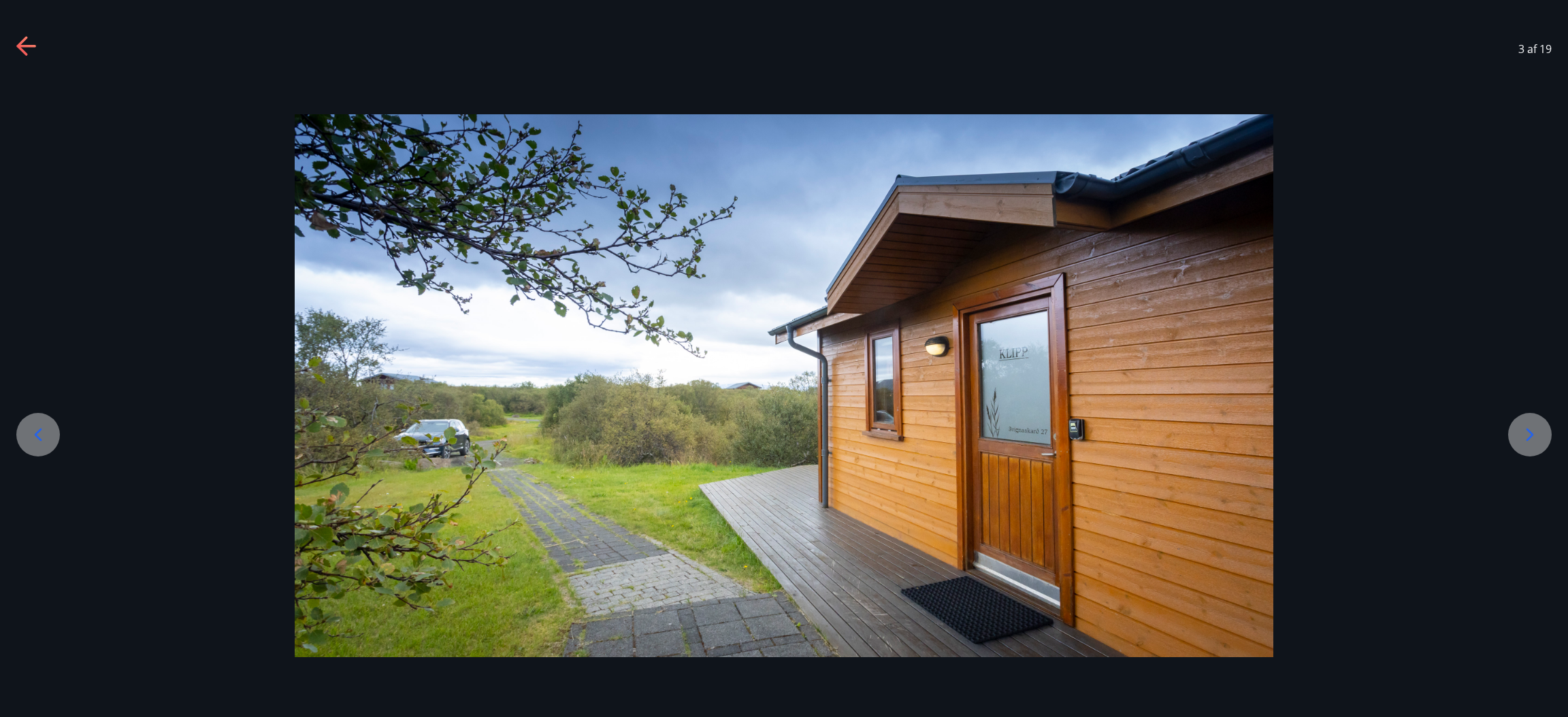
click at [1044, 430] on icon at bounding box center [1529, 435] width 22 height 22
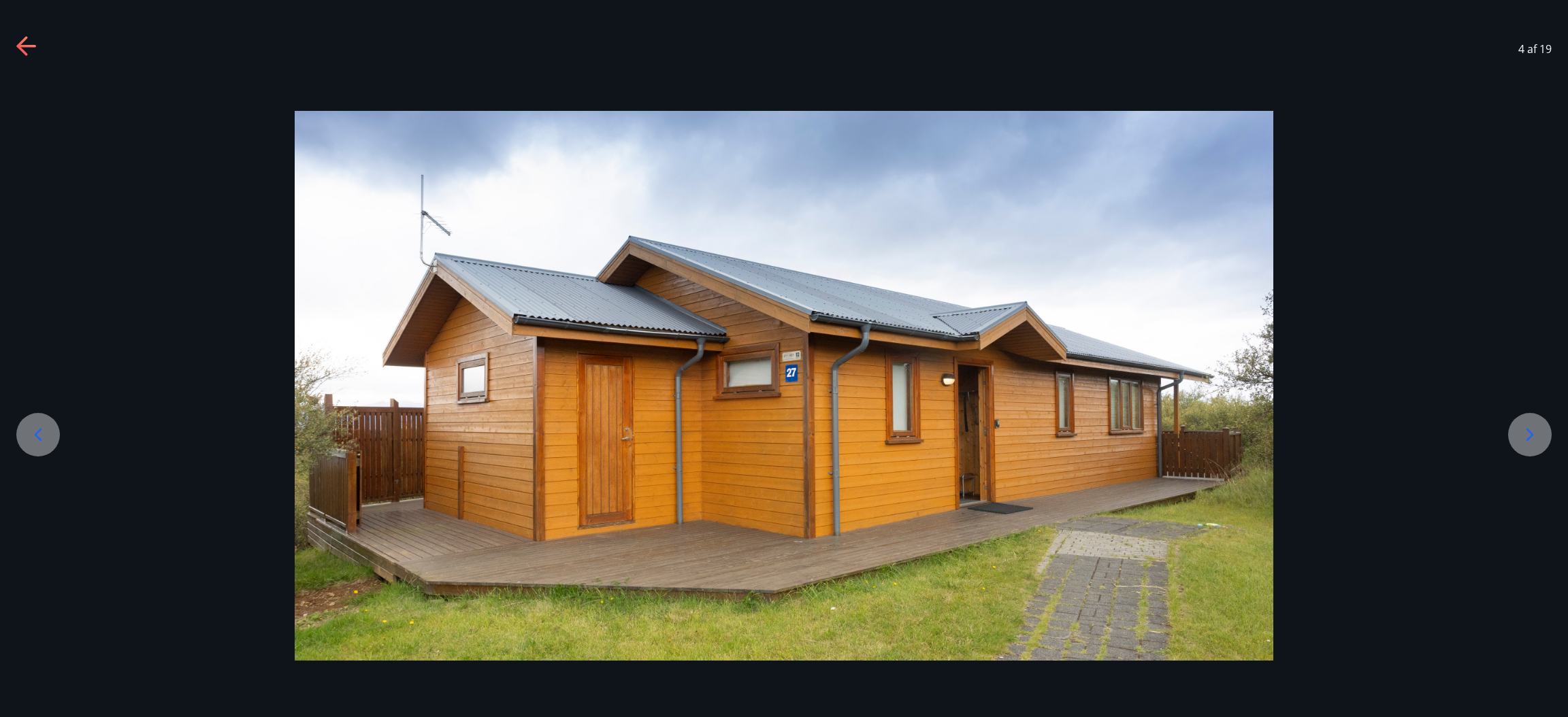
click at [1044, 430] on icon at bounding box center [1529, 435] width 22 height 22
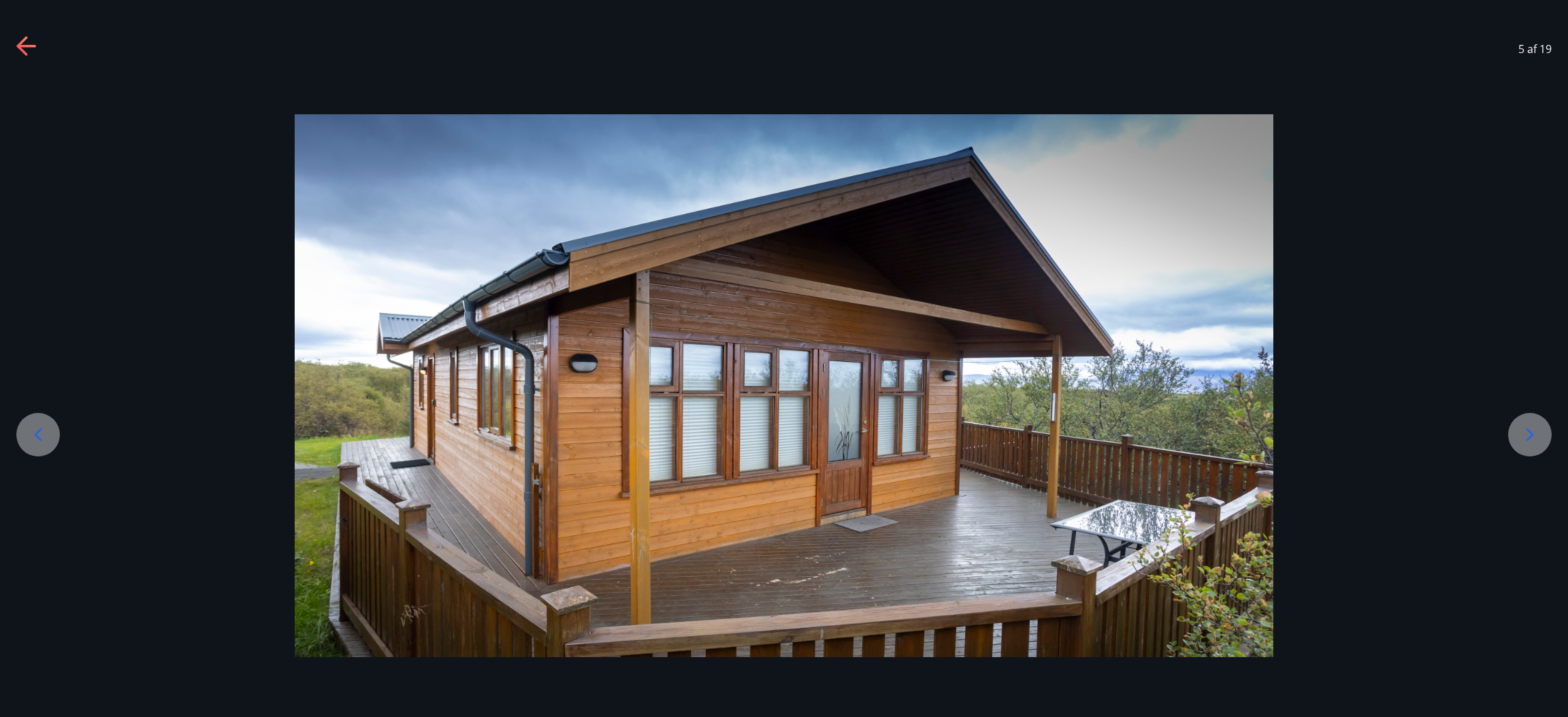
click at [1044, 430] on icon at bounding box center [1529, 435] width 22 height 22
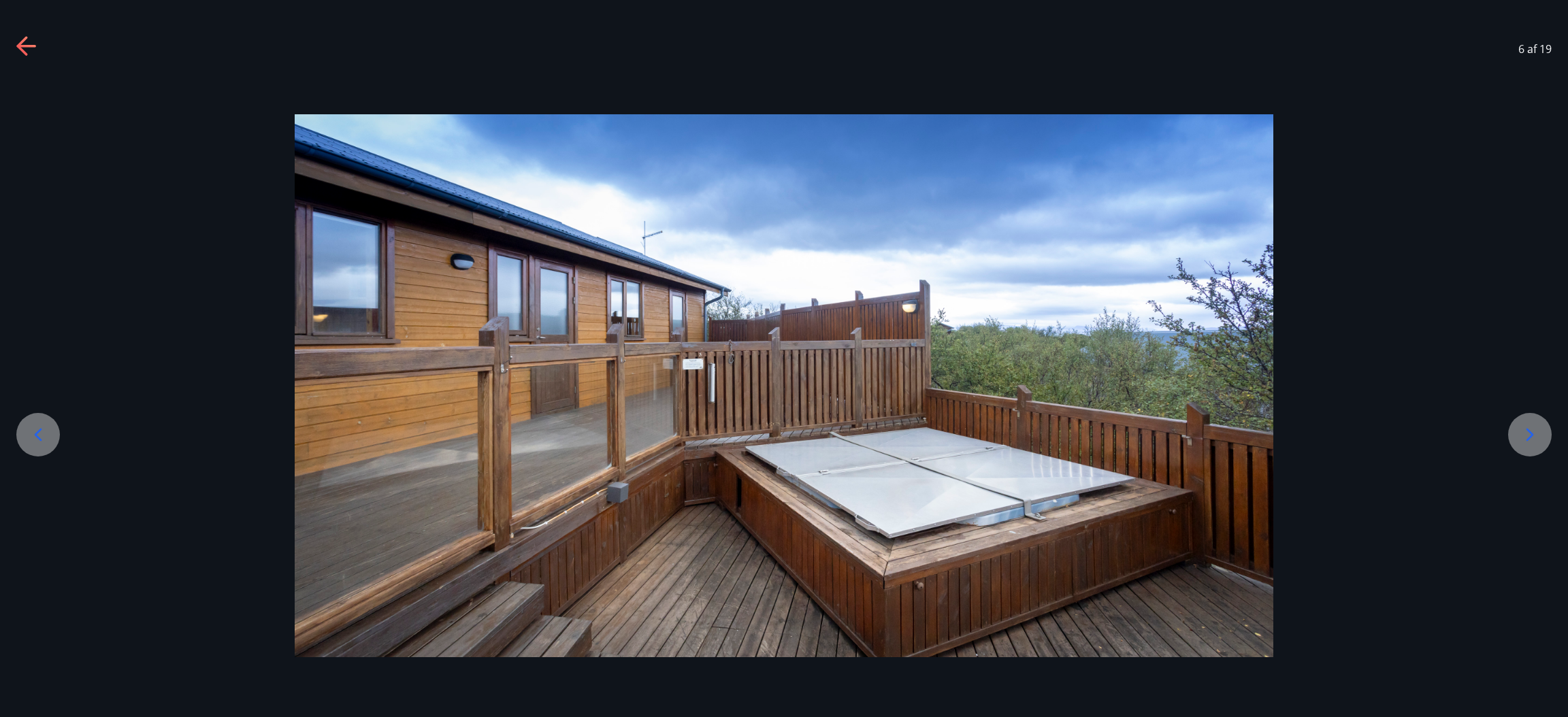
click at [1044, 430] on icon at bounding box center [1529, 435] width 22 height 22
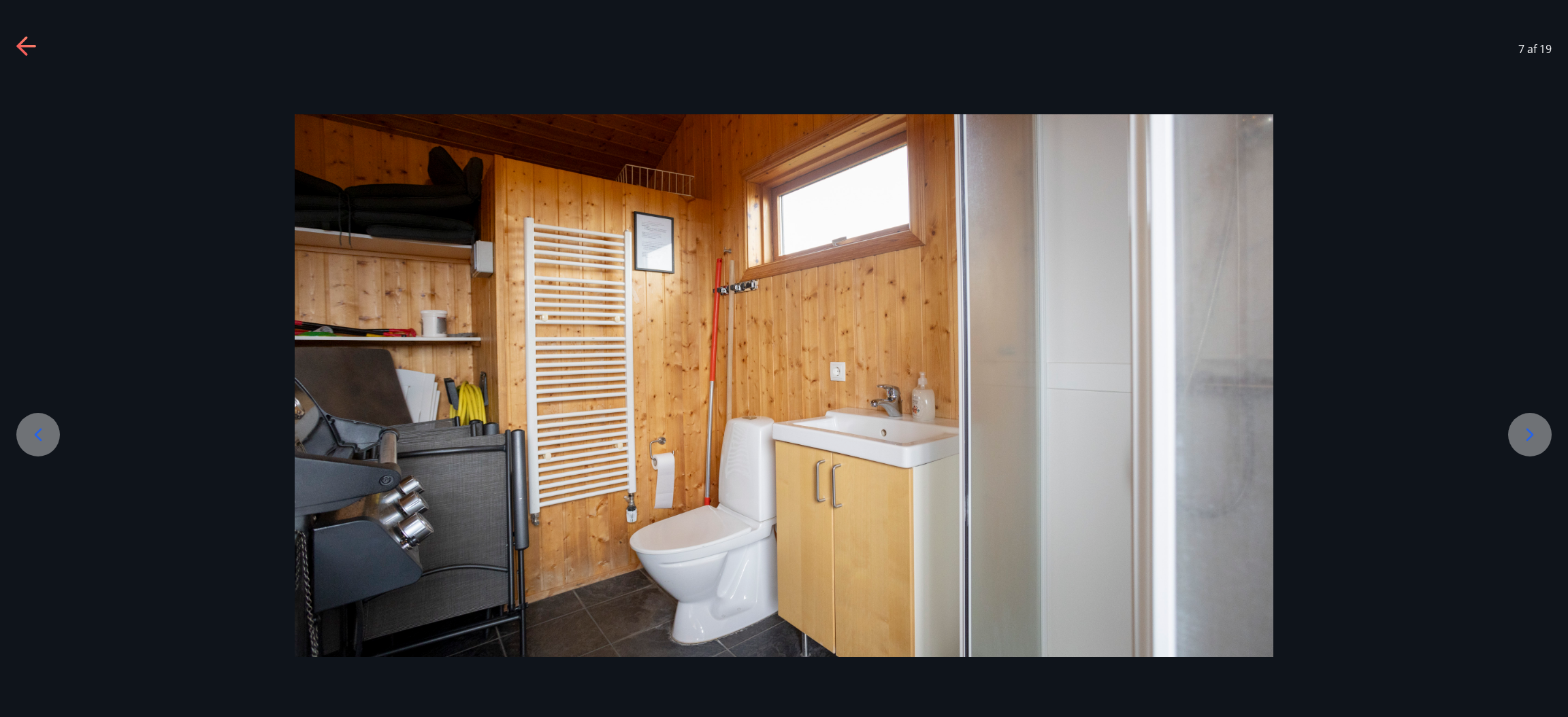
click at [1044, 430] on icon at bounding box center [1529, 435] width 22 height 22
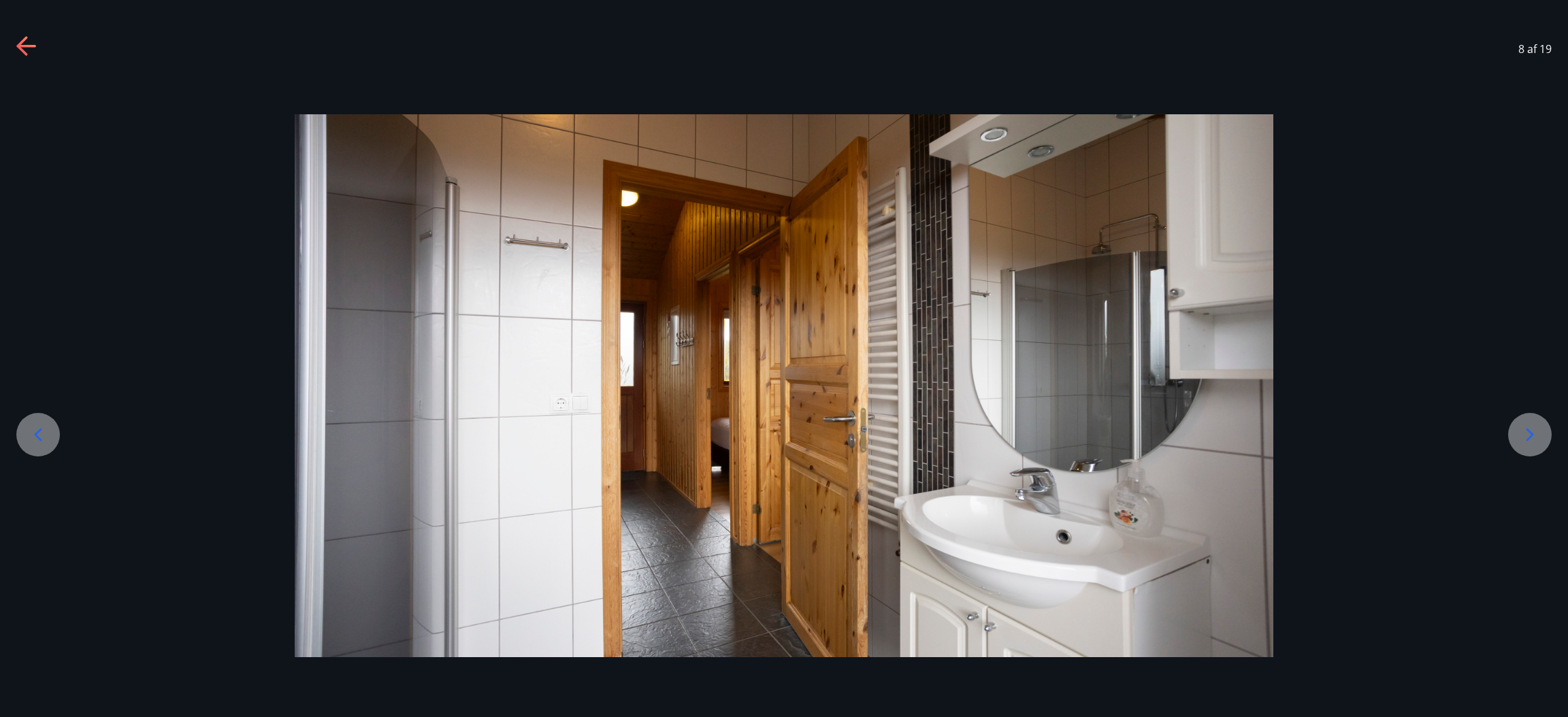
click at [1044, 430] on icon at bounding box center [1529, 435] width 22 height 22
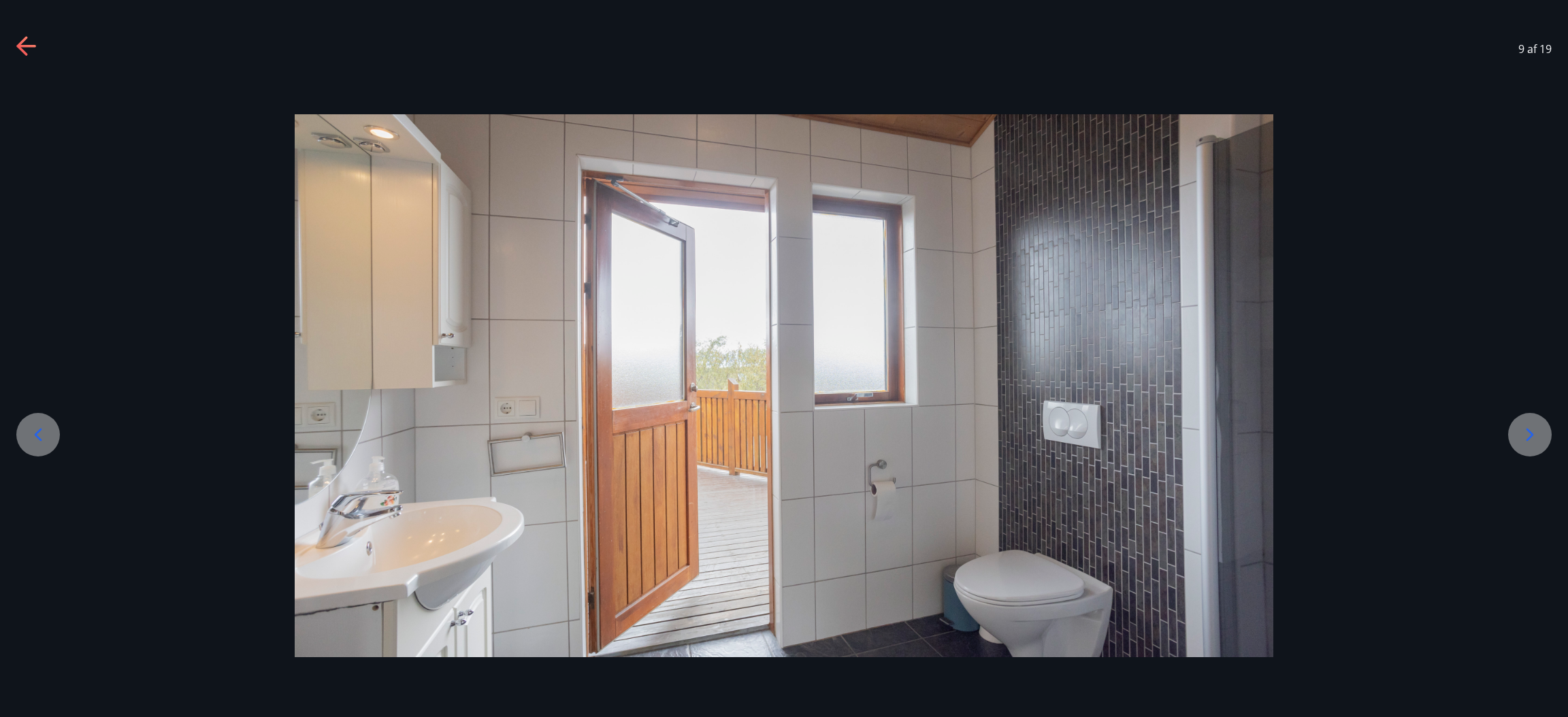
click at [1044, 430] on icon at bounding box center [1529, 435] width 22 height 22
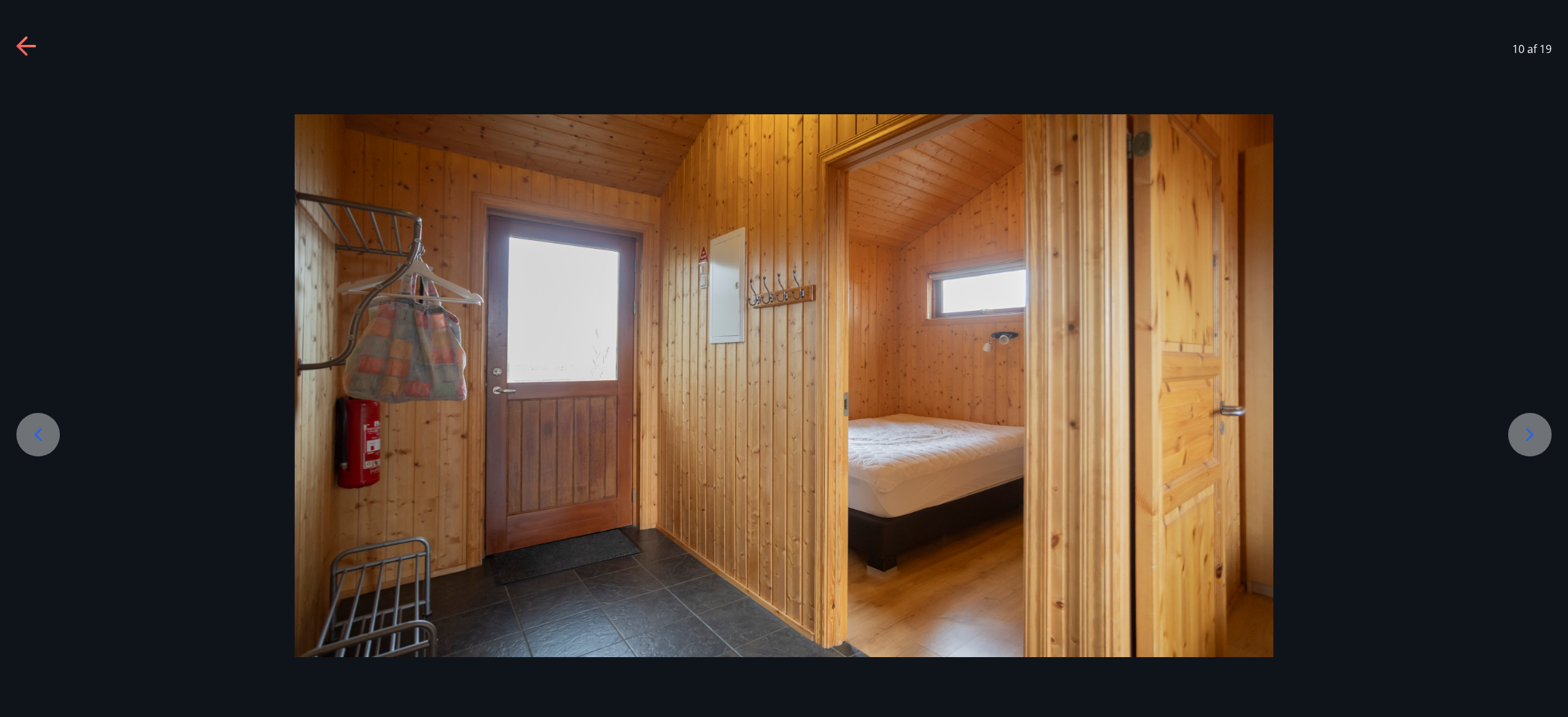
click at [1044, 430] on icon at bounding box center [1529, 435] width 22 height 22
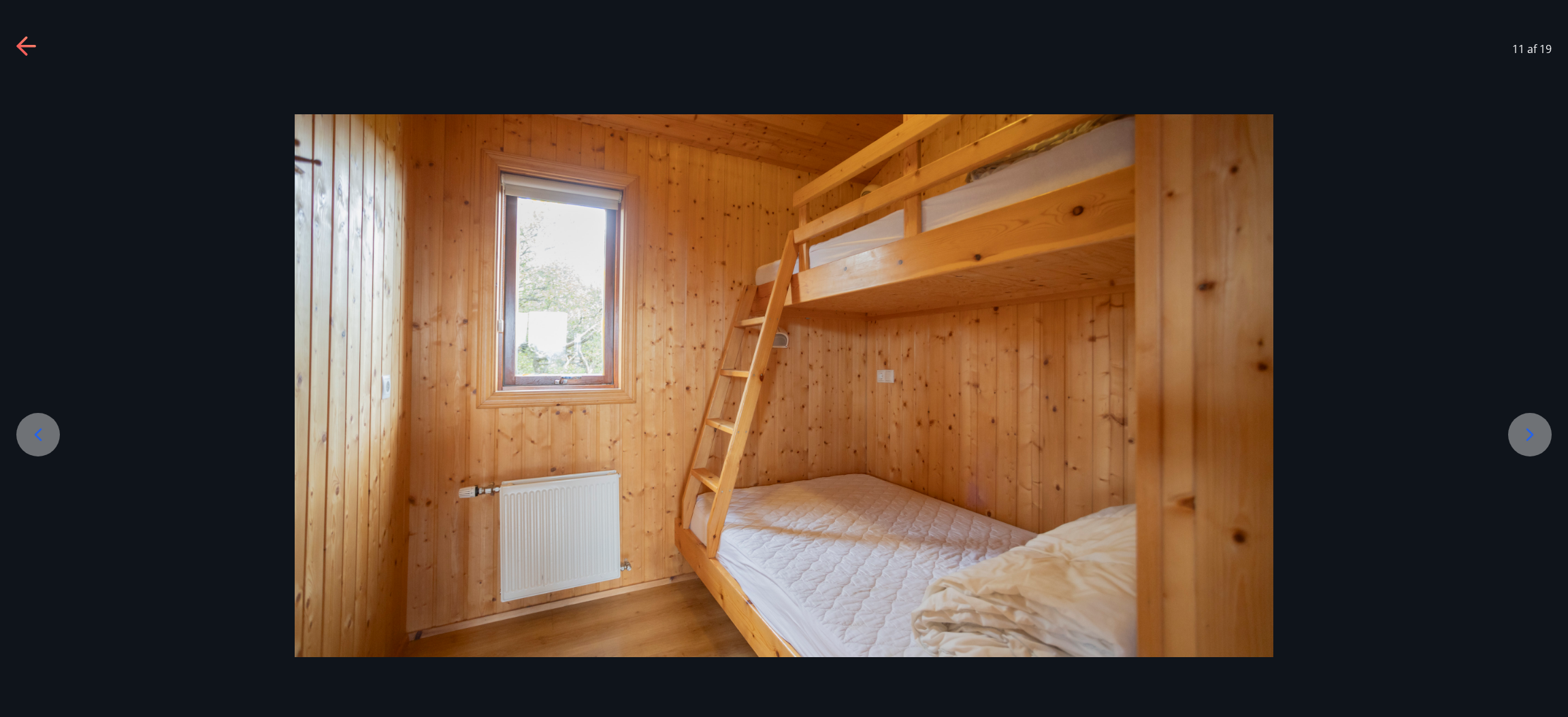
click at [1044, 430] on icon at bounding box center [1529, 435] width 22 height 22
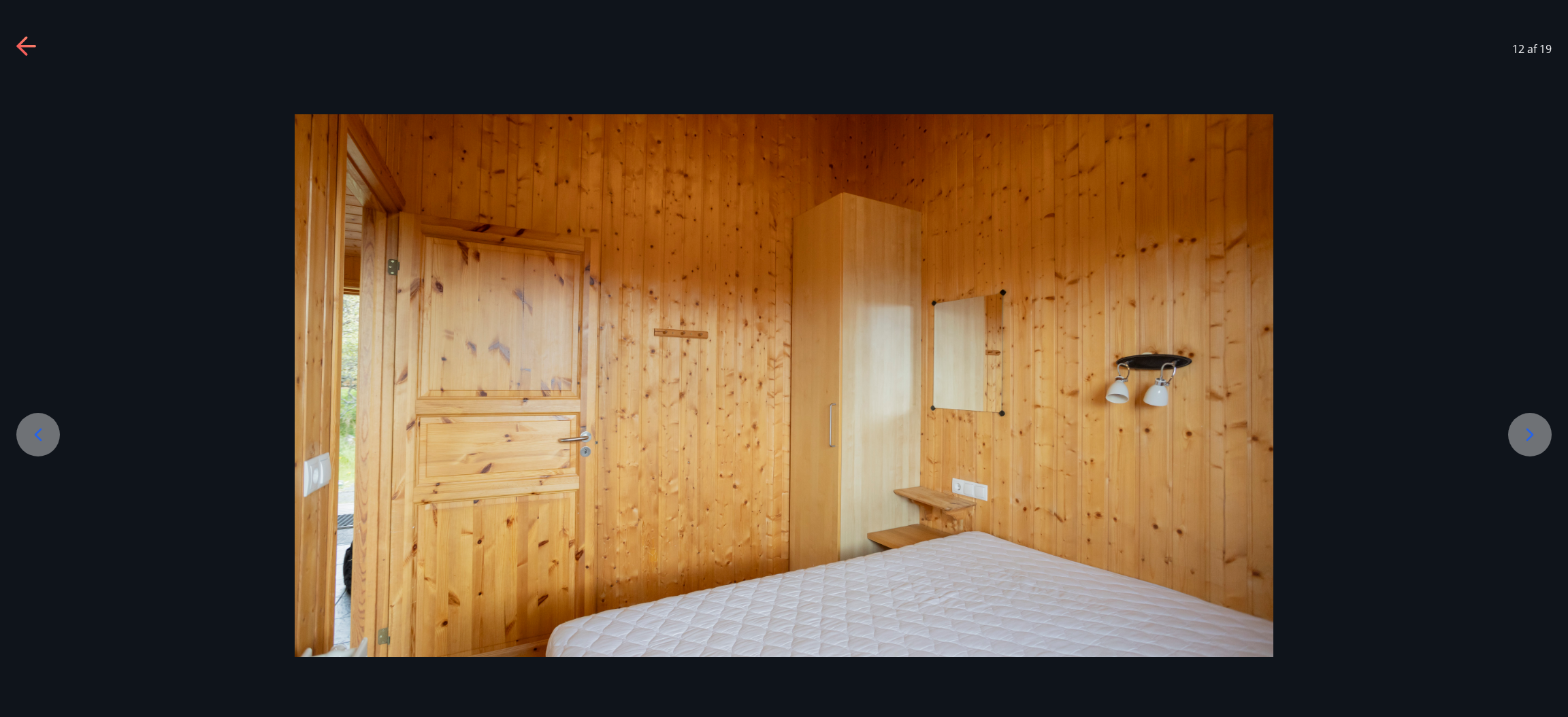
click at [1044, 430] on icon at bounding box center [1529, 435] width 22 height 22
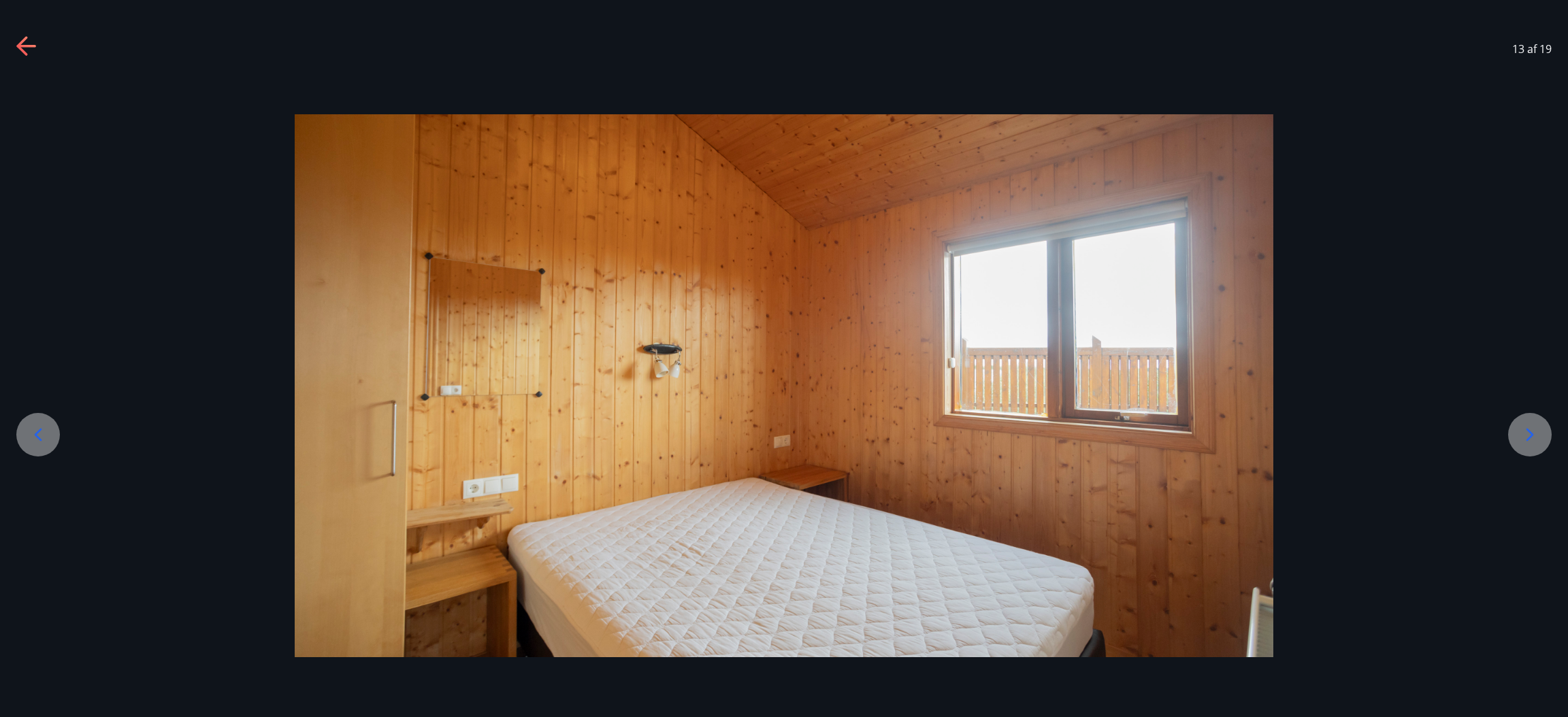
click at [1044, 430] on icon at bounding box center [1529, 435] width 22 height 22
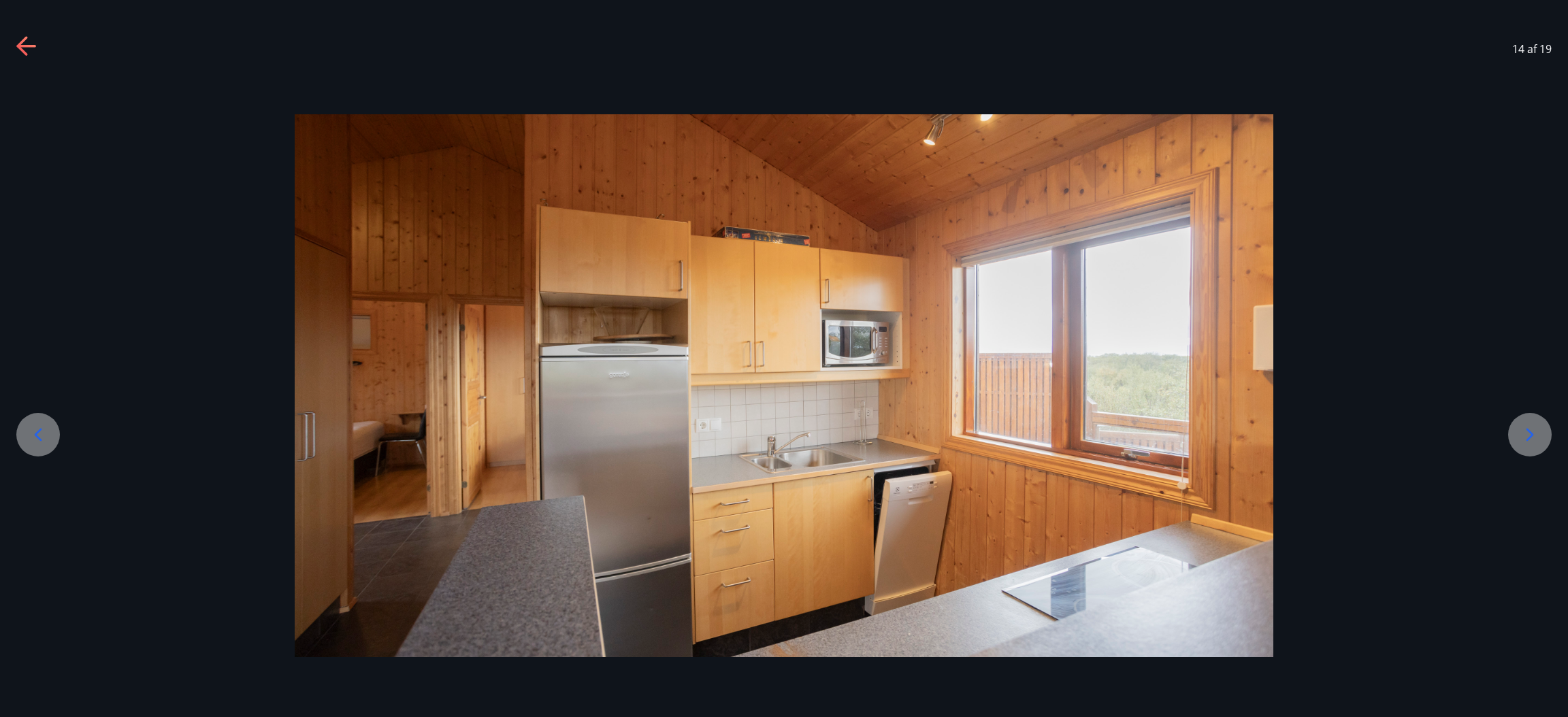
click at [1044, 430] on icon at bounding box center [1529, 435] width 22 height 22
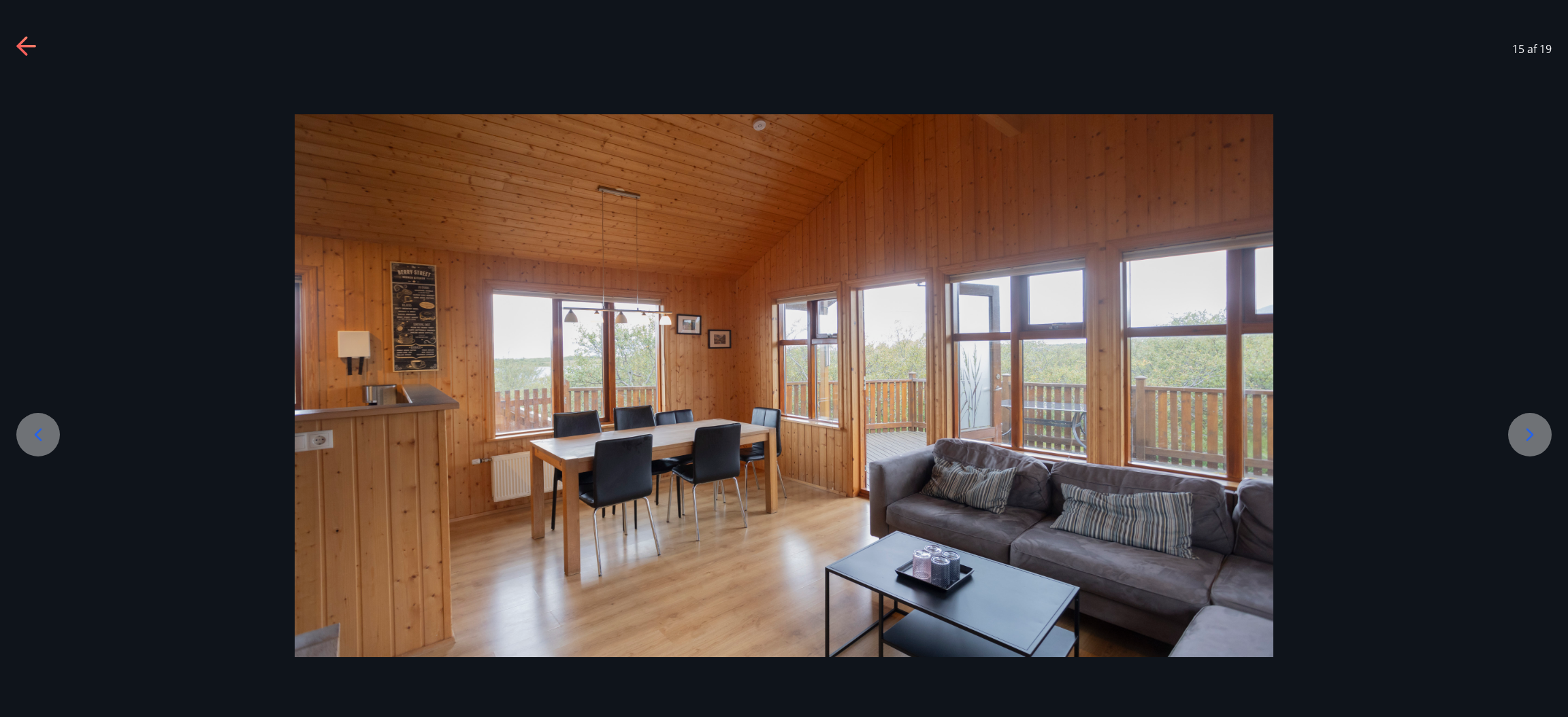
click at [1044, 430] on icon at bounding box center [1529, 435] width 22 height 22
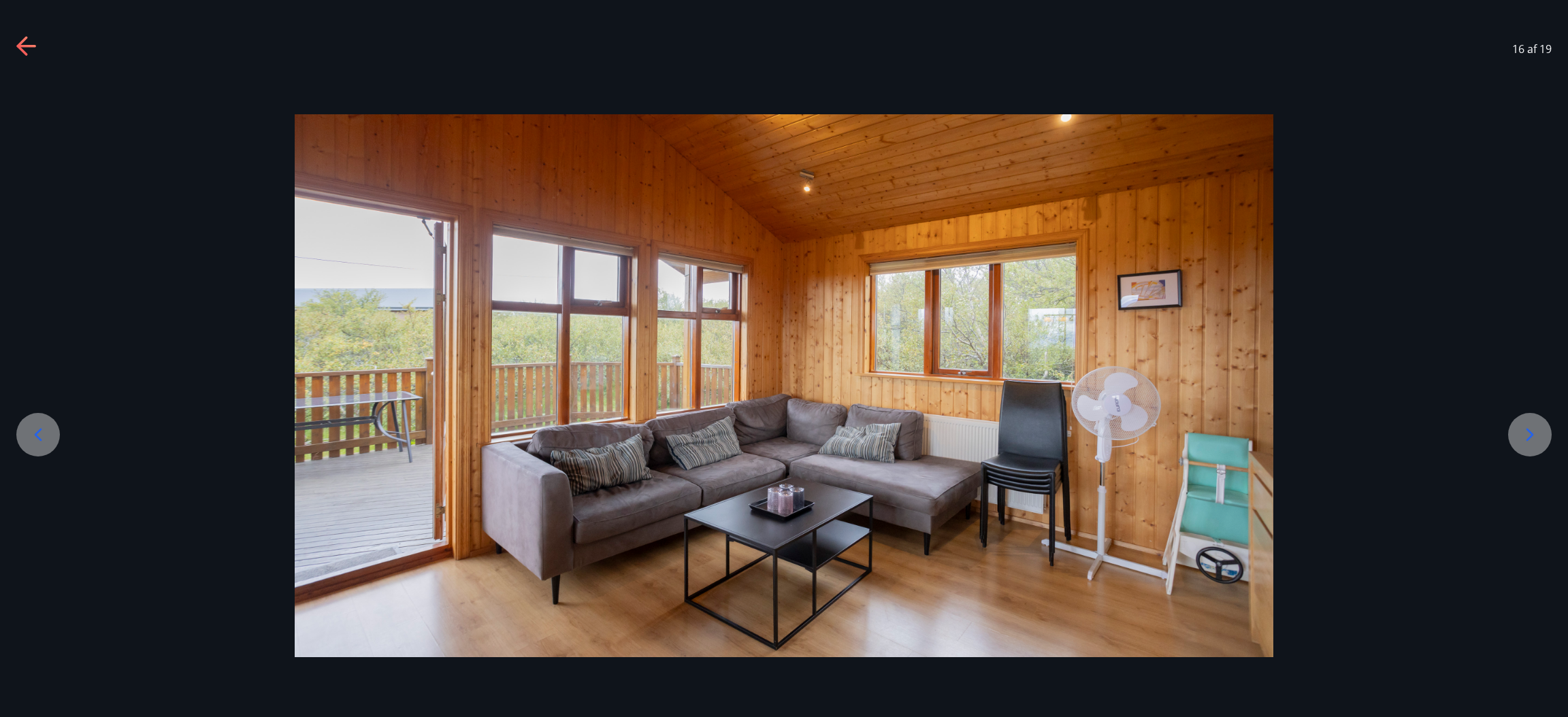
click at [1044, 430] on icon at bounding box center [1529, 435] width 22 height 22
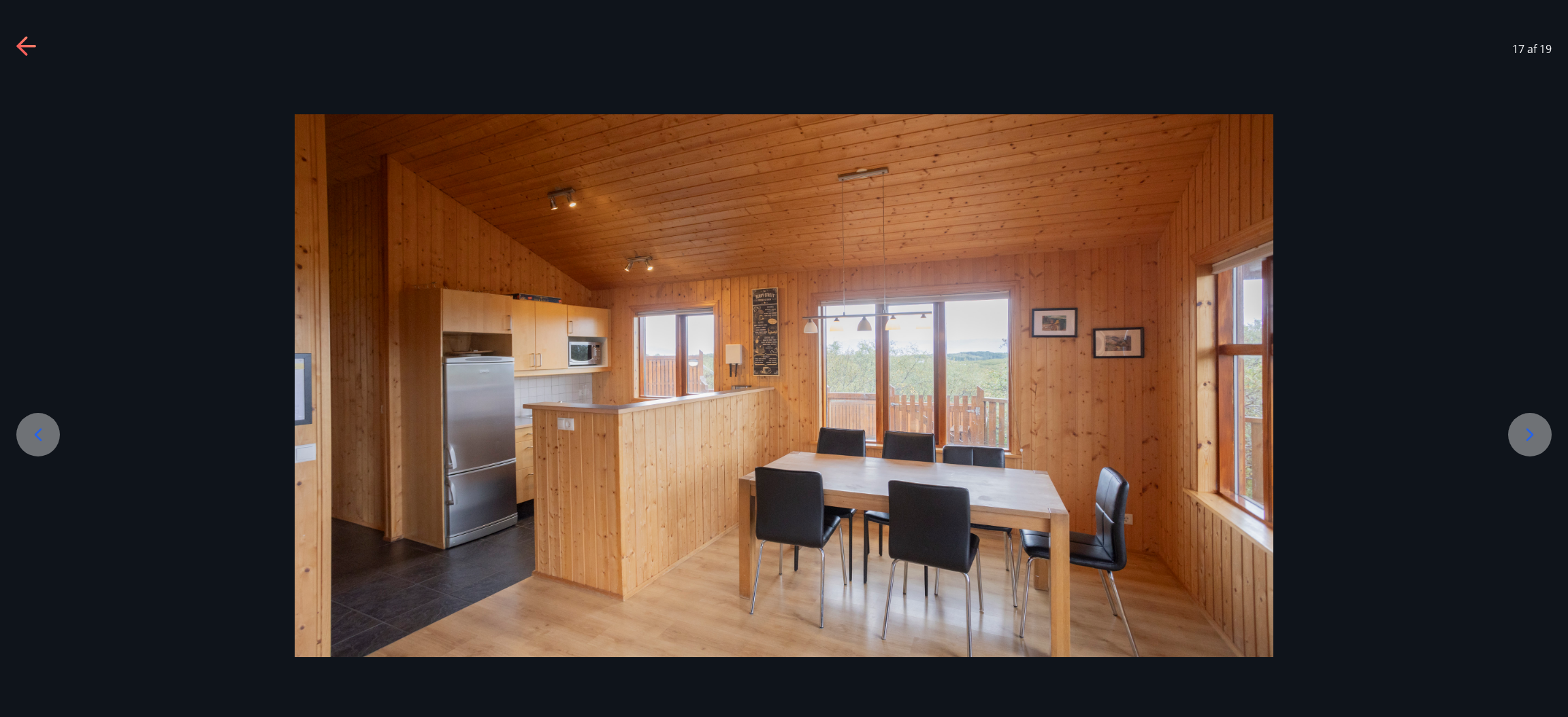
click at [1044, 430] on icon at bounding box center [1529, 435] width 22 height 22
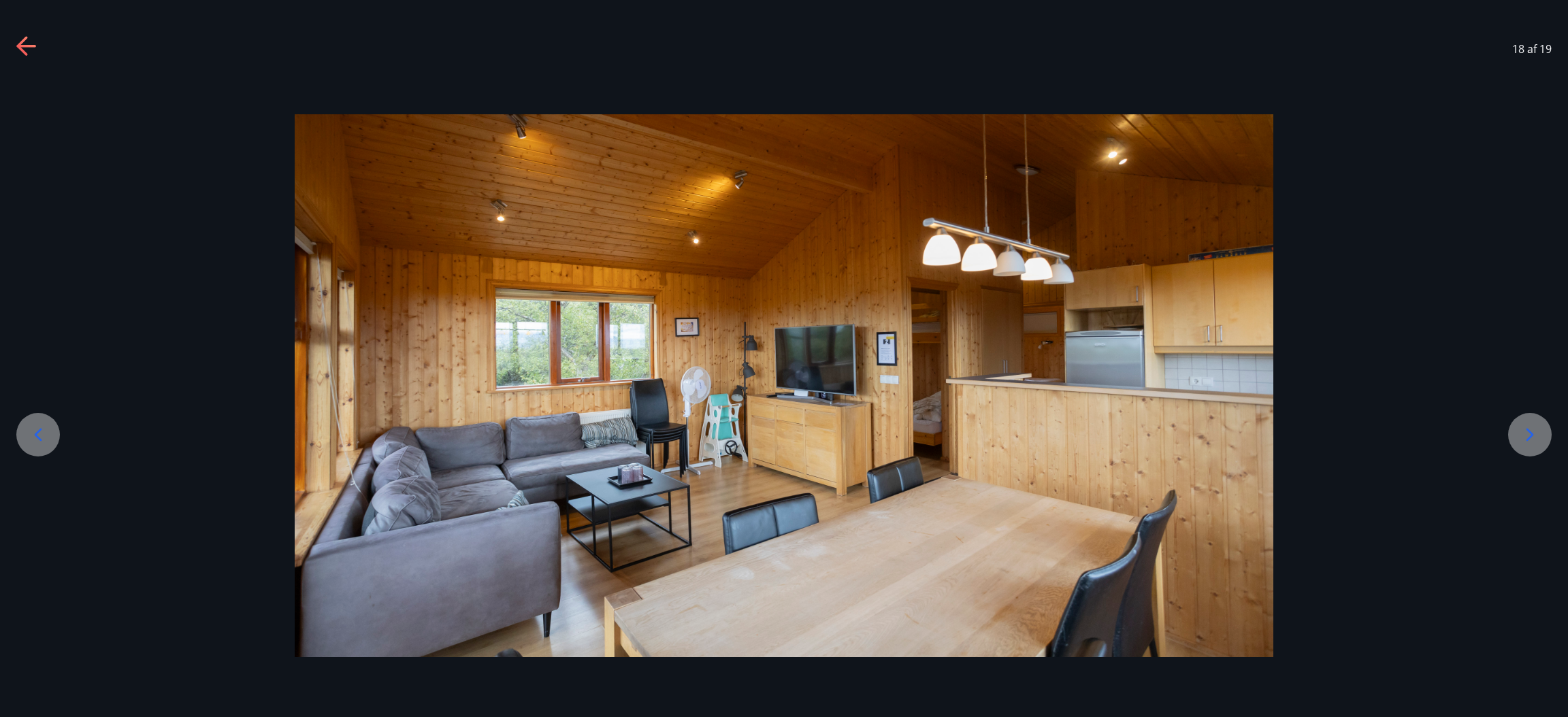
click at [1044, 430] on icon at bounding box center [1529, 435] width 22 height 22
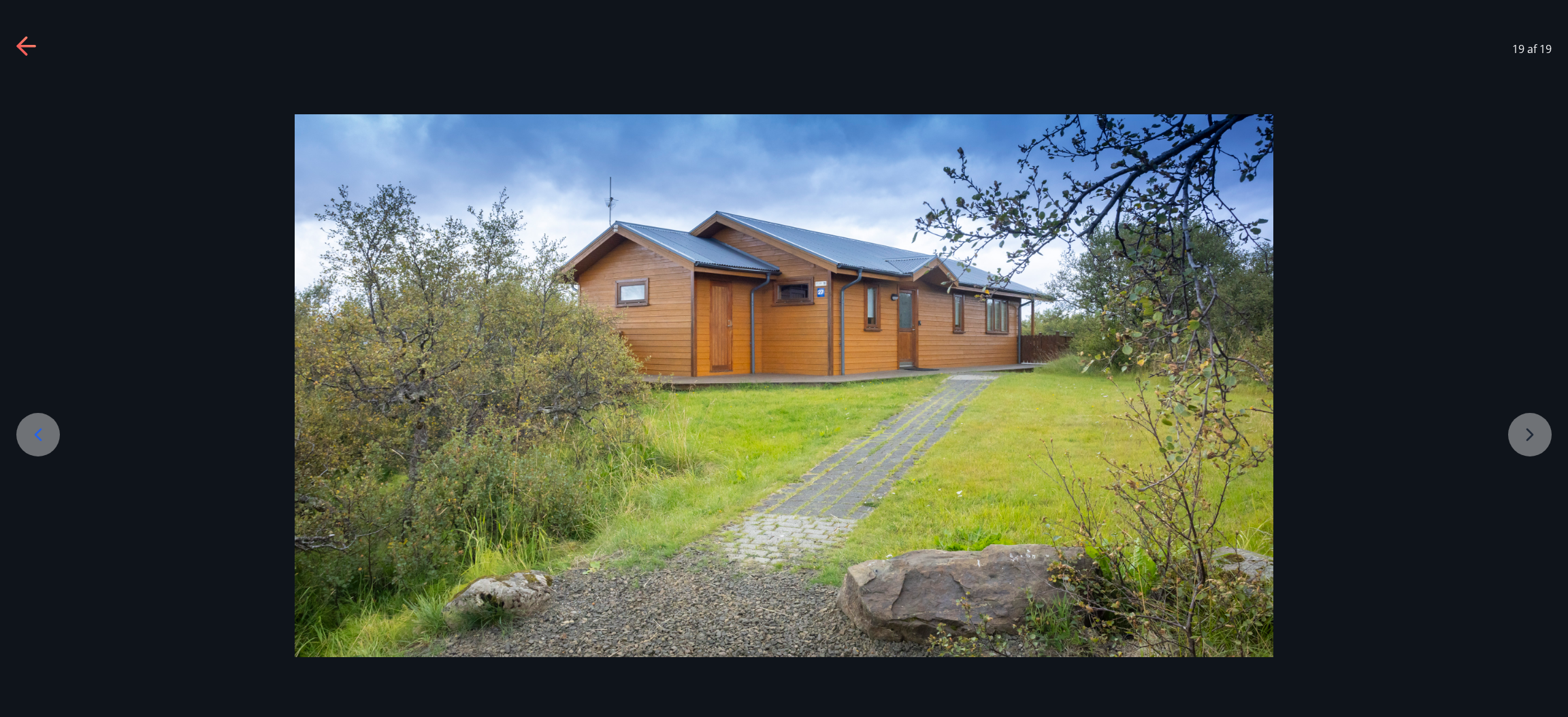
click at [1044, 430] on div at bounding box center [784, 386] width 1568 height 544
